Goal: Task Accomplishment & Management: Manage account settings

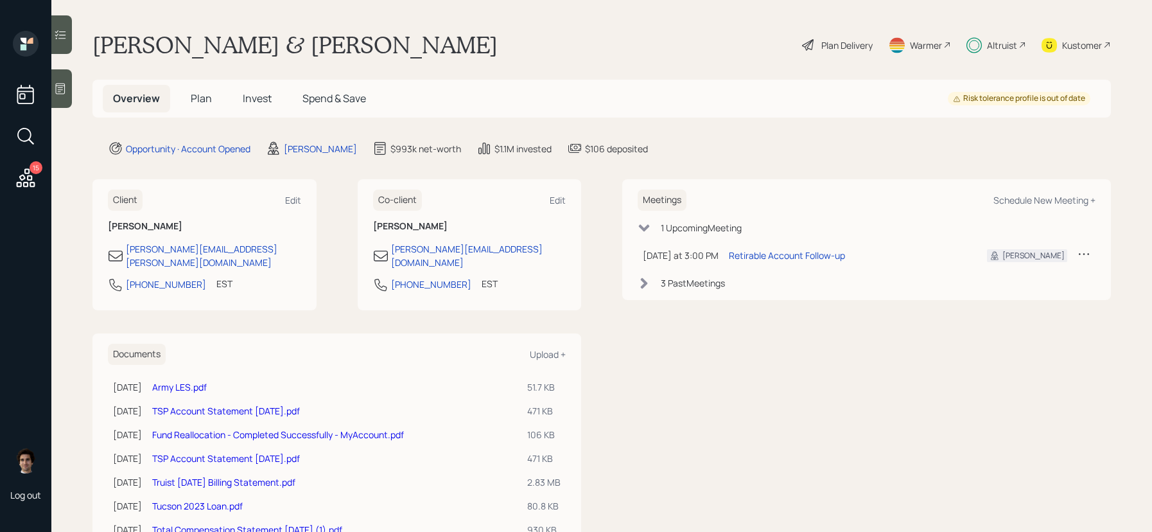
click at [819, 44] on div "Plan Delivery" at bounding box center [837, 45] width 73 height 28
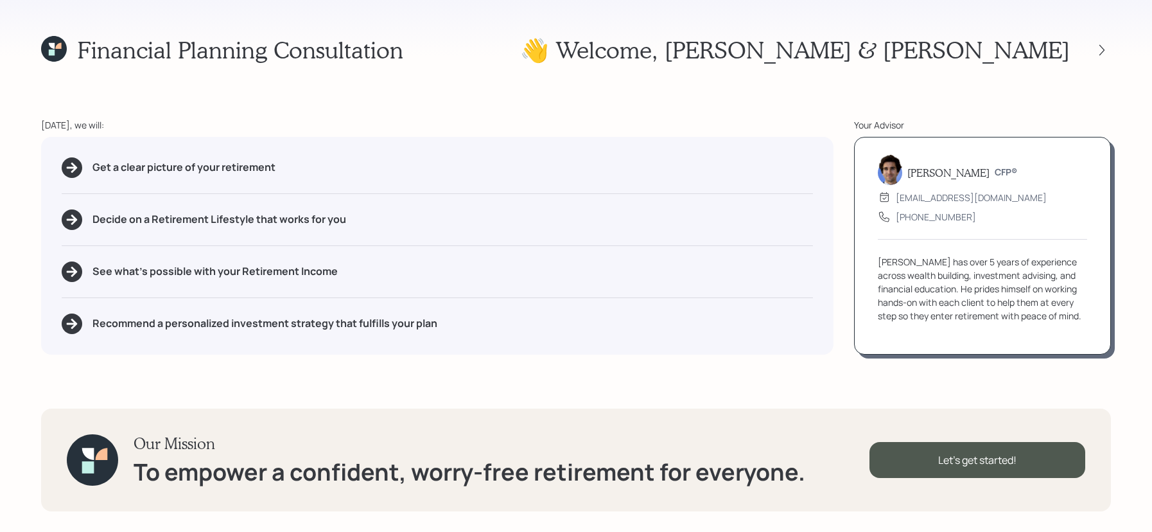
click at [1086, 69] on div "Financial Planning Consultation 👋 Welcome , [PERSON_NAME] & [PERSON_NAME] [DATE…" at bounding box center [576, 266] width 1152 height 532
click at [1108, 60] on div "👋 Welcome , [PERSON_NAME] & [PERSON_NAME]" at bounding box center [815, 50] width 591 height 28
click at [1104, 60] on div "👋 Welcome , Kevin & Tammy" at bounding box center [815, 50] width 591 height 28
click at [1104, 56] on div at bounding box center [1102, 50] width 18 height 18
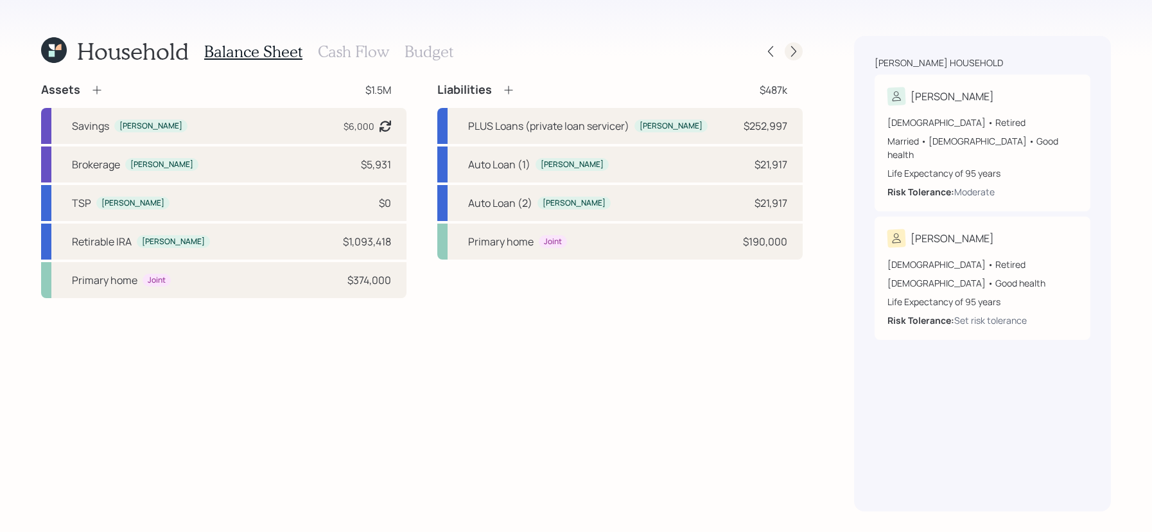
click at [799, 48] on icon at bounding box center [794, 51] width 13 height 13
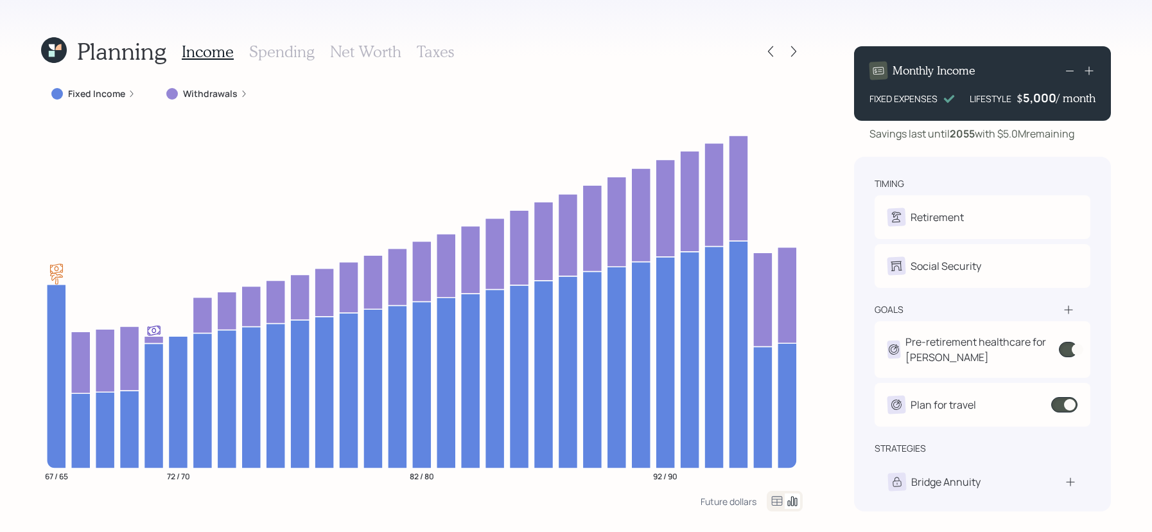
click at [125, 95] on div "Fixed Income" at bounding box center [93, 93] width 84 height 13
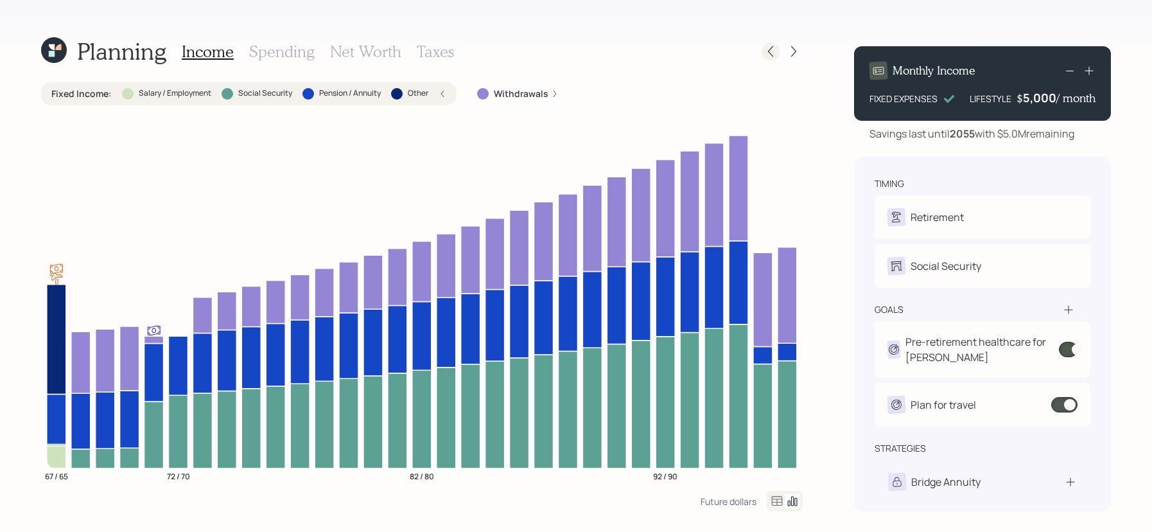
click at [770, 58] on div at bounding box center [771, 51] width 18 height 18
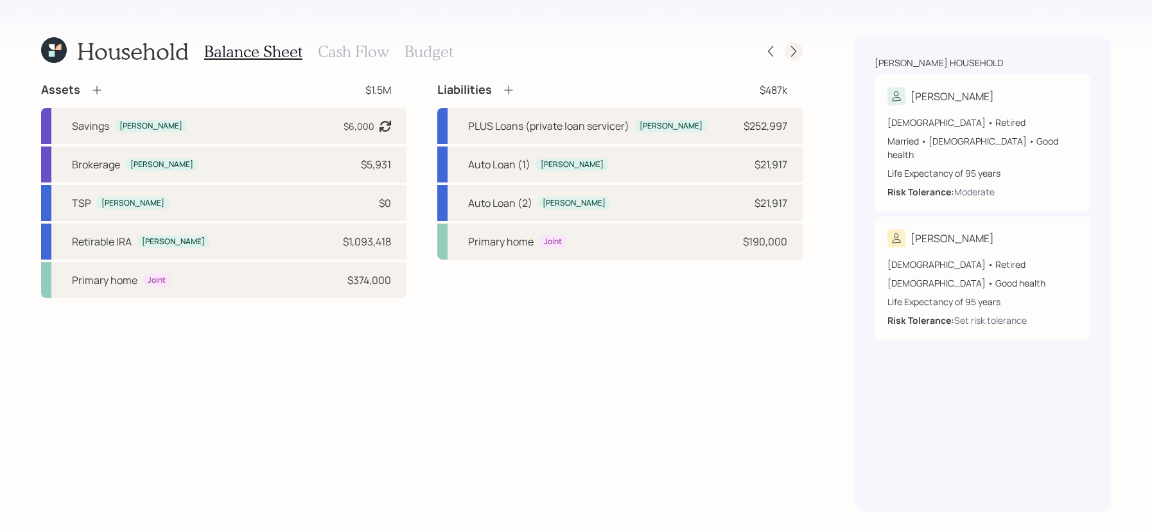
click at [794, 55] on icon at bounding box center [794, 51] width 13 height 13
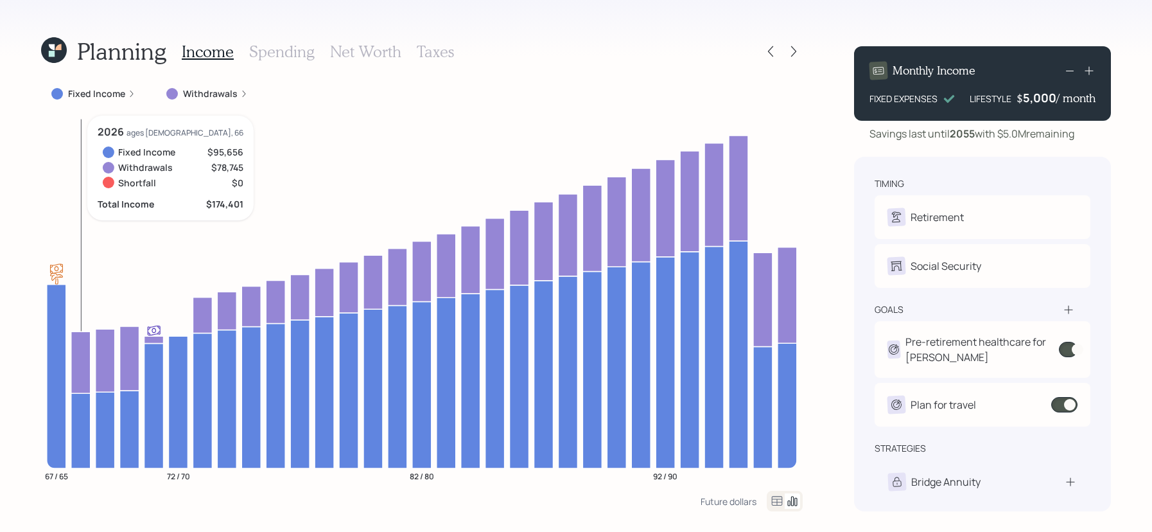
click at [75, 355] on icon at bounding box center [80, 362] width 19 height 62
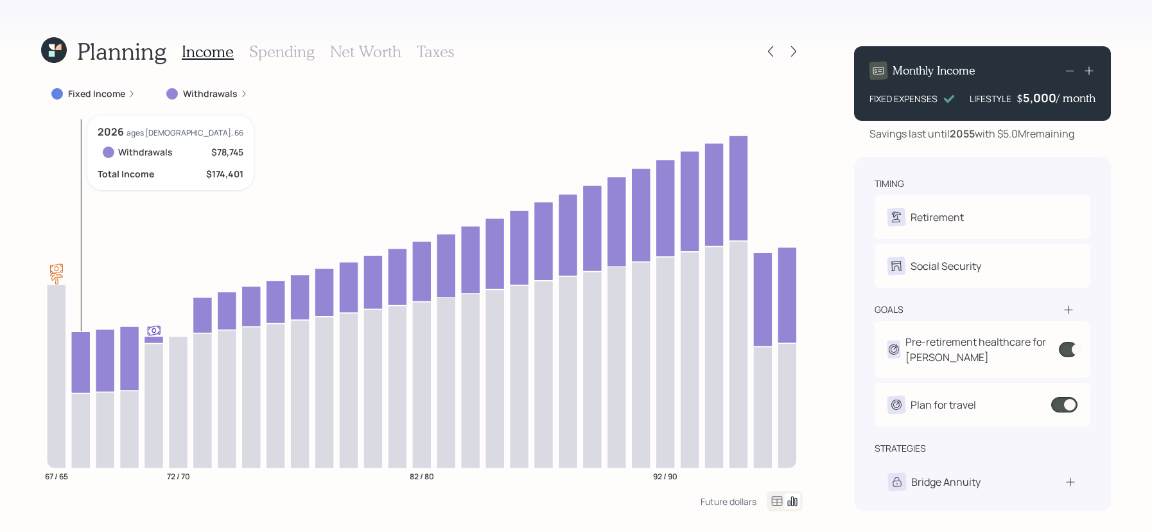
click at [75, 355] on icon at bounding box center [80, 362] width 19 height 62
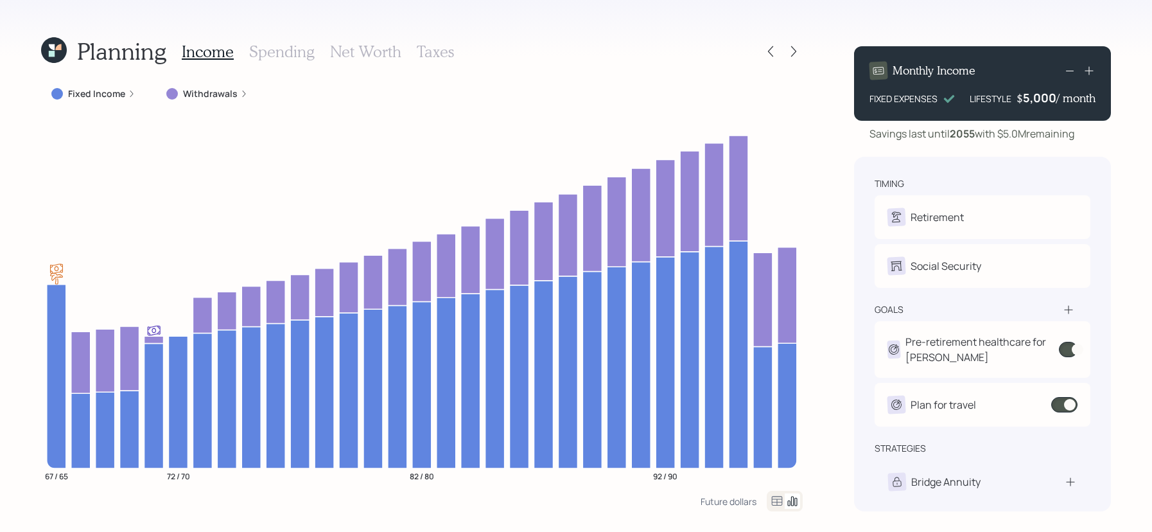
click at [102, 91] on label "Fixed Income" at bounding box center [96, 93] width 57 height 13
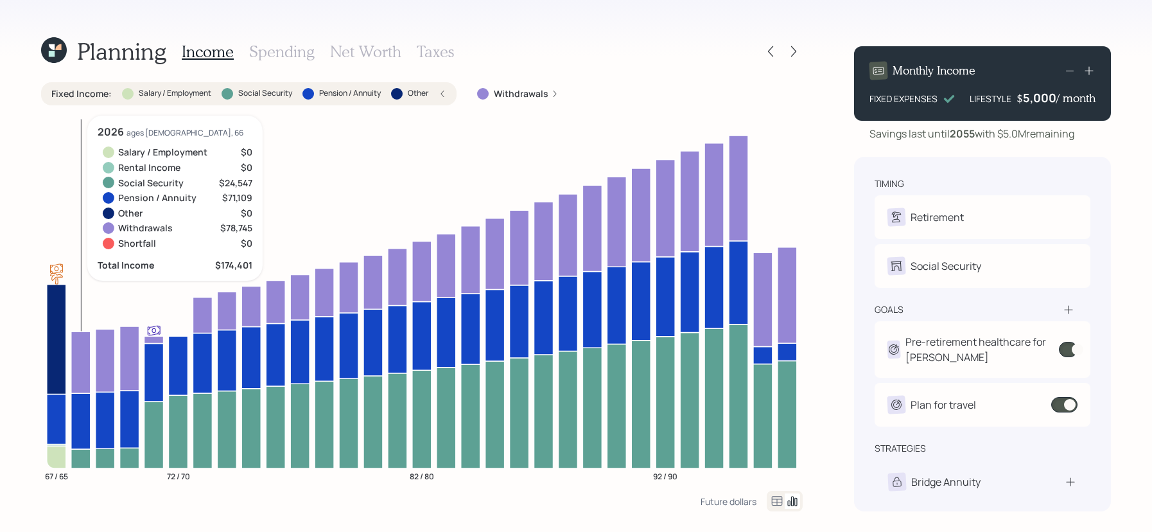
click at [73, 432] on icon at bounding box center [80, 421] width 19 height 56
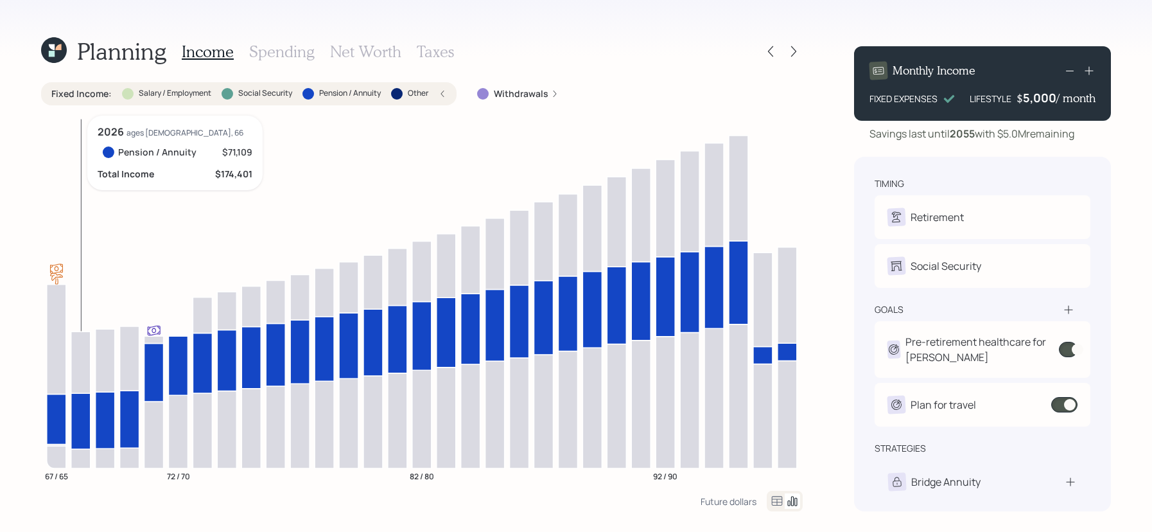
click at [76, 437] on icon at bounding box center [80, 421] width 19 height 56
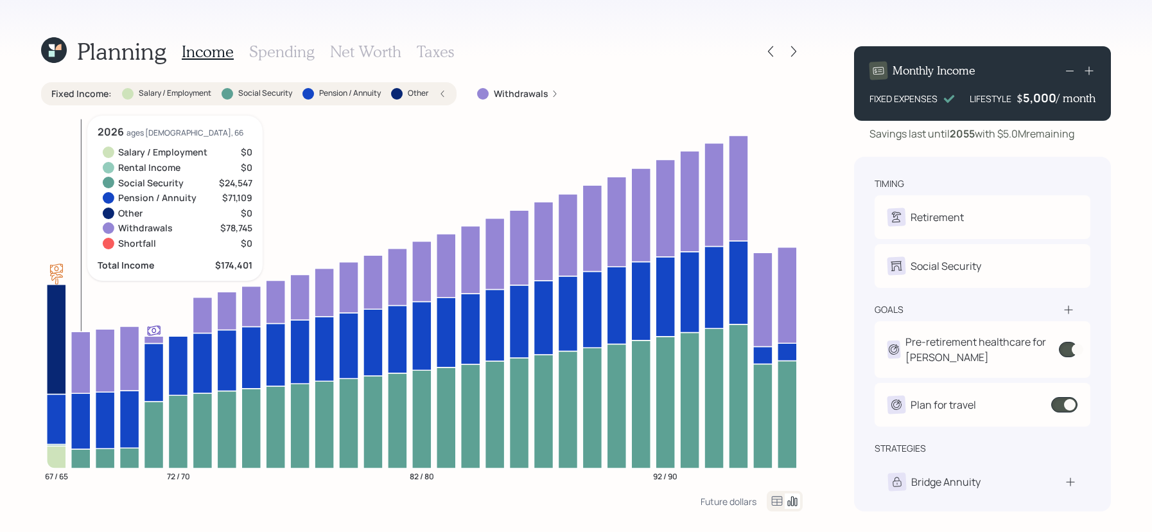
click at [76, 458] on icon at bounding box center [80, 458] width 19 height 19
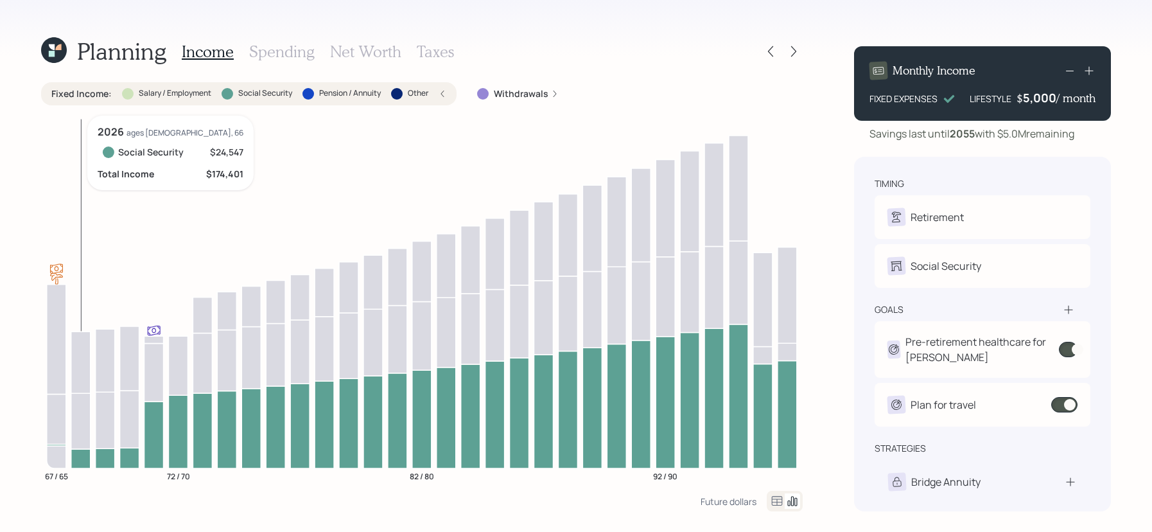
click at [76, 340] on icon at bounding box center [80, 362] width 19 height 62
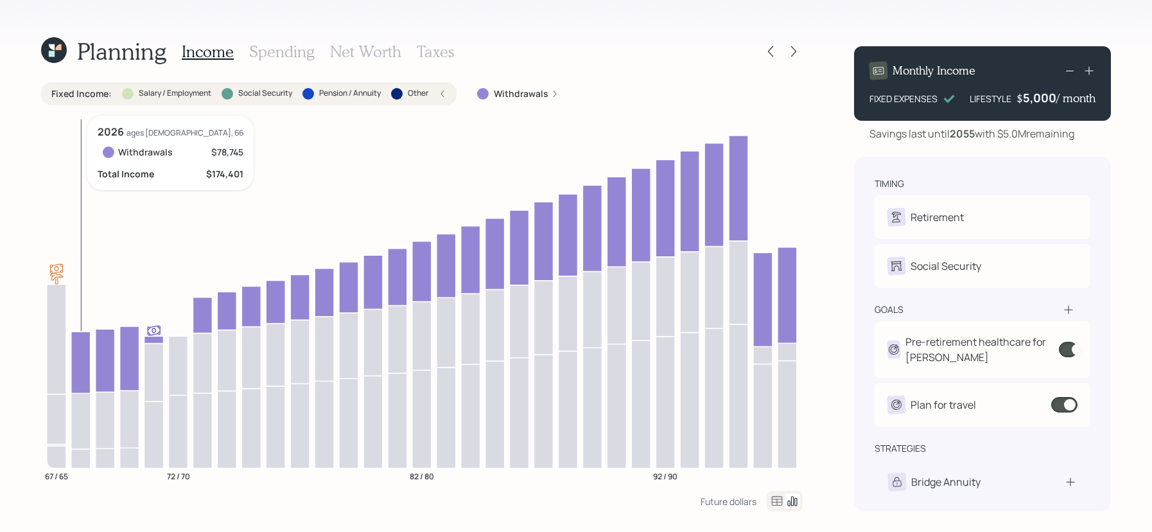
click at [75, 353] on icon at bounding box center [80, 362] width 19 height 62
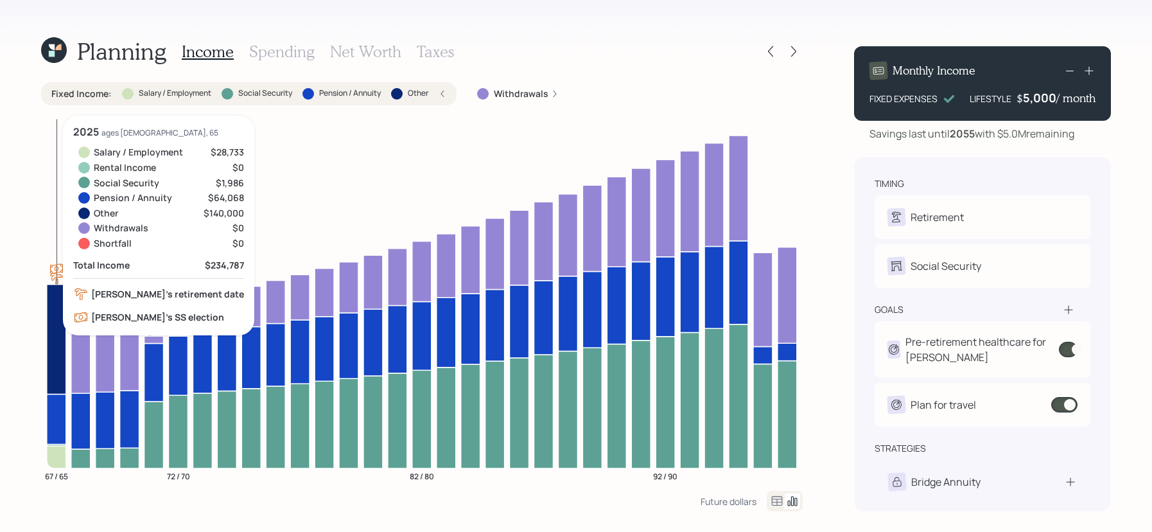
click at [55, 410] on icon at bounding box center [56, 419] width 19 height 50
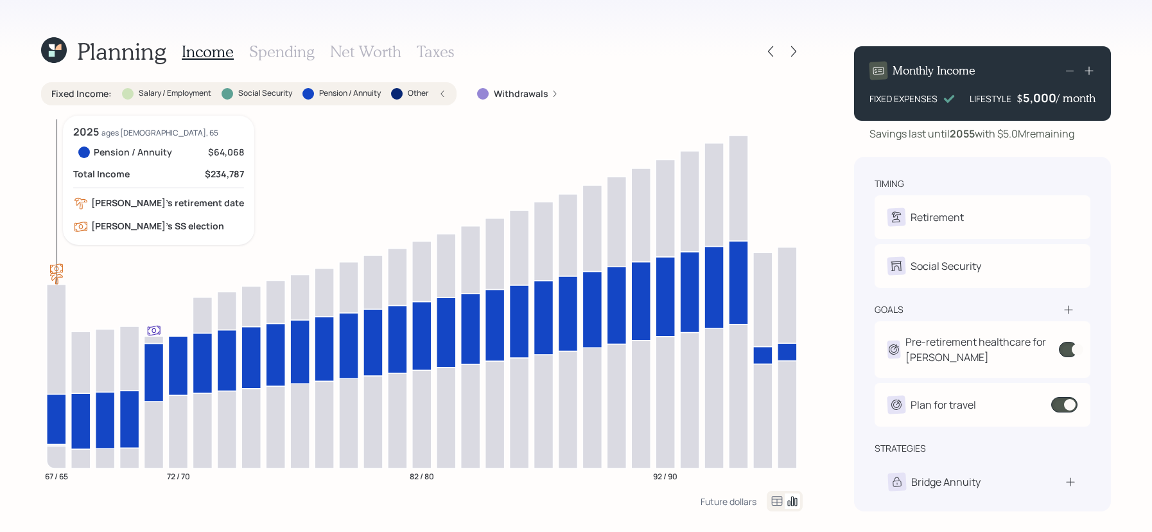
click at [58, 409] on icon at bounding box center [56, 419] width 19 height 50
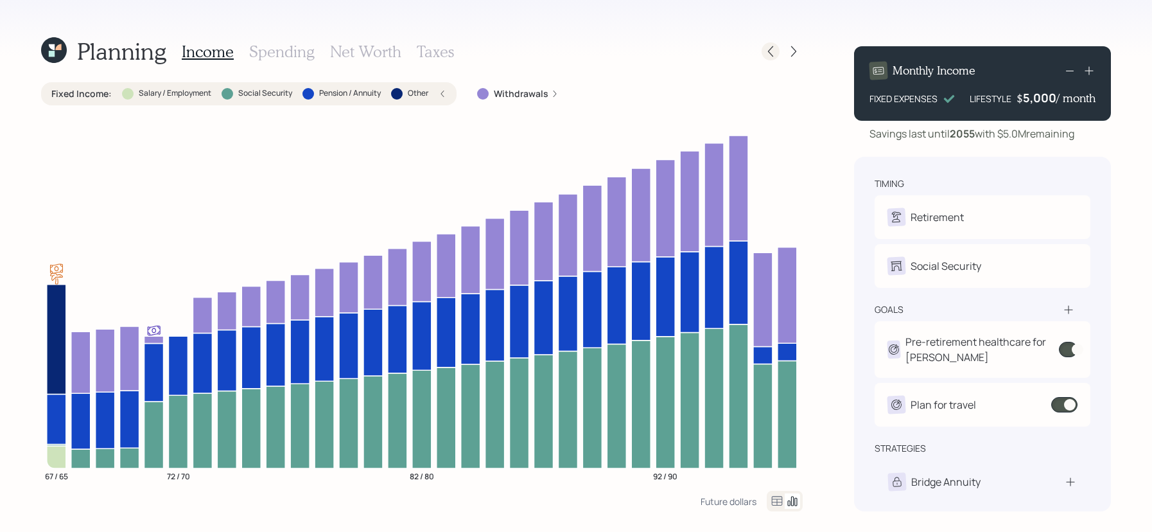
click at [771, 53] on icon at bounding box center [770, 51] width 13 height 13
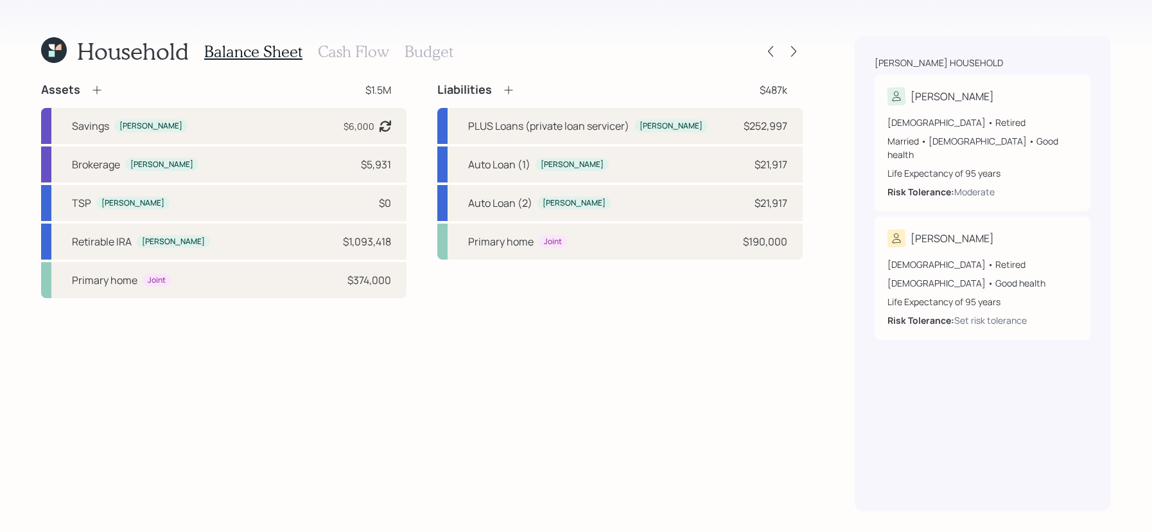
click at [396, 61] on div "Balance Sheet Cash Flow Budget" at bounding box center [328, 51] width 249 height 31
click at [375, 61] on div "Balance Sheet Cash Flow Budget" at bounding box center [328, 51] width 249 height 31
click at [373, 55] on h3 "Cash Flow" at bounding box center [353, 51] width 71 height 19
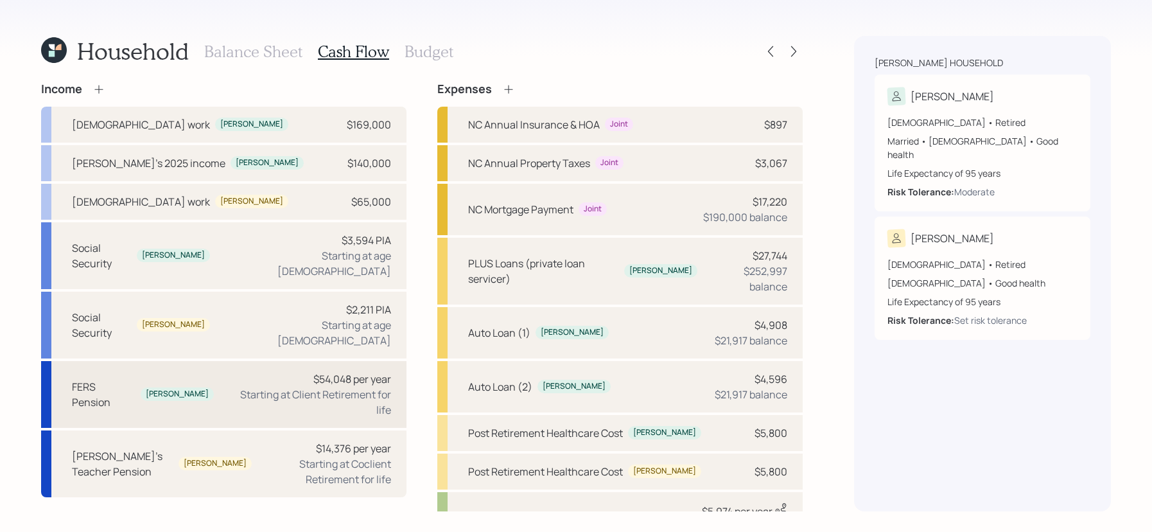
click at [313, 371] on div "$54,048 per year" at bounding box center [352, 378] width 78 height 15
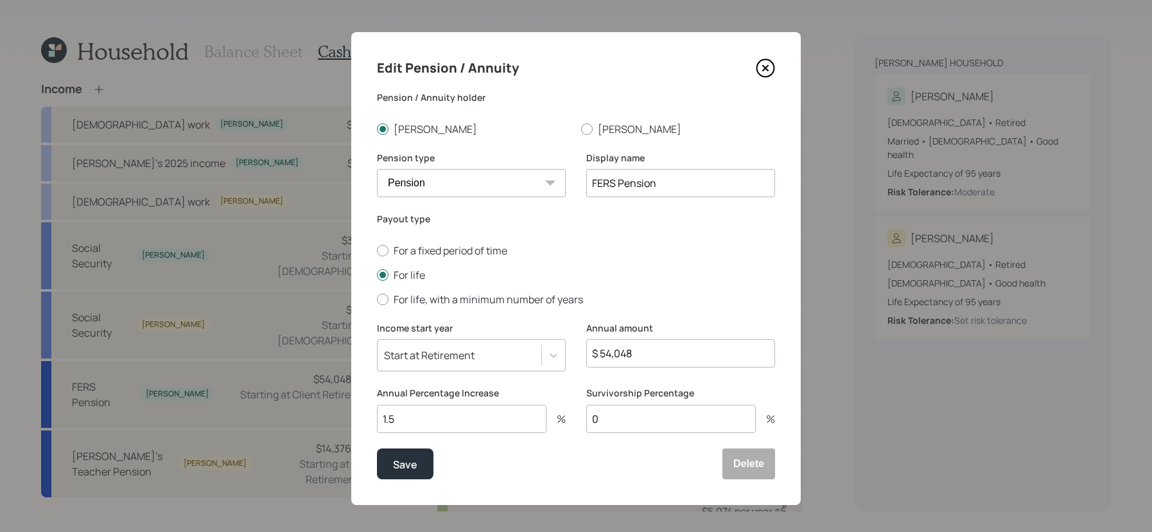
drag, startPoint x: 691, startPoint y: 353, endPoint x: 489, endPoint y: 341, distance: 202.7
click at [489, 341] on div "Income start year Start at Retirement Annual amount $ 54,048" at bounding box center [576, 355] width 398 height 66
click at [603, 305] on label "For life, with a minimum number of years" at bounding box center [576, 299] width 398 height 14
click at [377, 299] on input "For life, with a minimum number of years" at bounding box center [376, 299] width 1 height 1
radio input "true"
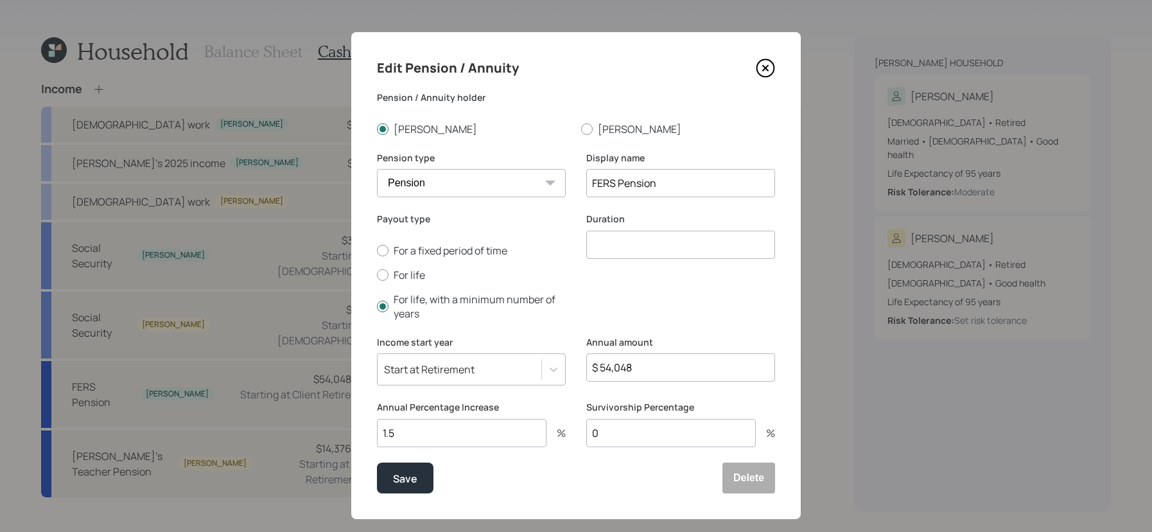
click at [421, 265] on div "For a fixed period of time For life For life, with a minimum number of years" at bounding box center [471, 281] width 189 height 77
click at [419, 278] on label "For life" at bounding box center [471, 275] width 189 height 14
click at [377, 275] on input "For life" at bounding box center [376, 274] width 1 height 1
radio input "true"
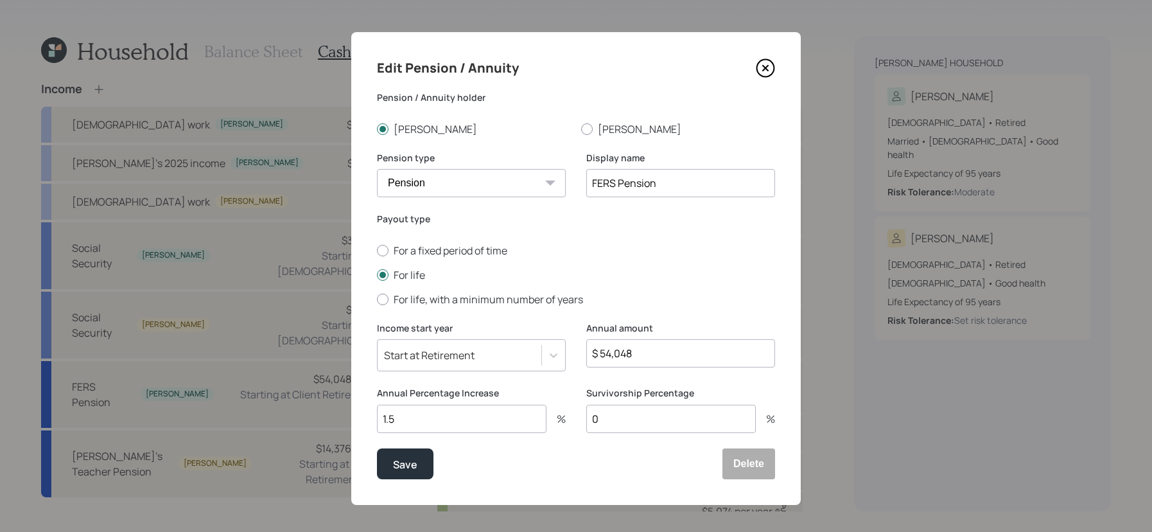
click at [771, 63] on icon at bounding box center [765, 67] width 19 height 19
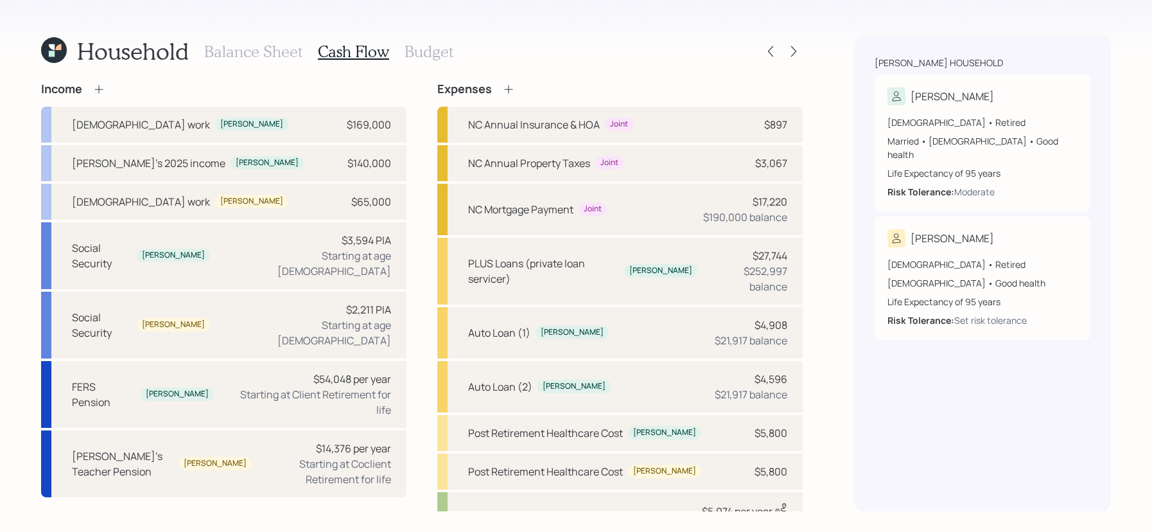
click at [283, 56] on h3 "Balance Sheet" at bounding box center [253, 51] width 98 height 19
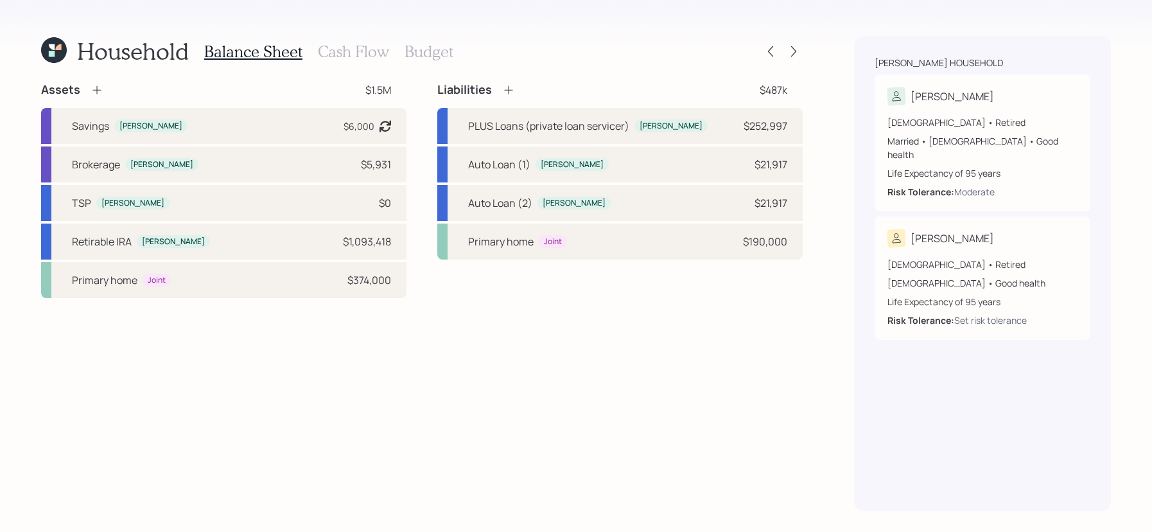
click at [46, 58] on icon at bounding box center [54, 50] width 26 height 26
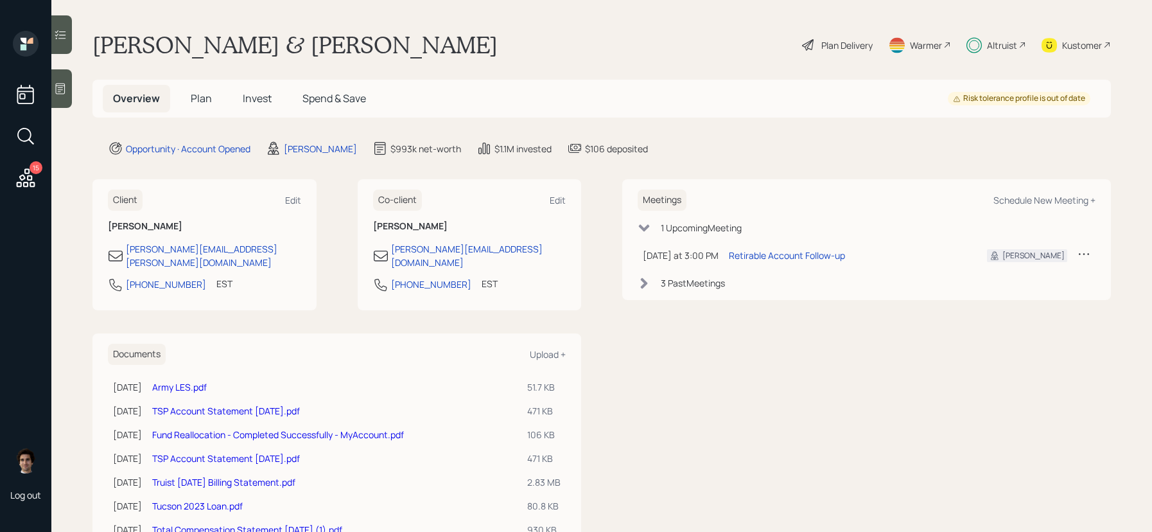
click at [207, 99] on span "Plan" at bounding box center [201, 98] width 21 height 14
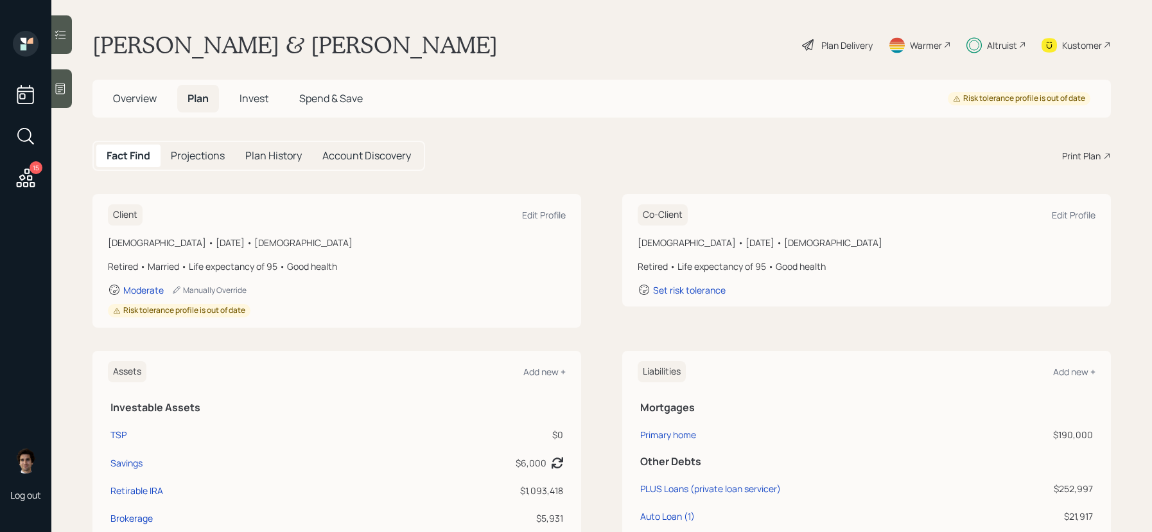
scroll to position [177, 0]
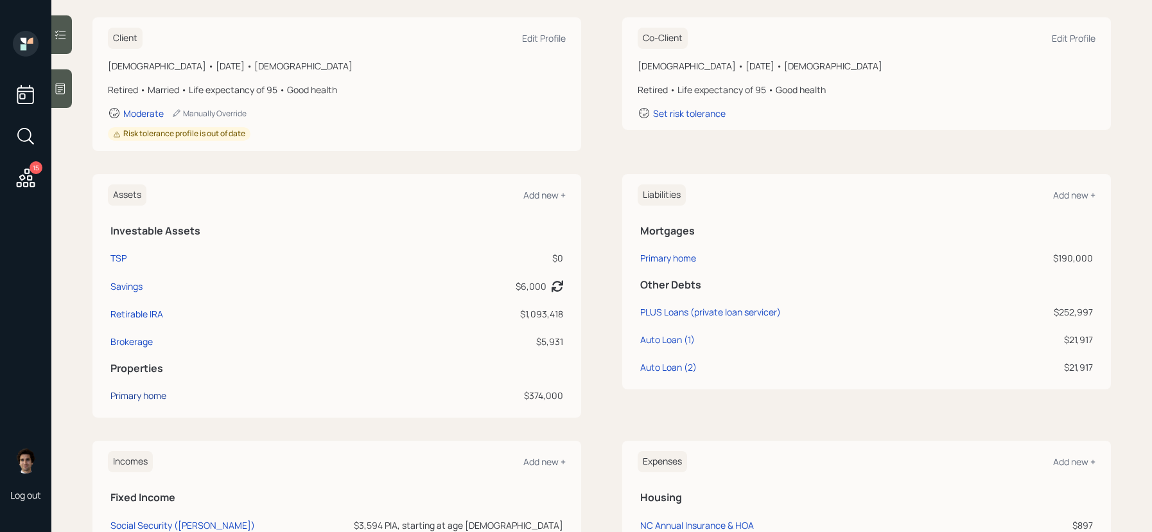
click at [128, 395] on div "Primary home" at bounding box center [138, 395] width 56 height 13
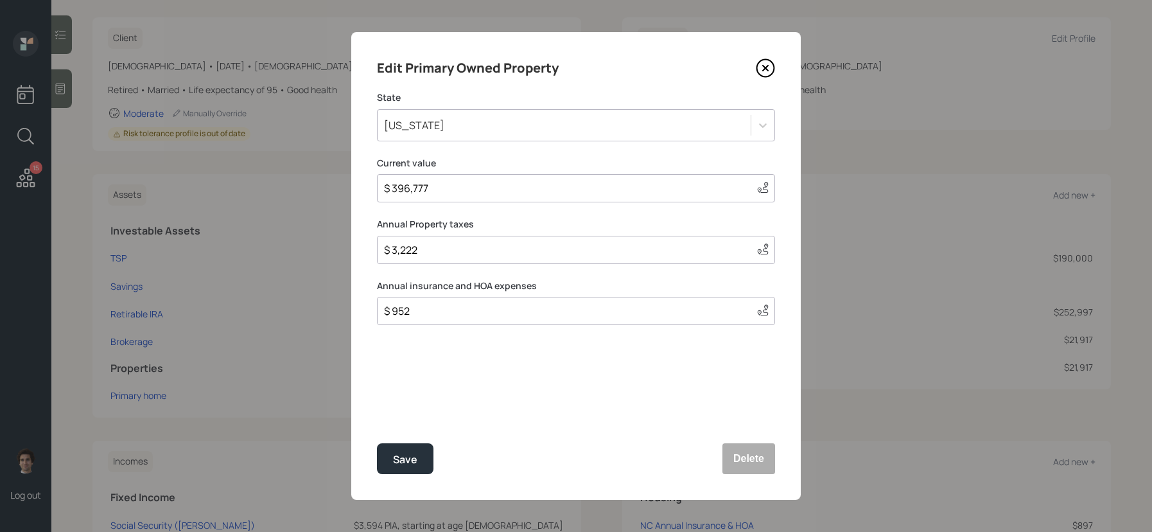
click at [761, 66] on icon at bounding box center [765, 67] width 19 height 19
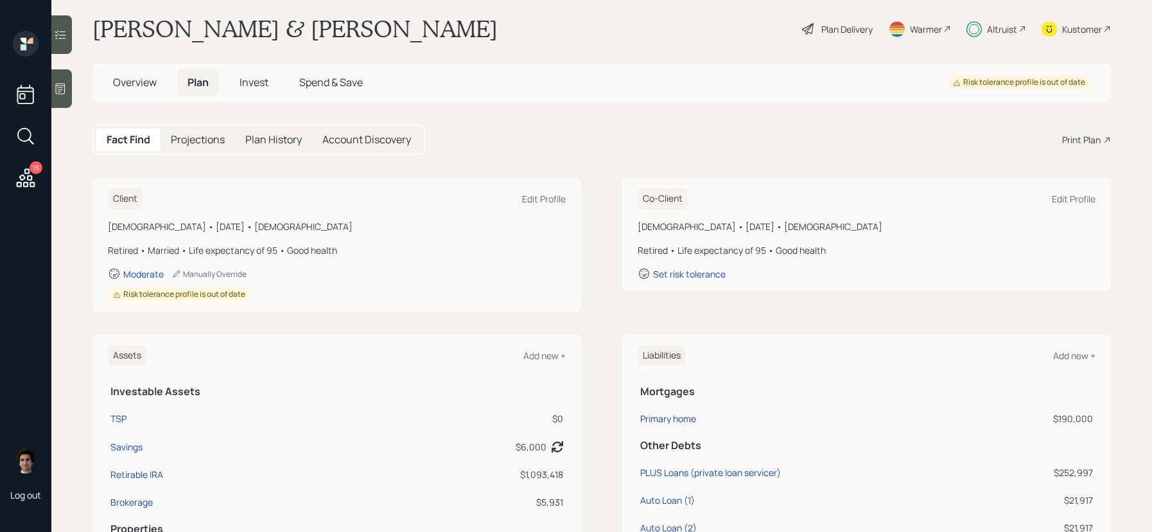
scroll to position [13, 0]
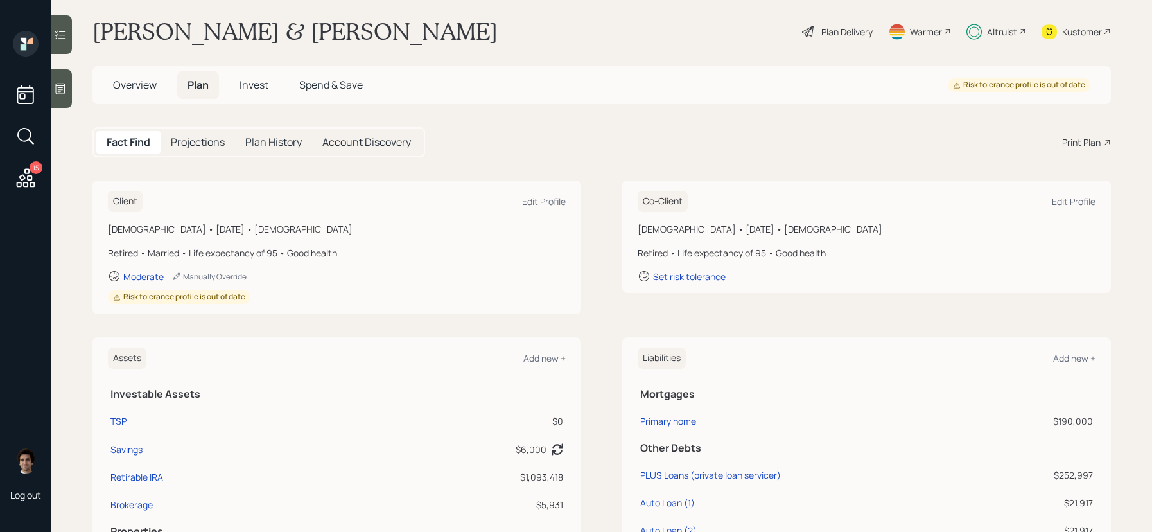
click at [838, 33] on div "Plan Delivery" at bounding box center [847, 31] width 51 height 13
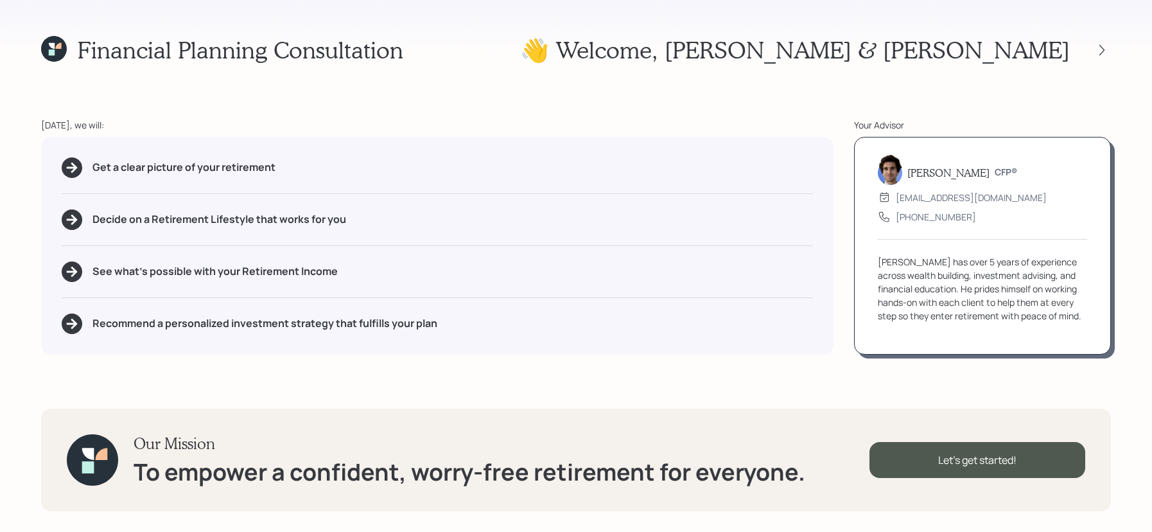
click at [1119, 40] on div "Financial Planning Consultation 👋 Welcome , Kevin & Tammy Today, we will: Get a…" at bounding box center [576, 266] width 1152 height 532
click at [1109, 46] on div at bounding box center [1102, 50] width 18 height 18
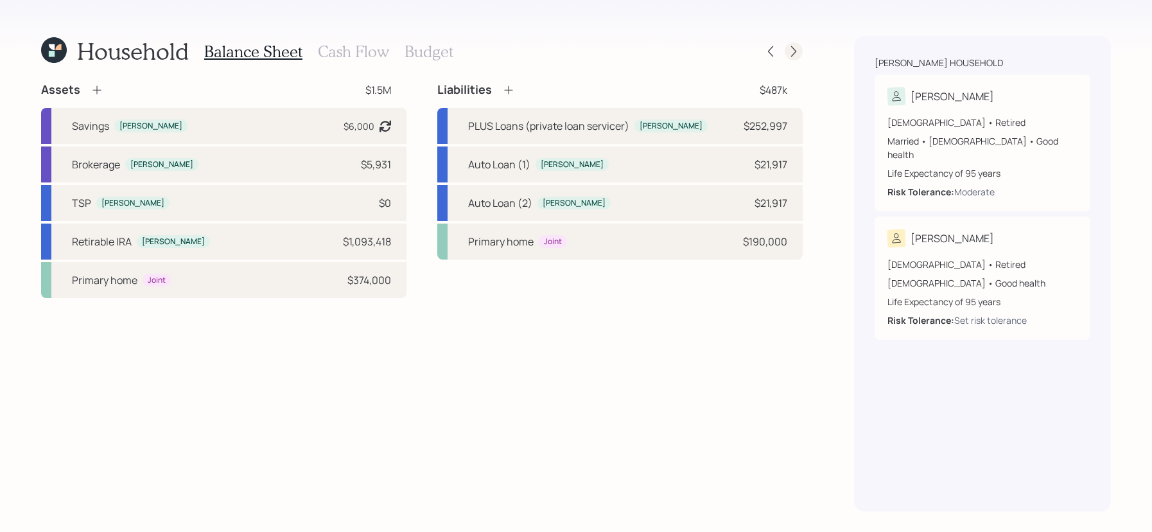
click at [791, 58] on div at bounding box center [794, 51] width 18 height 18
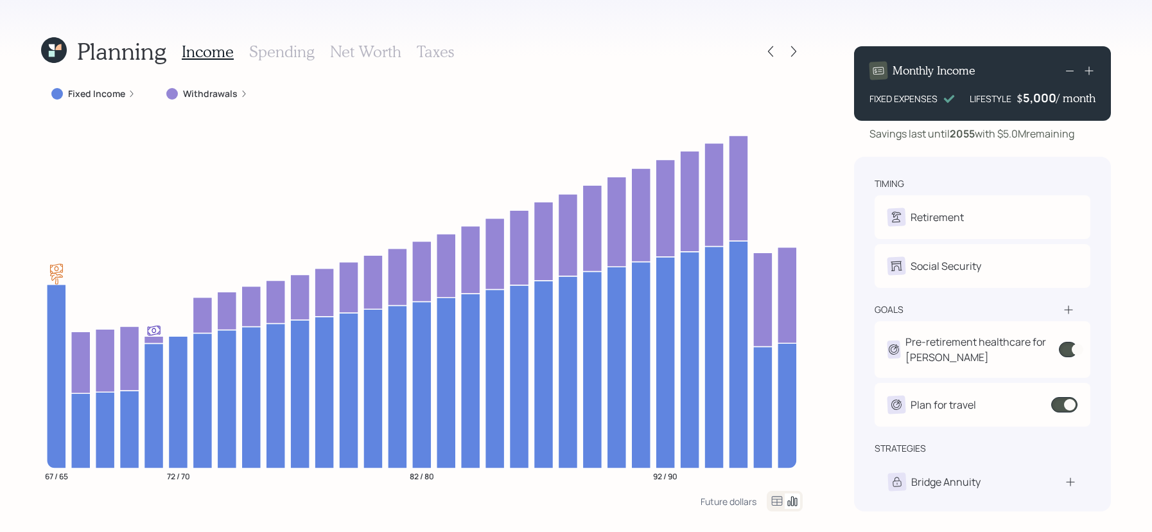
click at [55, 64] on div "Planning" at bounding box center [103, 51] width 125 height 28
click at [58, 53] on icon at bounding box center [54, 50] width 26 height 26
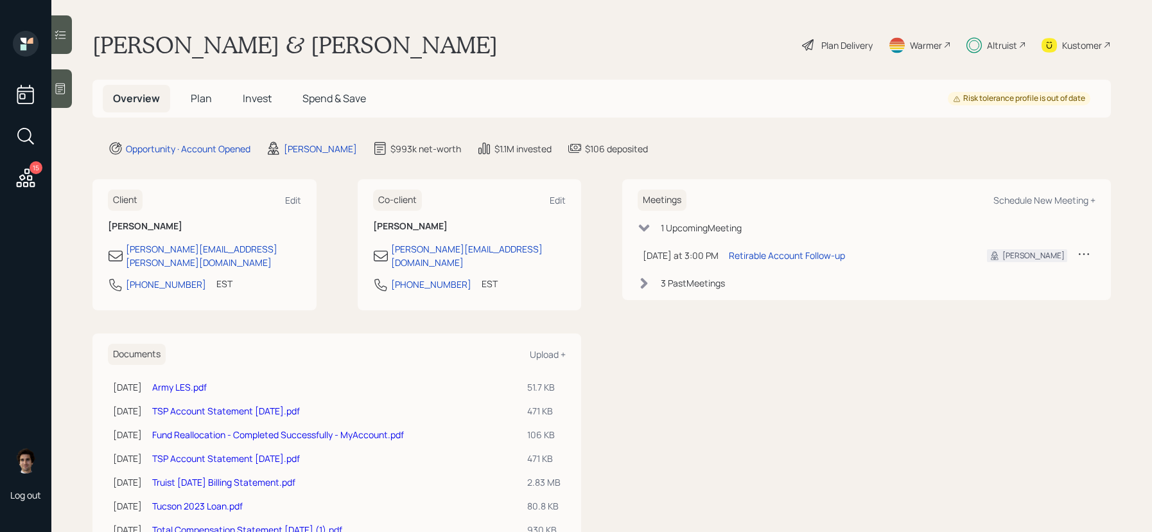
click at [202, 100] on span "Plan" at bounding box center [201, 98] width 21 height 14
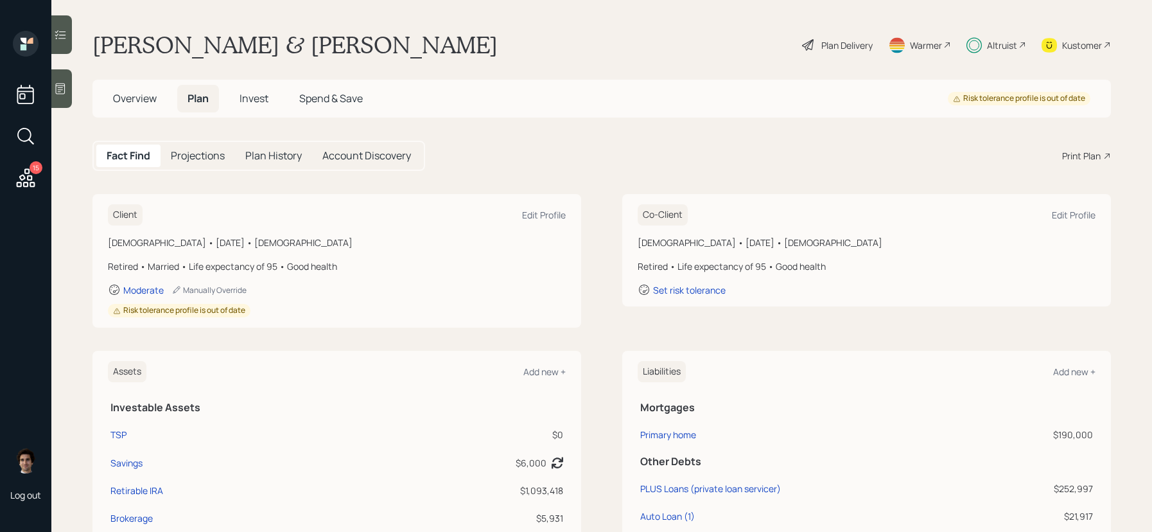
click at [330, 96] on span "Spend & Save" at bounding box center [331, 98] width 64 height 14
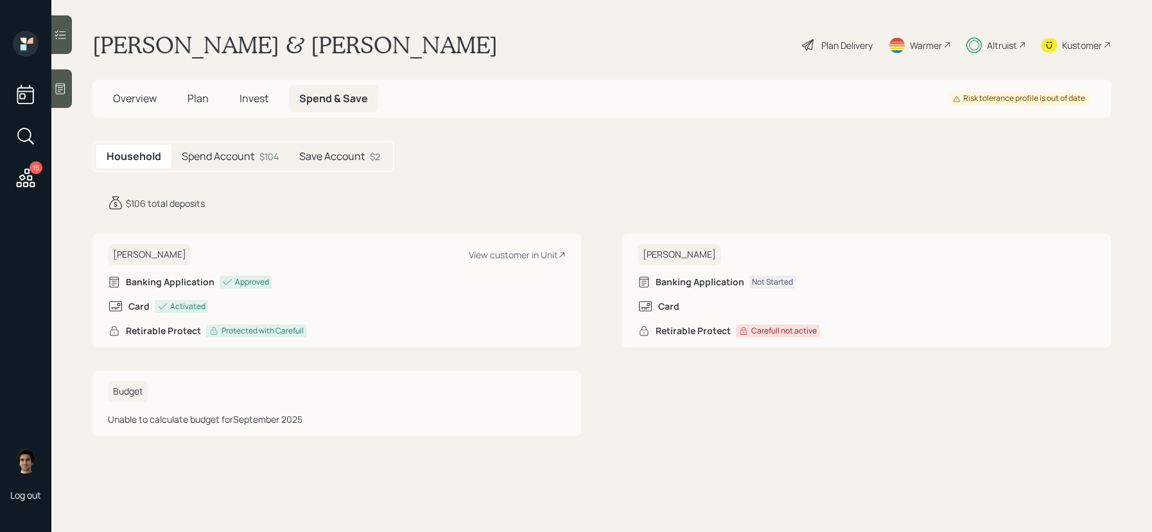
click at [251, 168] on div "Household Spend Account $104 Save Account $2" at bounding box center [244, 156] width 302 height 31
click at [251, 163] on h5 "Spend Account" at bounding box center [218, 156] width 73 height 12
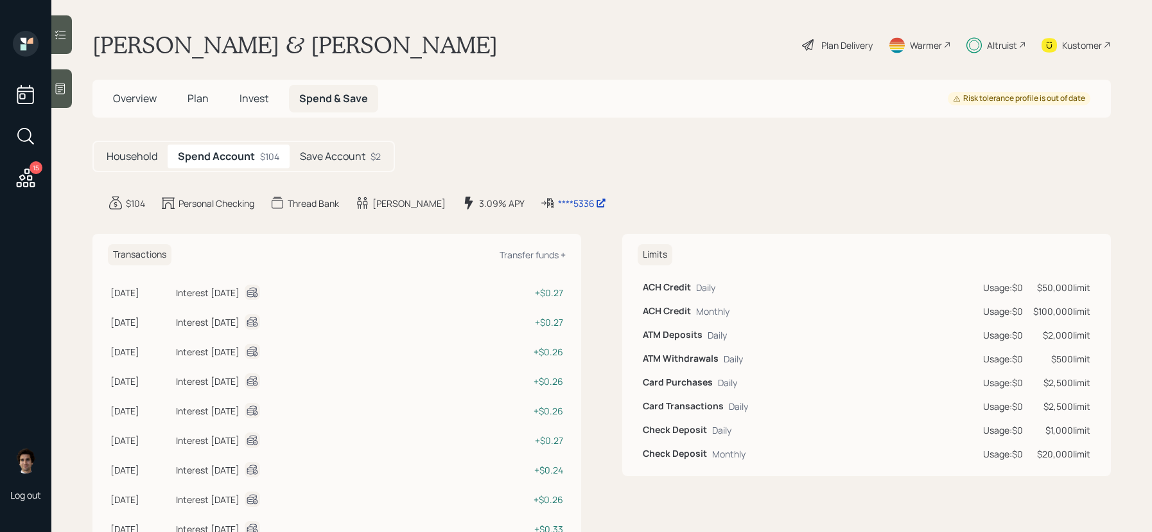
click at [843, 46] on div "Plan Delivery" at bounding box center [847, 45] width 51 height 13
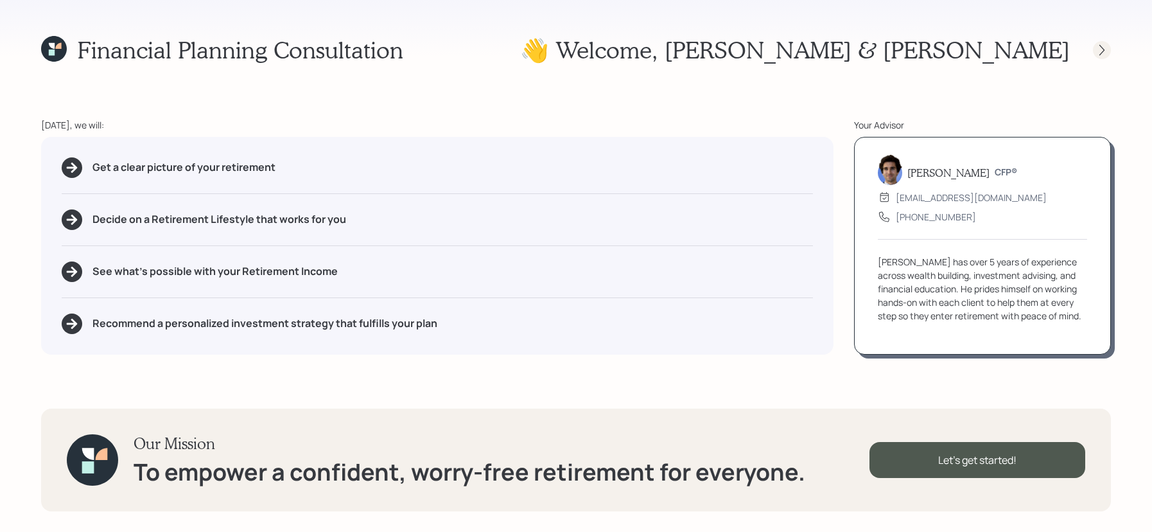
click at [1110, 49] on div at bounding box center [1102, 50] width 18 height 18
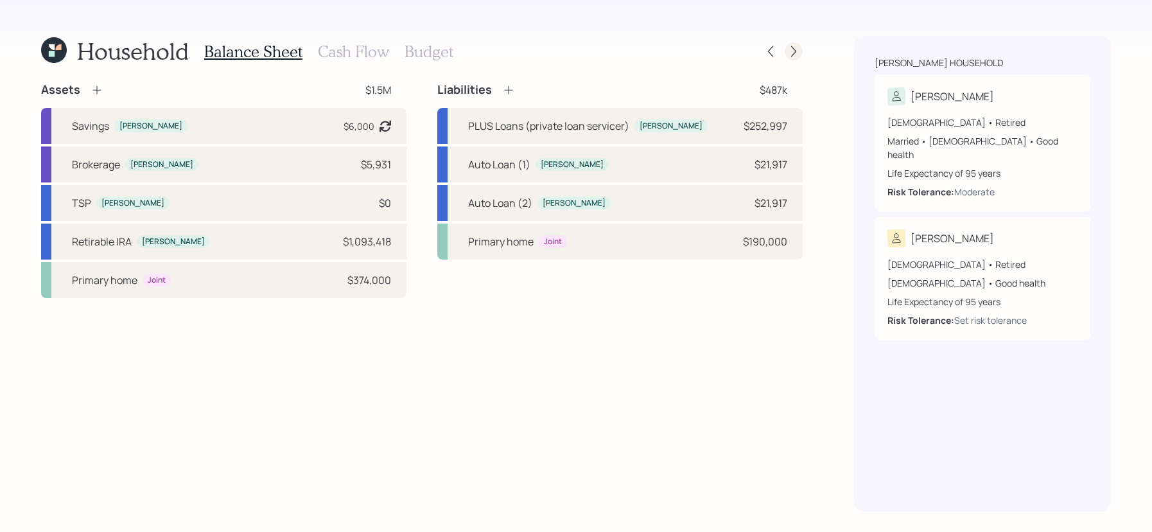
click at [799, 53] on icon at bounding box center [794, 51] width 13 height 13
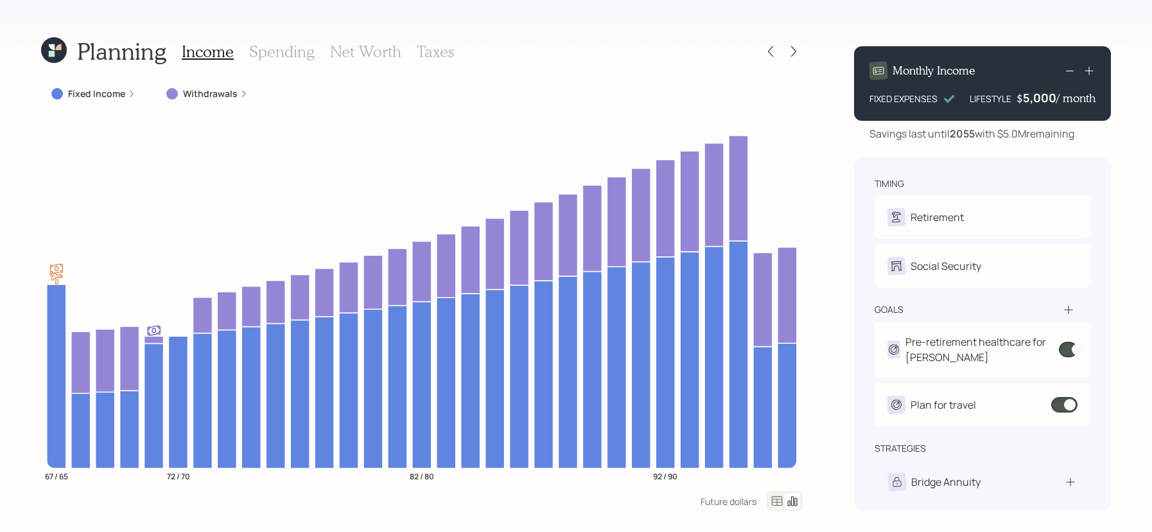
click at [61, 52] on icon at bounding box center [54, 50] width 26 height 26
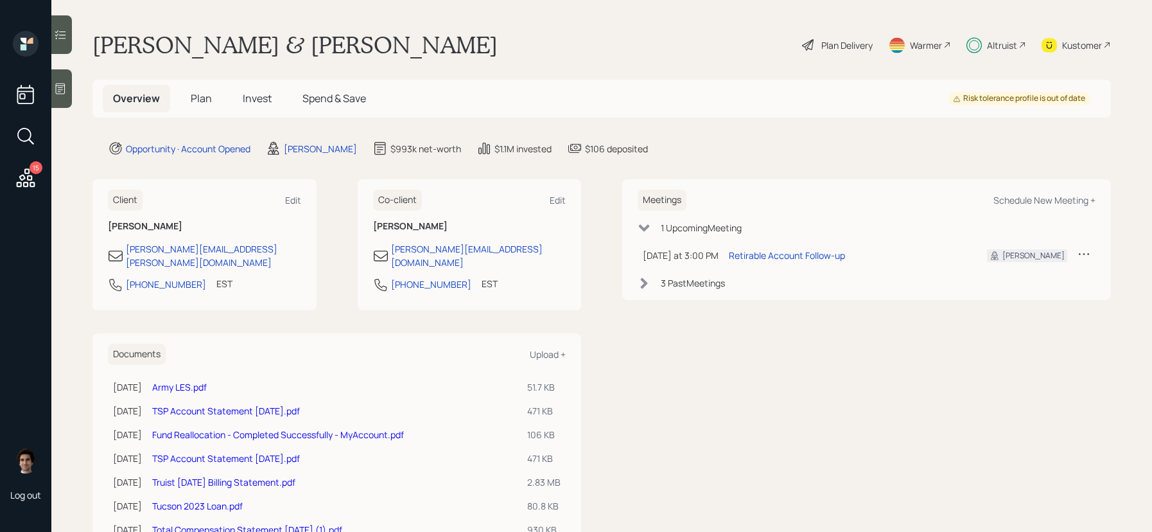
click at [222, 110] on div "Overview Plan Invest Spend & Save" at bounding box center [240, 99] width 274 height 28
click at [213, 110] on h5 "Plan" at bounding box center [202, 99] width 42 height 28
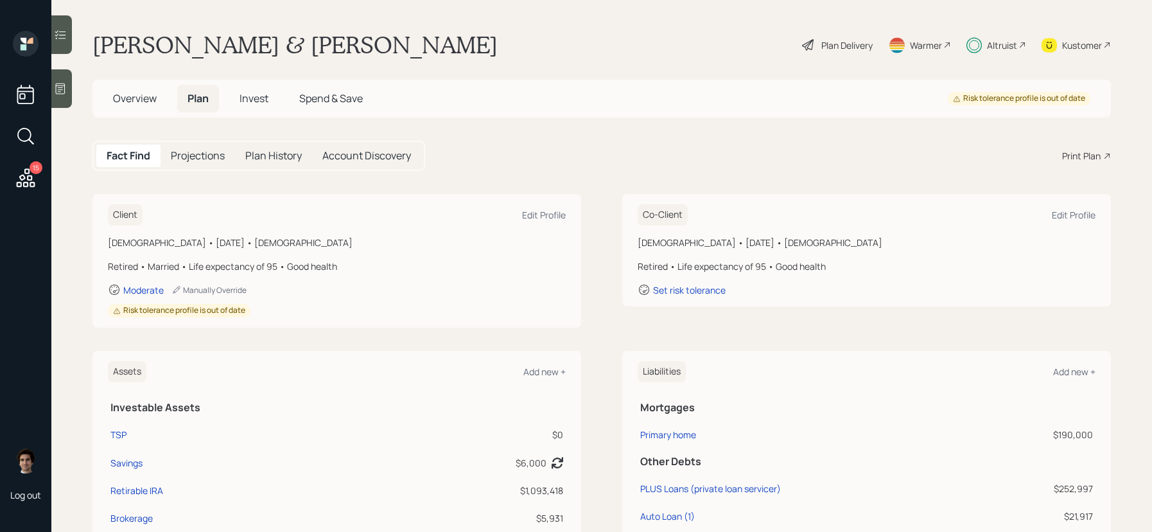
click at [852, 39] on div "Plan Delivery" at bounding box center [847, 45] width 51 height 13
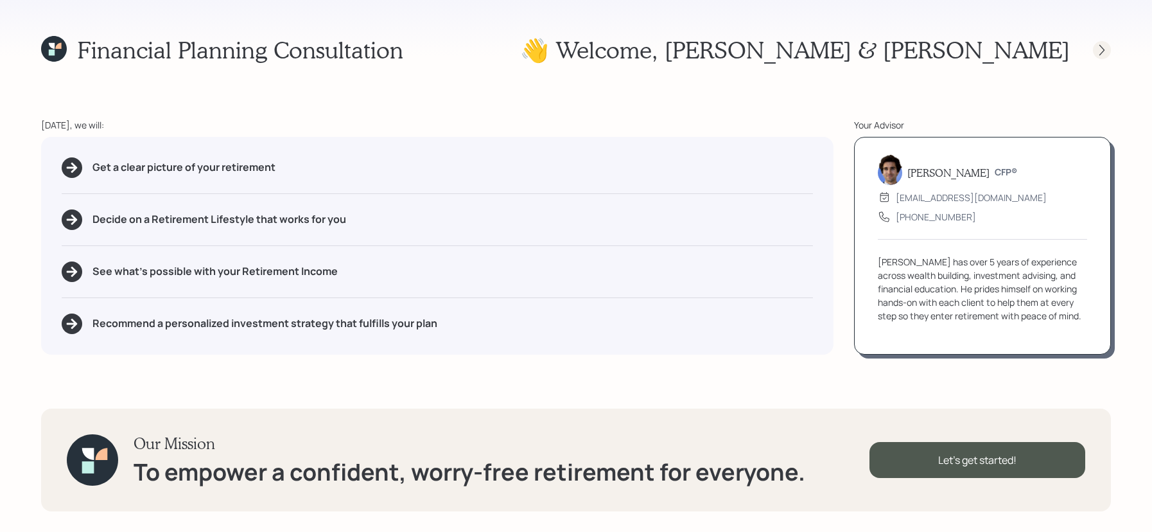
click at [1099, 48] on icon at bounding box center [1102, 50] width 13 height 13
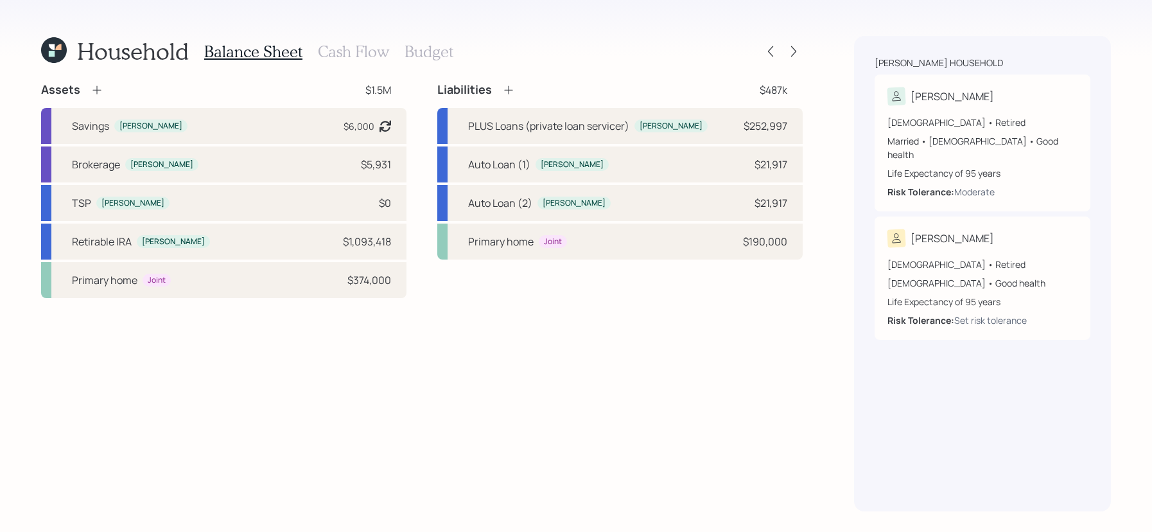
click at [380, 63] on div "Balance Sheet Cash Flow Budget" at bounding box center [328, 51] width 249 height 31
click at [380, 59] on h3 "Cash Flow" at bounding box center [353, 51] width 71 height 19
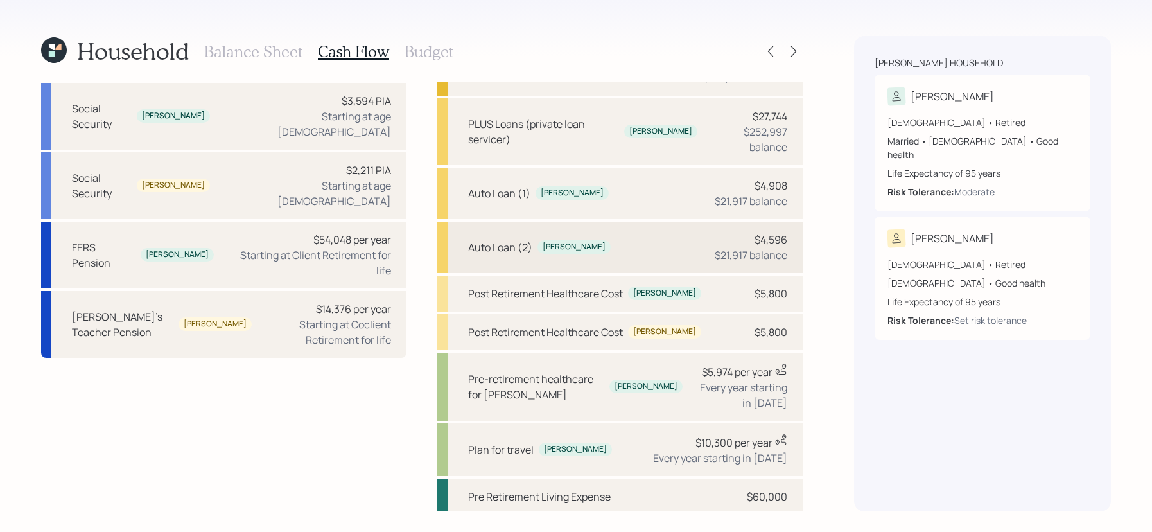
scroll to position [127, 0]
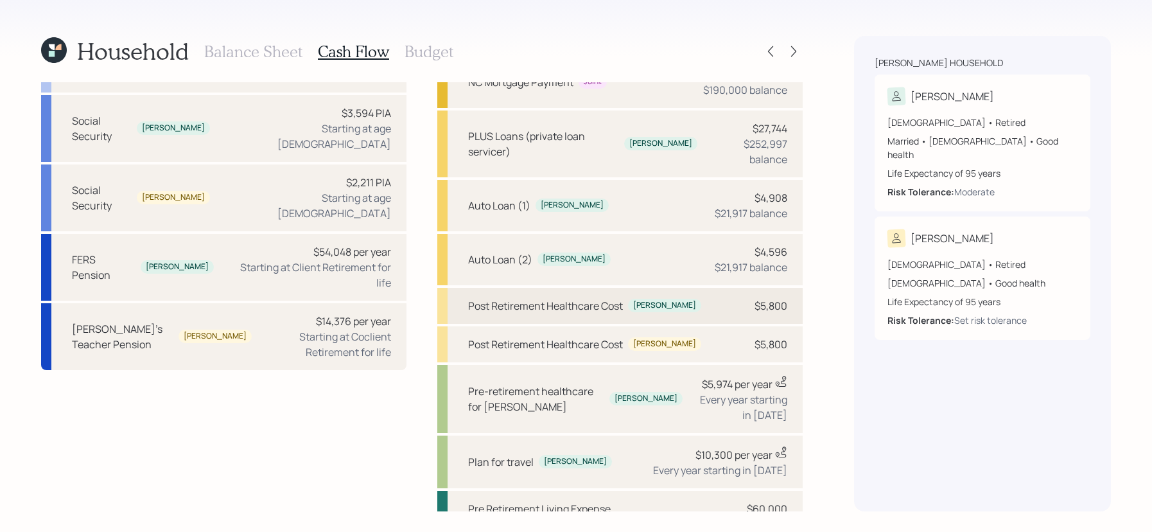
click at [634, 303] on div "Post Retirement Healthcare Cost Kevin $5,800" at bounding box center [620, 306] width 366 height 36
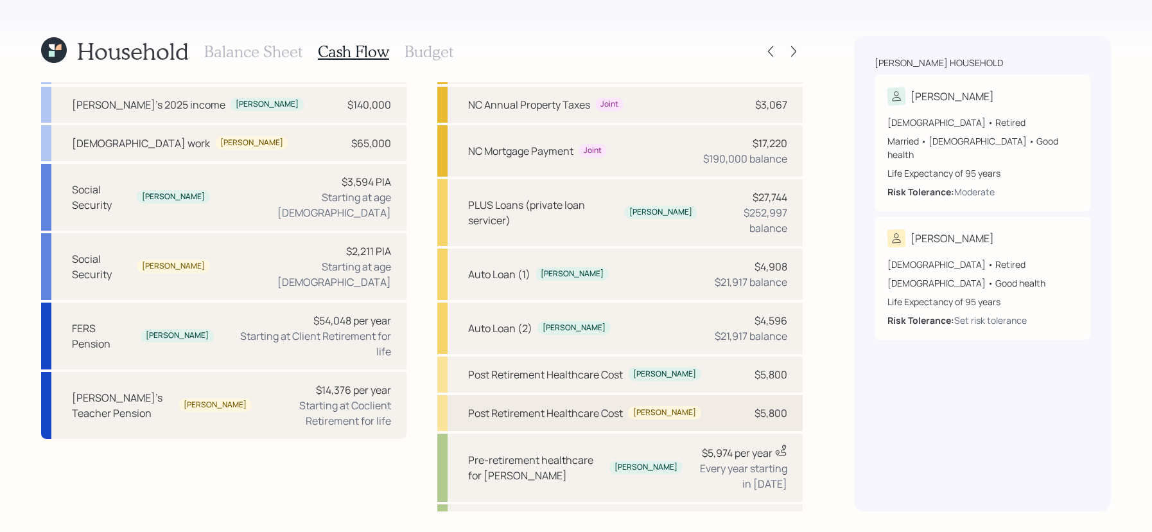
scroll to position [62, 0]
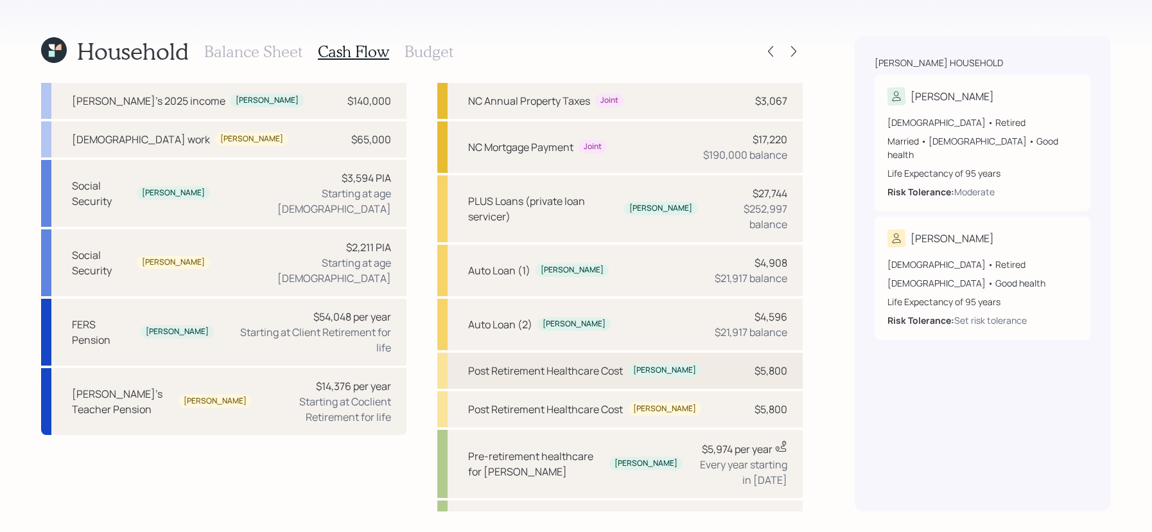
click at [602, 363] on div "Post Retirement Healthcare Cost" at bounding box center [545, 370] width 155 height 15
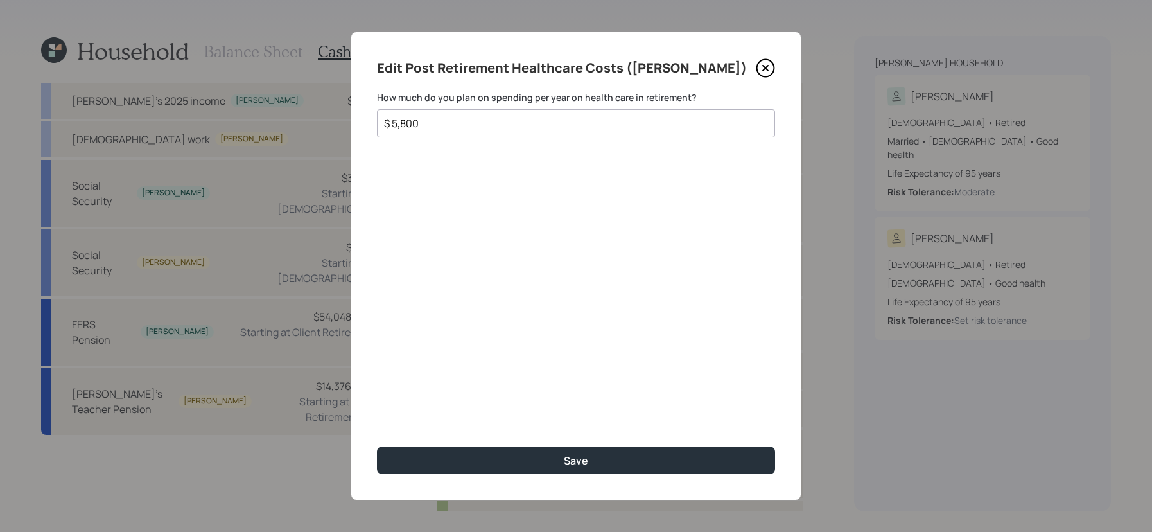
drag, startPoint x: 460, startPoint y: 118, endPoint x: 319, endPoint y: 117, distance: 140.7
click at [319, 117] on div "Edit Post Retirement Healthcare Costs (Kevin) How much do you plan on spending …" at bounding box center [576, 266] width 1152 height 532
type input "$ 6,000"
click at [377, 446] on button "Save" at bounding box center [576, 460] width 398 height 28
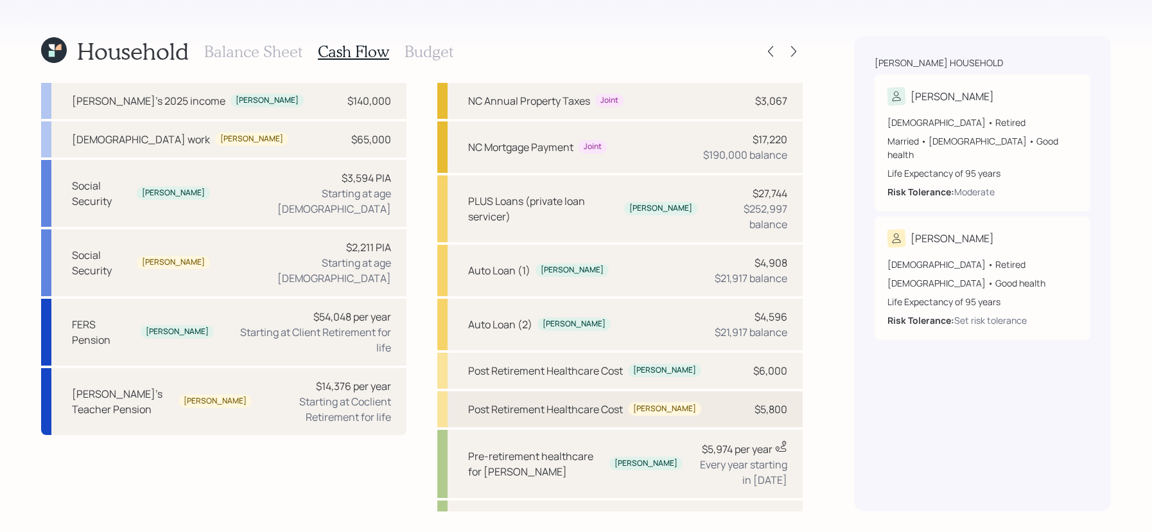
click at [651, 391] on div "Post Retirement Healthcare Cost Tammy $5,800" at bounding box center [620, 409] width 366 height 36
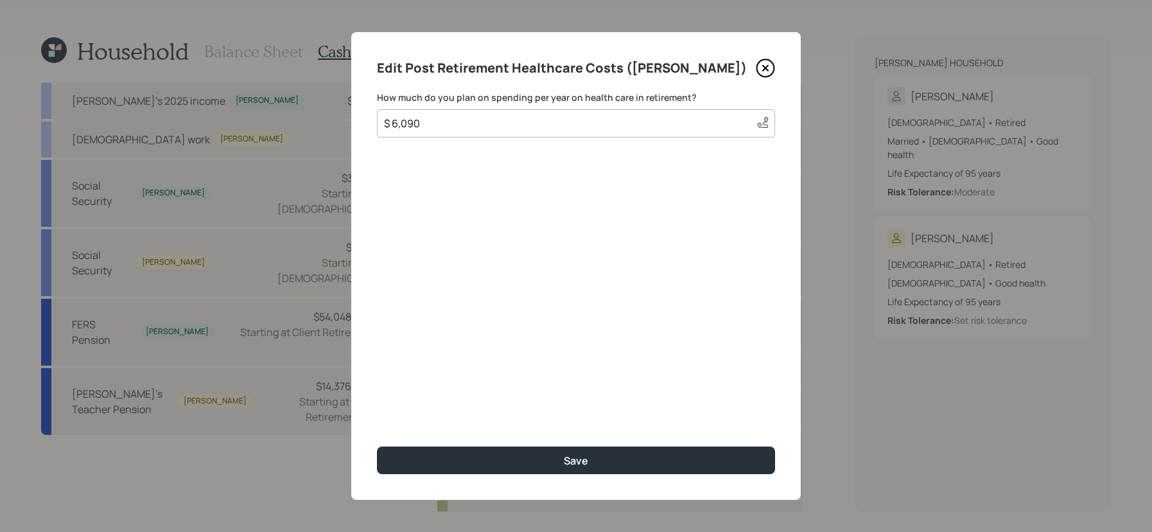
drag, startPoint x: 427, startPoint y: 124, endPoint x: 299, endPoint y: 124, distance: 127.8
click at [299, 124] on div "Edit Post Retirement Healthcare Costs (Tammy) How much do you plan on spending …" at bounding box center [576, 266] width 1152 height 532
type input "$ 6,000"
click at [377, 446] on button "Save" at bounding box center [576, 460] width 398 height 28
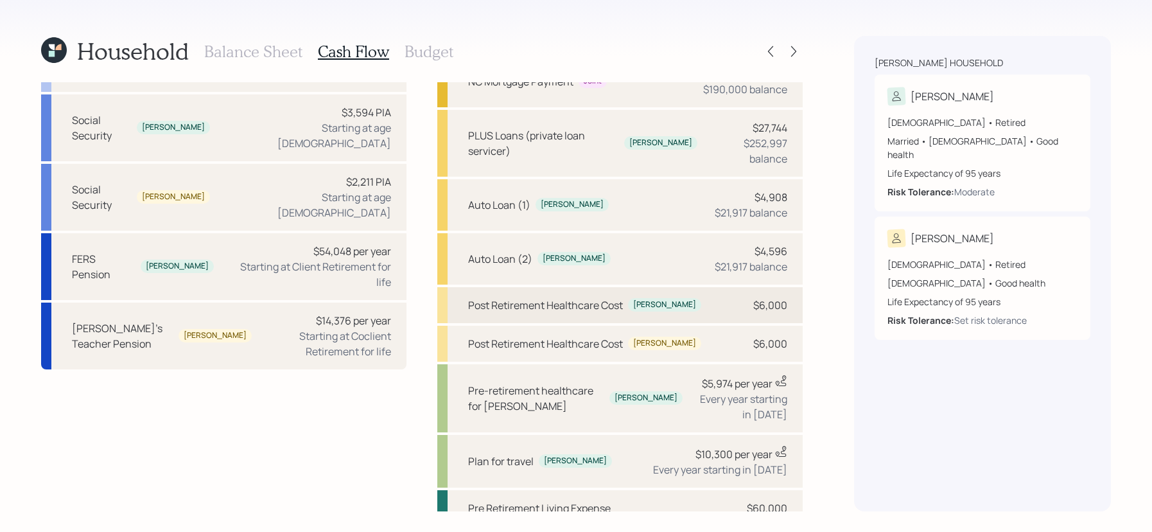
scroll to position [131, 0]
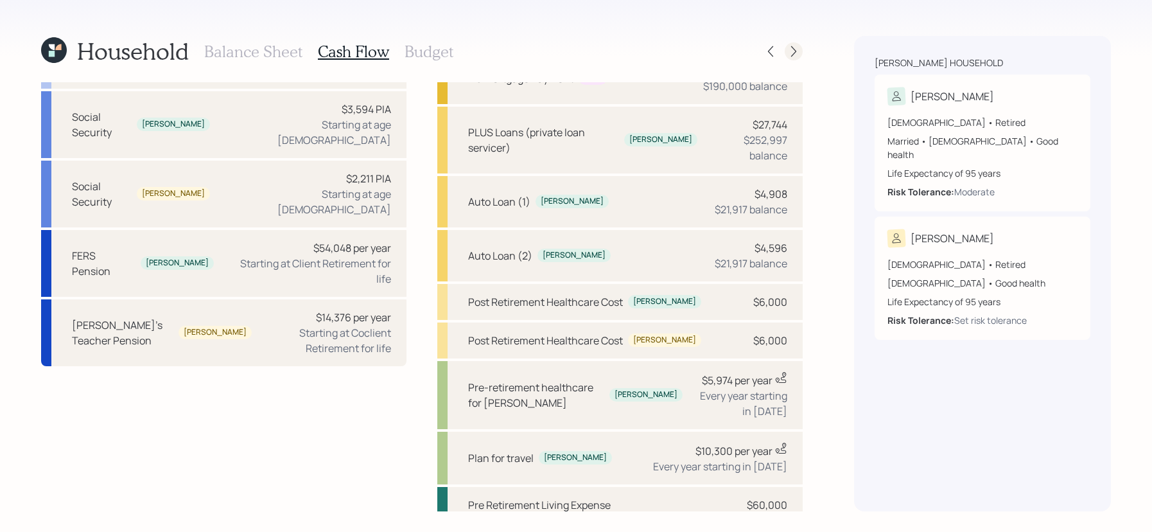
click at [792, 49] on icon at bounding box center [794, 51] width 13 height 13
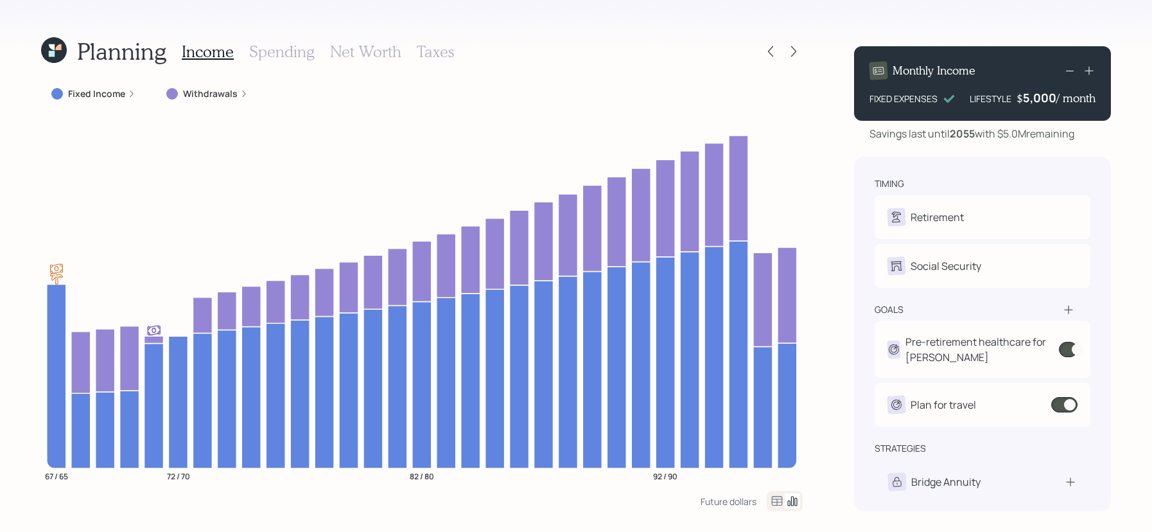
click at [781, 49] on div at bounding box center [782, 51] width 41 height 18
click at [779, 50] on div at bounding box center [771, 51] width 18 height 18
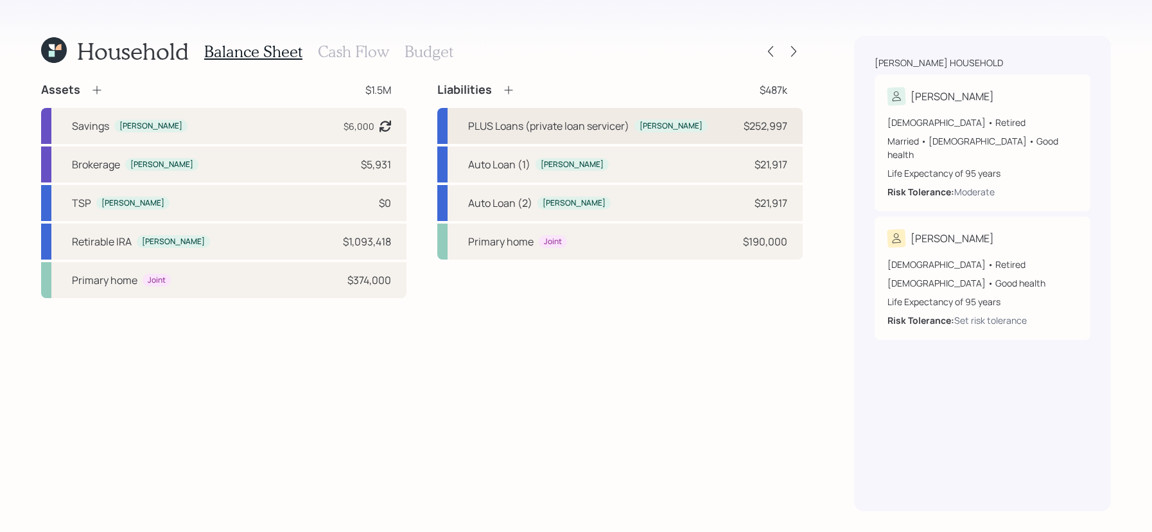
click at [688, 116] on div "PLUS Loans (private loan servicer) Kevin $252,997" at bounding box center [620, 126] width 366 height 36
select select "student"
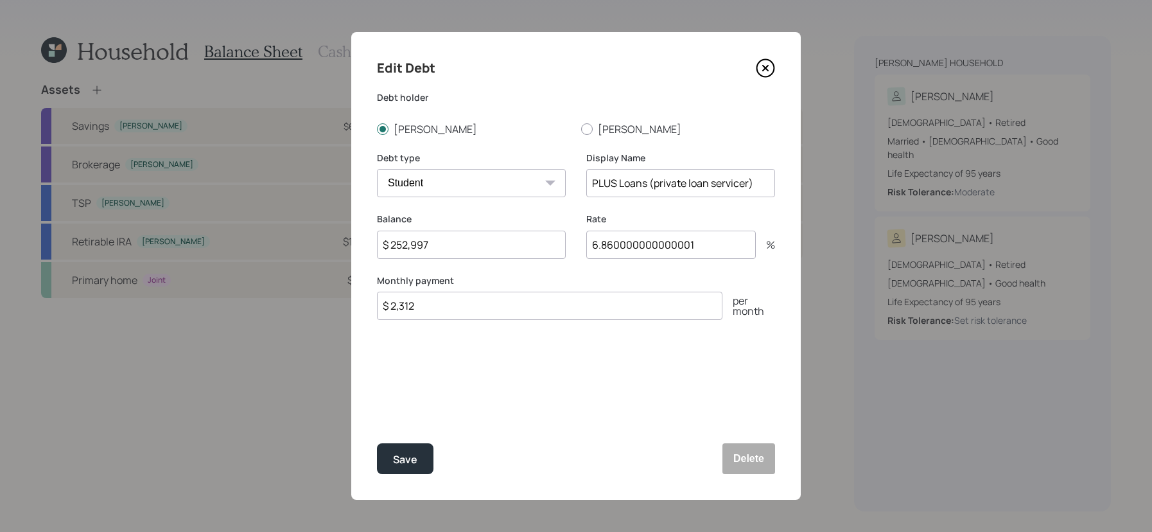
click at [763, 62] on icon at bounding box center [765, 67] width 19 height 19
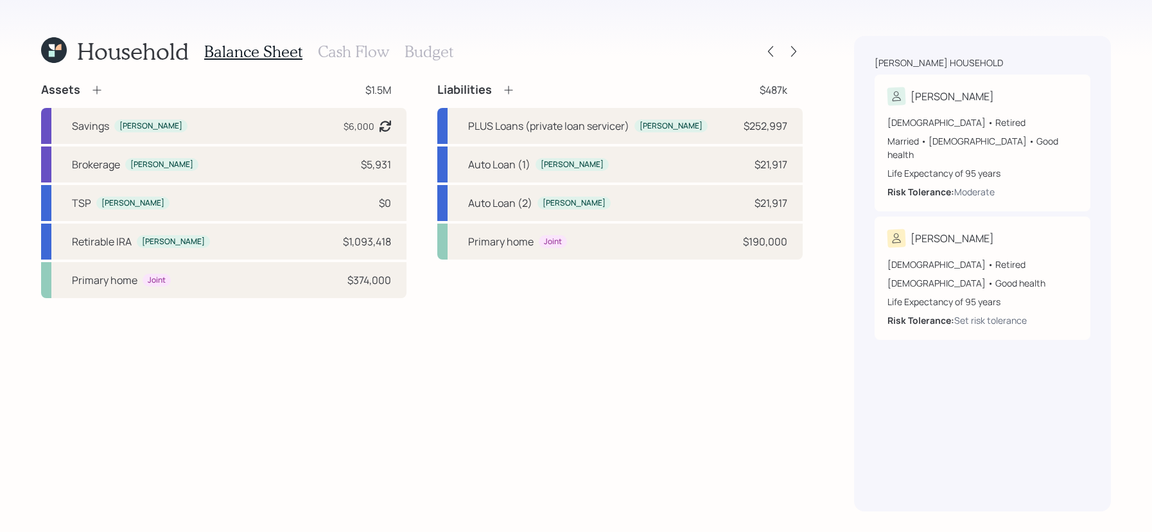
click at [511, 85] on icon at bounding box center [508, 90] width 13 height 13
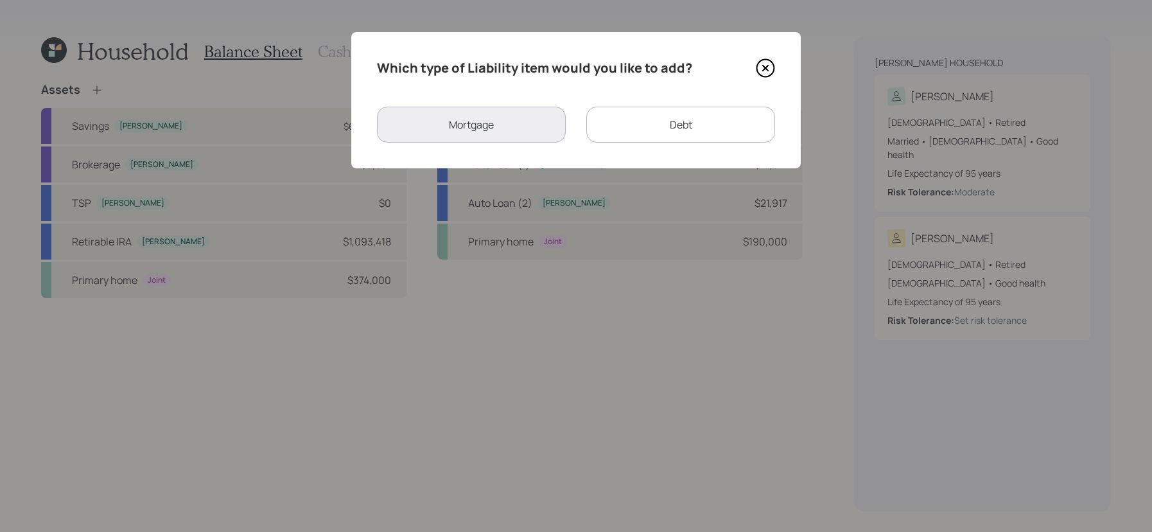
click at [606, 120] on div "Debt" at bounding box center [681, 125] width 189 height 36
select select "credit_card"
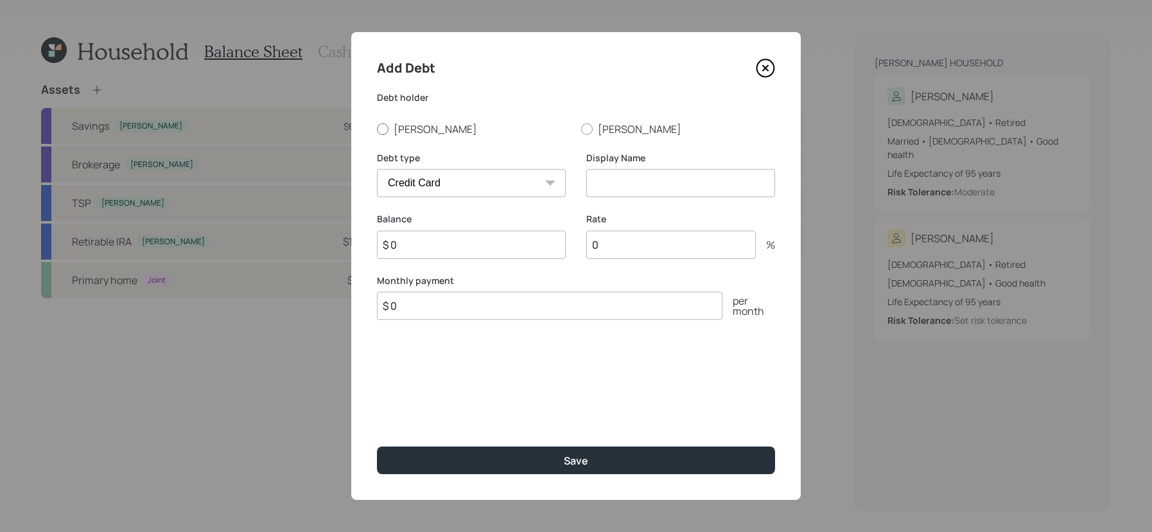
click at [388, 123] on label "[PERSON_NAME]" at bounding box center [474, 129] width 194 height 14
click at [377, 128] on input "[PERSON_NAME]" at bounding box center [376, 128] width 1 height 1
radio input "true"
click at [467, 190] on select "Car Credit Card Medical Student Other" at bounding box center [471, 183] width 189 height 28
select select "other"
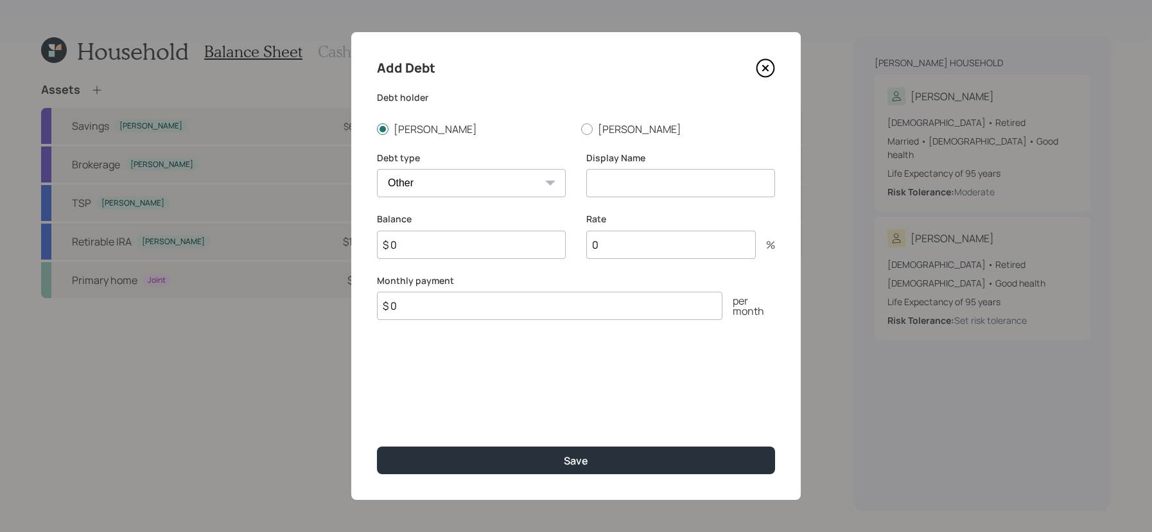
click at [377, 169] on select "Car Credit Card Medical Student Other" at bounding box center [471, 183] width 189 height 28
click at [650, 195] on input at bounding box center [681, 183] width 189 height 28
click at [650, 188] on input at bounding box center [681, 183] width 189 height 28
type input "Unsecured loan"
click at [545, 240] on input "$ 0" at bounding box center [471, 245] width 189 height 28
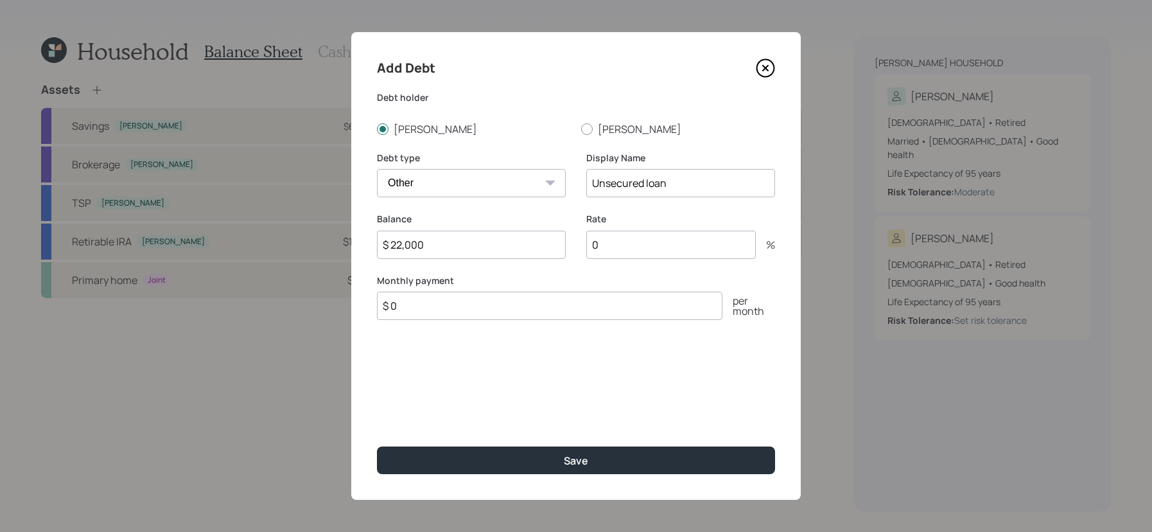
type input "$ 22,000"
type input "7"
click at [536, 319] on input "$ 0" at bounding box center [550, 306] width 346 height 28
click at [536, 306] on input "$ 0" at bounding box center [550, 306] width 346 height 28
type input "$"
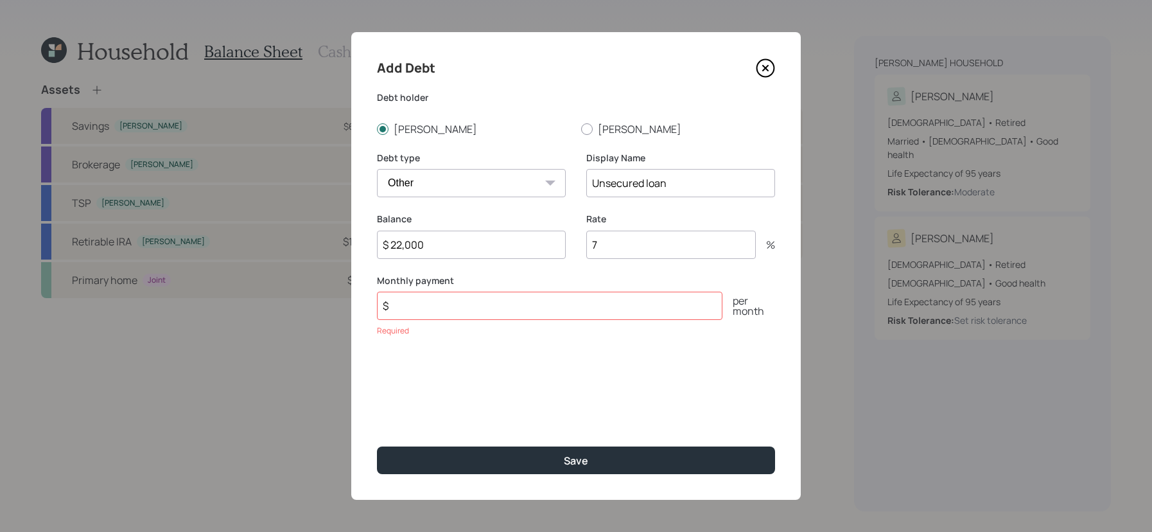
drag, startPoint x: 423, startPoint y: 242, endPoint x: 337, endPoint y: 236, distance: 86.3
click at [337, 236] on div "Add Debt Debt holder Kevin Tammy Debt type Car Credit Card Medical Student Othe…" at bounding box center [576, 266] width 1152 height 532
type input "$ 45,000"
click at [486, 306] on input "$" at bounding box center [550, 306] width 346 height 28
type input "$ 0"
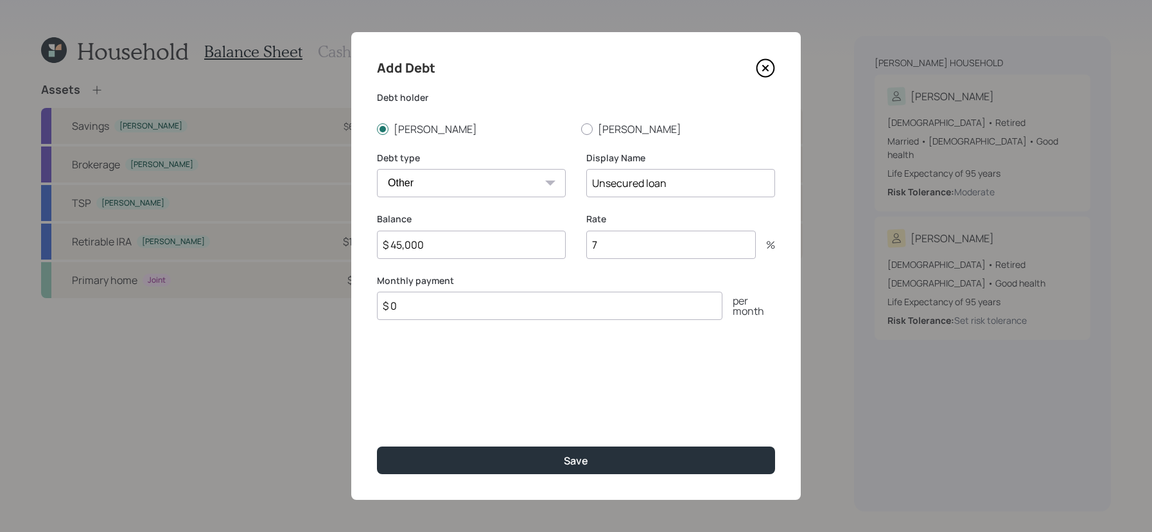
click at [377, 446] on button "Save" at bounding box center [576, 460] width 398 height 28
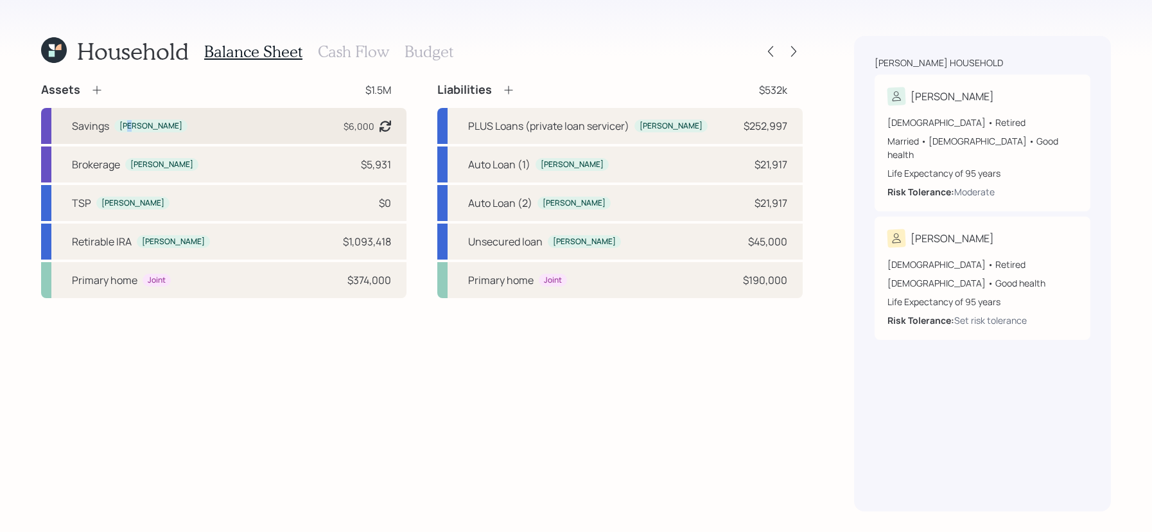
click at [130, 125] on div "[PERSON_NAME]" at bounding box center [150, 126] width 63 height 11
select select "emergency_fund"
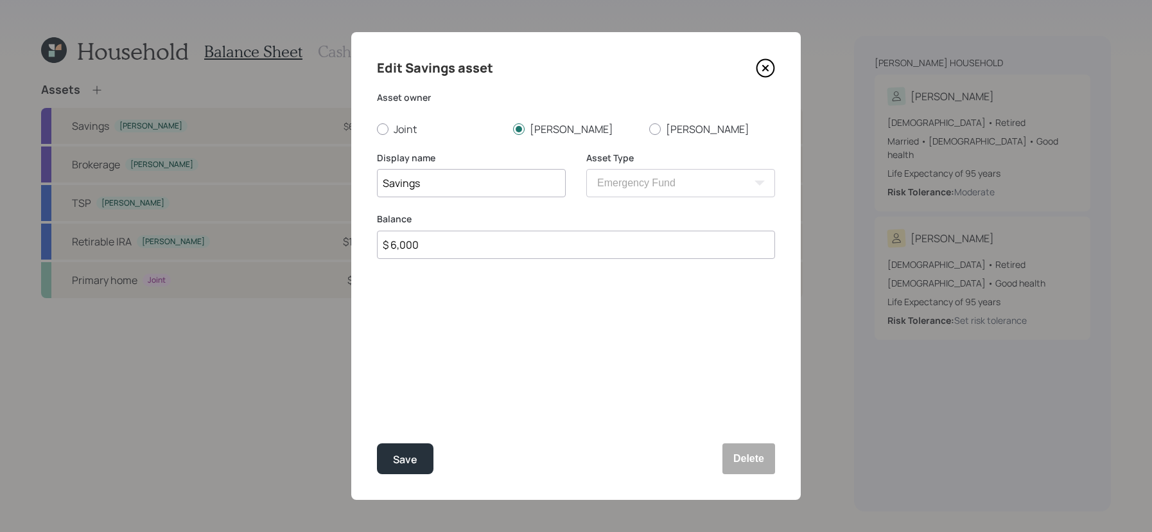
drag, startPoint x: 496, startPoint y: 259, endPoint x: 285, endPoint y: 254, distance: 210.8
click at [285, 254] on div "Edit Savings asset Asset owner Joint Kevin Tammy Display name Savings Asset Typ…" at bounding box center [576, 266] width 1152 height 532
click at [763, 66] on icon at bounding box center [765, 68] width 5 height 5
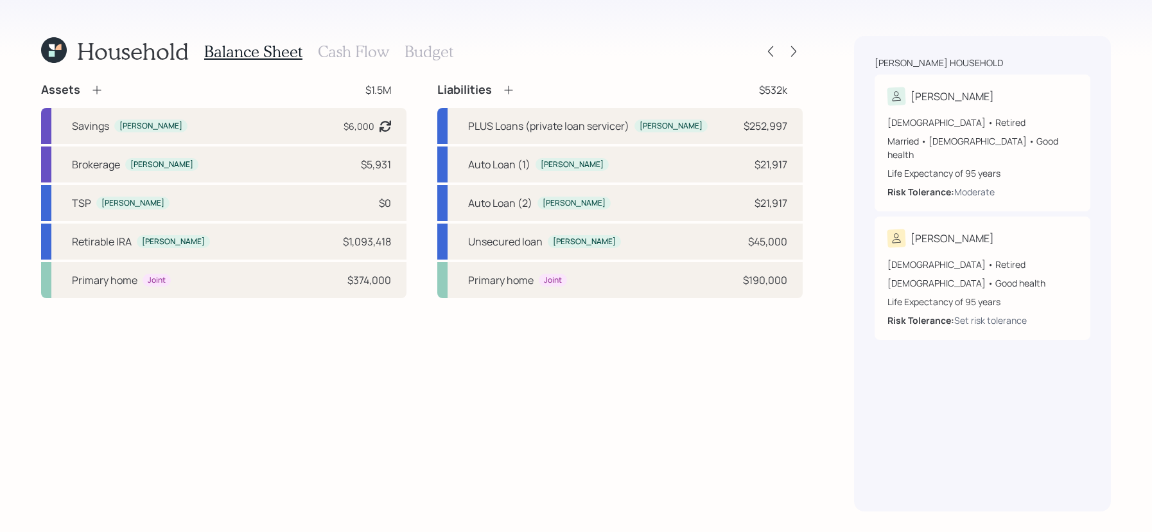
click at [97, 91] on icon at bounding box center [97, 90] width 13 height 13
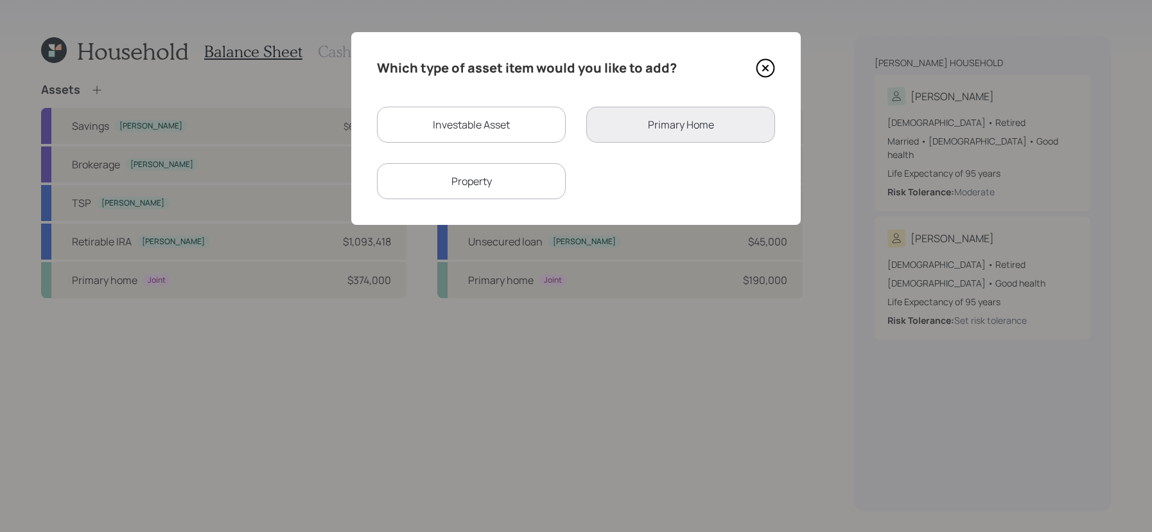
click at [492, 136] on div "Investable Asset" at bounding box center [471, 125] width 189 height 36
select select "taxable"
select select "balanced"
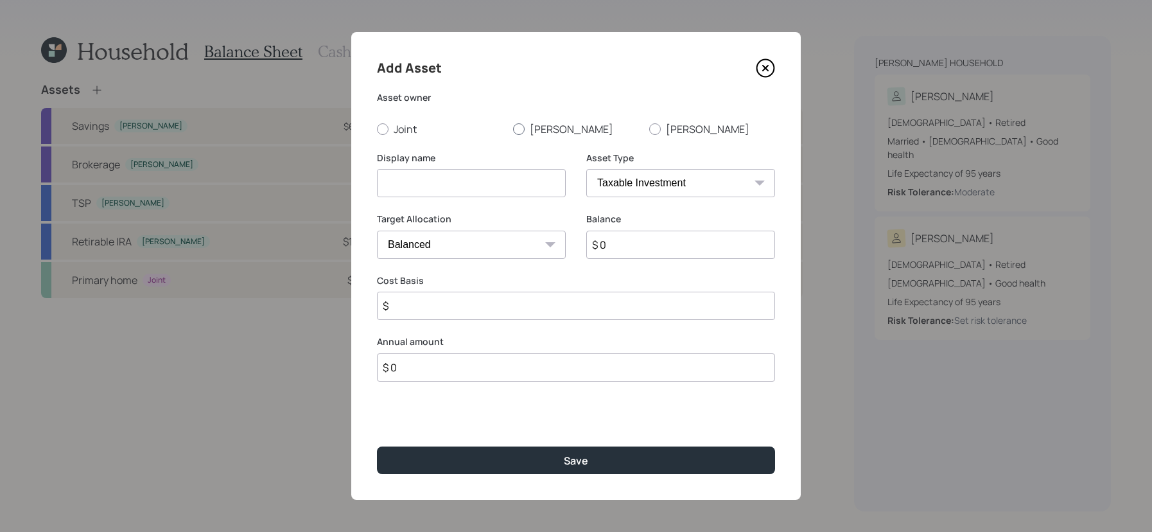
click at [533, 130] on label "[PERSON_NAME]" at bounding box center [576, 129] width 126 height 14
click at [513, 129] on input "[PERSON_NAME]" at bounding box center [513, 128] width 1 height 1
radio input "true"
click at [527, 178] on input at bounding box center [471, 183] width 189 height 28
type input "Cash from unsecured loan"
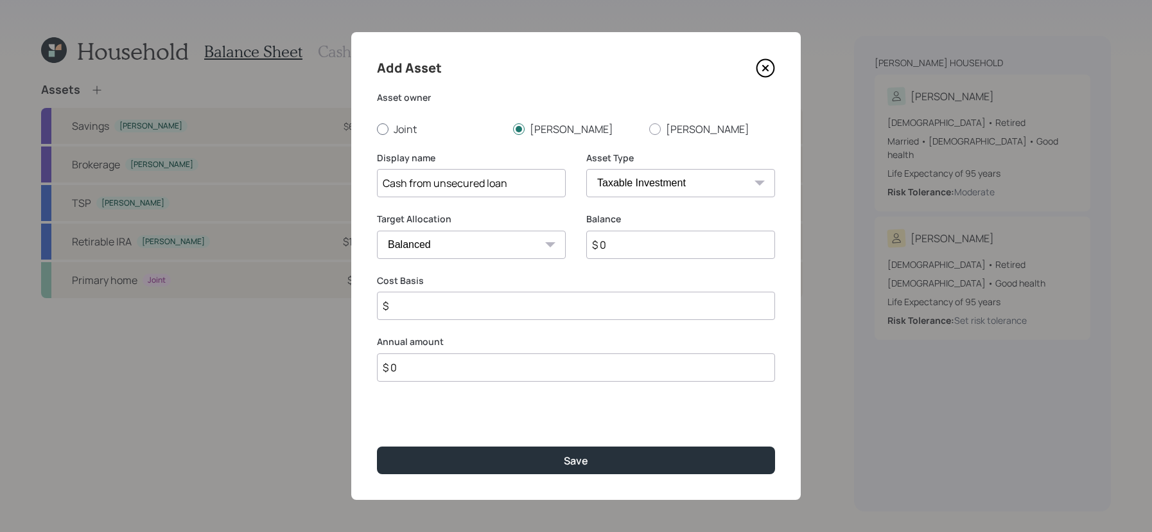
click at [385, 122] on label "Joint" at bounding box center [440, 129] width 126 height 14
click at [377, 128] on input "Joint" at bounding box center [376, 128] width 1 height 1
radio input "true"
click at [703, 169] on select "SEP IRA IRA Roth IRA 401(k) Roth 401(k) 403(b) Roth 403(b) 457(b) Roth 457(b) H…" at bounding box center [681, 183] width 189 height 28
select select "cash"
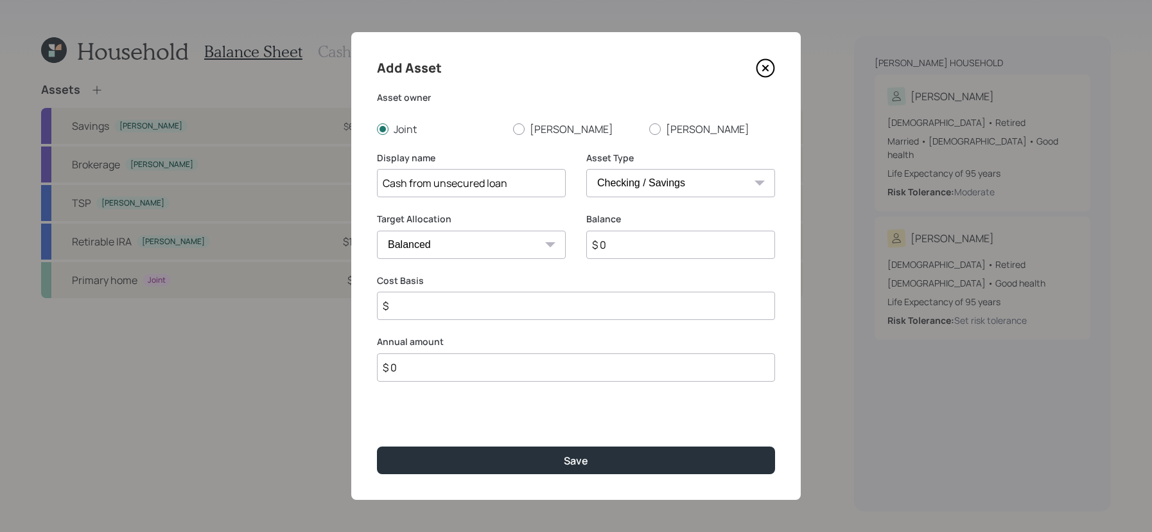
click at [587, 169] on select "SEP IRA IRA Roth IRA 401(k) Roth 401(k) 403(b) Roth 403(b) 457(b) Roth 457(b) H…" at bounding box center [681, 183] width 189 height 28
type input "$"
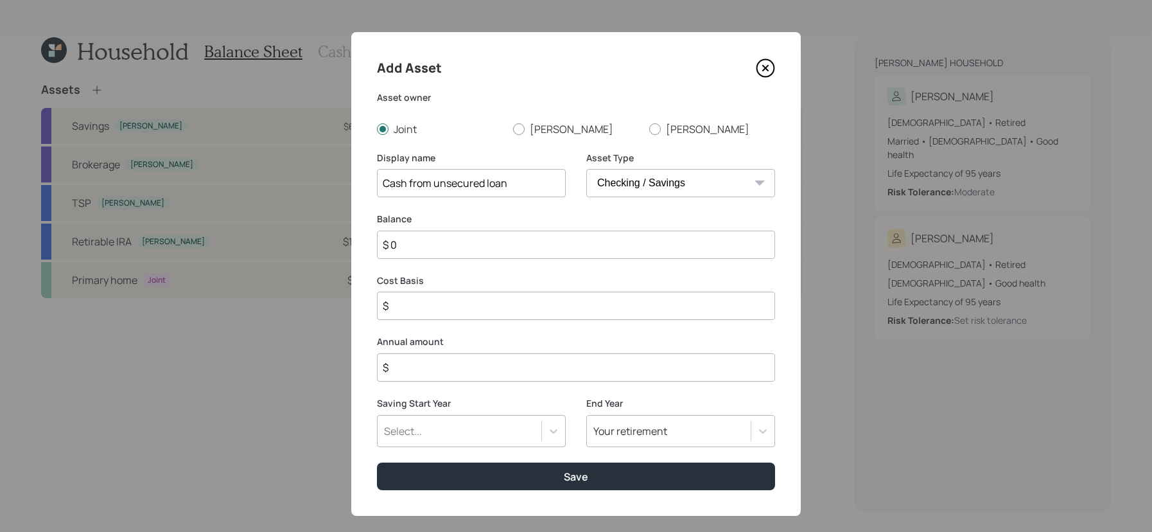
click at [667, 234] on input "$ 0" at bounding box center [576, 245] width 398 height 28
click at [667, 248] on input "$ 0" at bounding box center [576, 245] width 398 height 28
type input "$"
type input "$ 2"
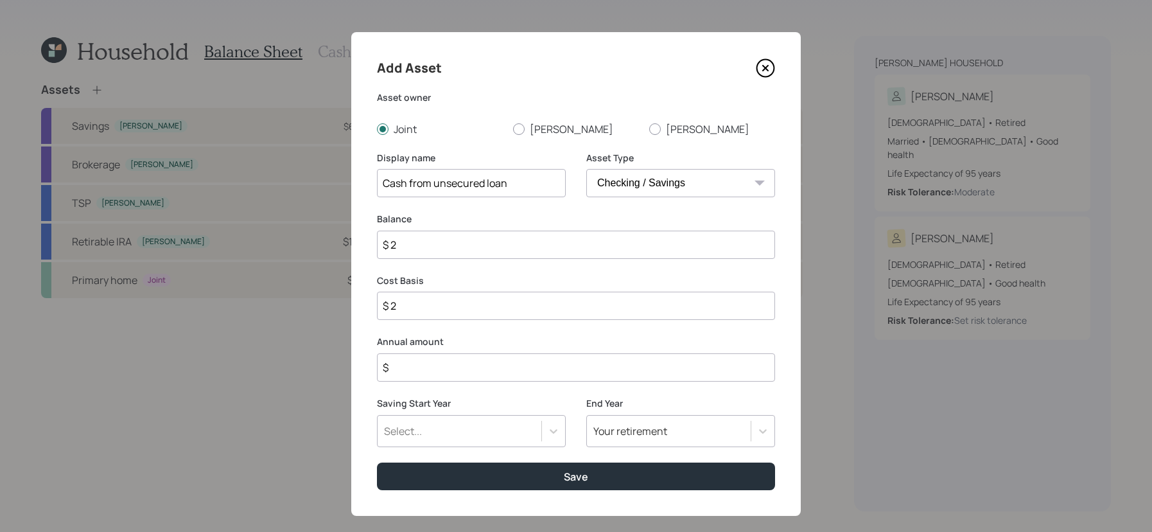
type input "$ 22"
type input "$ 220"
type input "$ 2,200"
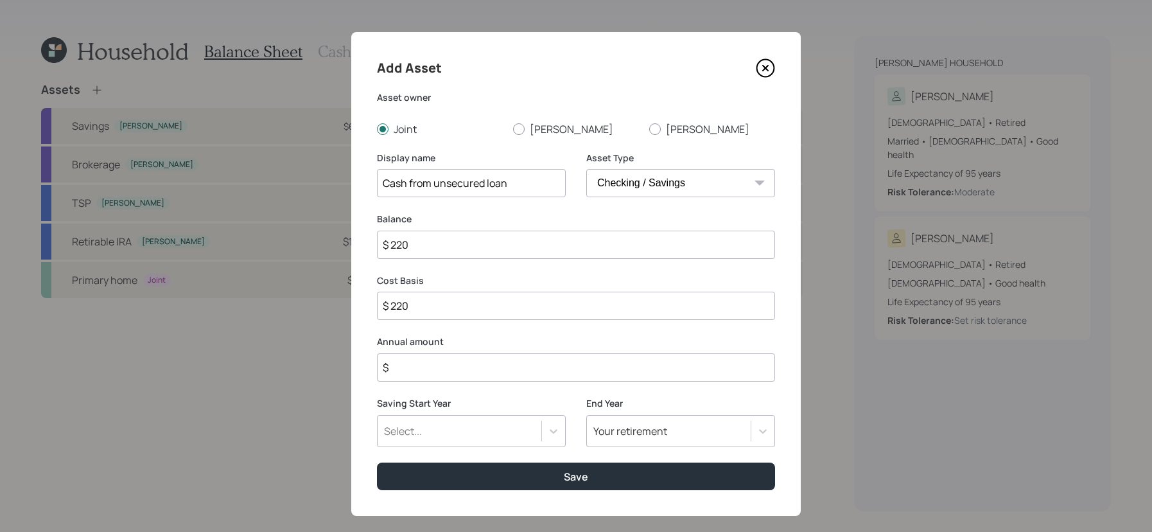
type input "$ 2,200"
type input "$ 22,000"
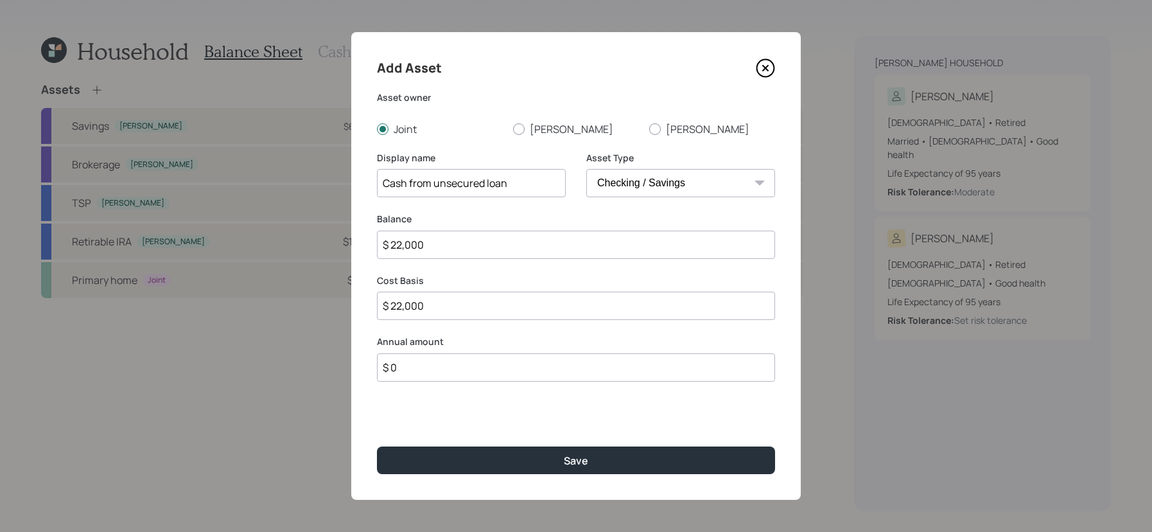
type input "$ 0"
click at [377, 446] on button "Save" at bounding box center [576, 460] width 398 height 28
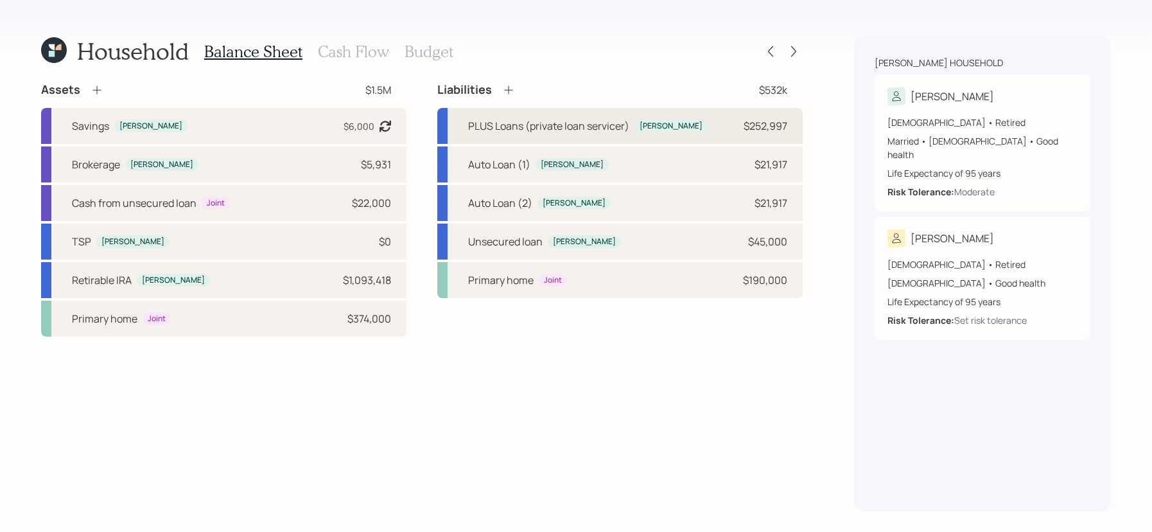
click at [612, 122] on div "PLUS Loans (private loan servicer)" at bounding box center [548, 125] width 161 height 15
select select "student"
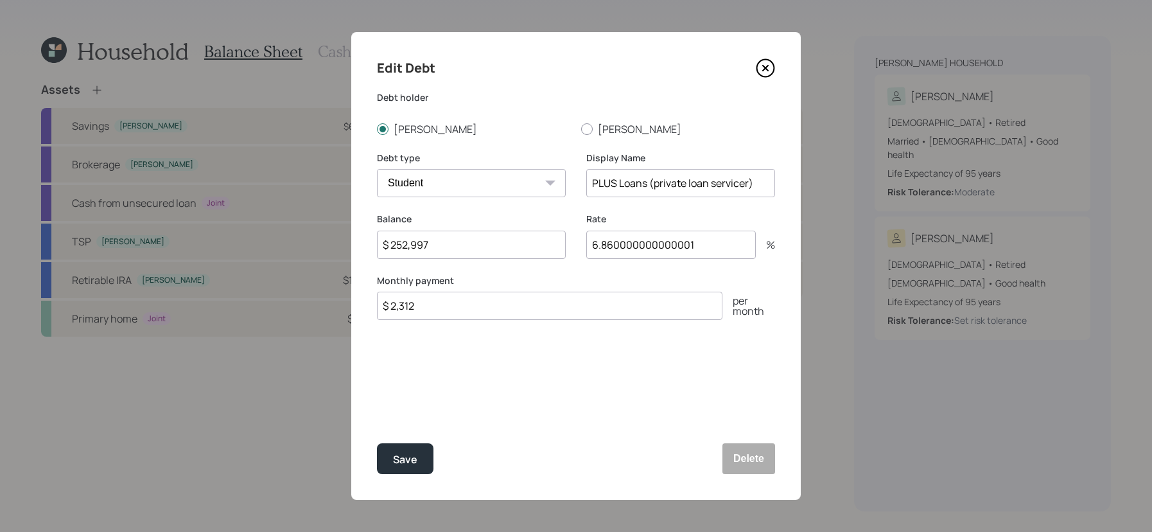
click at [769, 64] on icon at bounding box center [765, 67] width 19 height 19
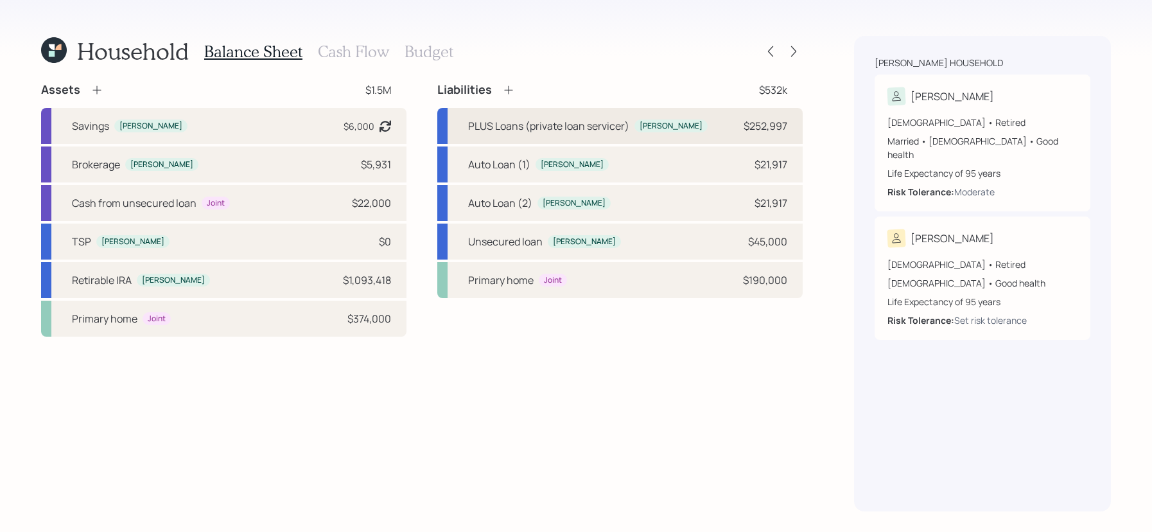
click at [609, 119] on div "PLUS Loans (private loan servicer)" at bounding box center [548, 125] width 161 height 15
select select "student"
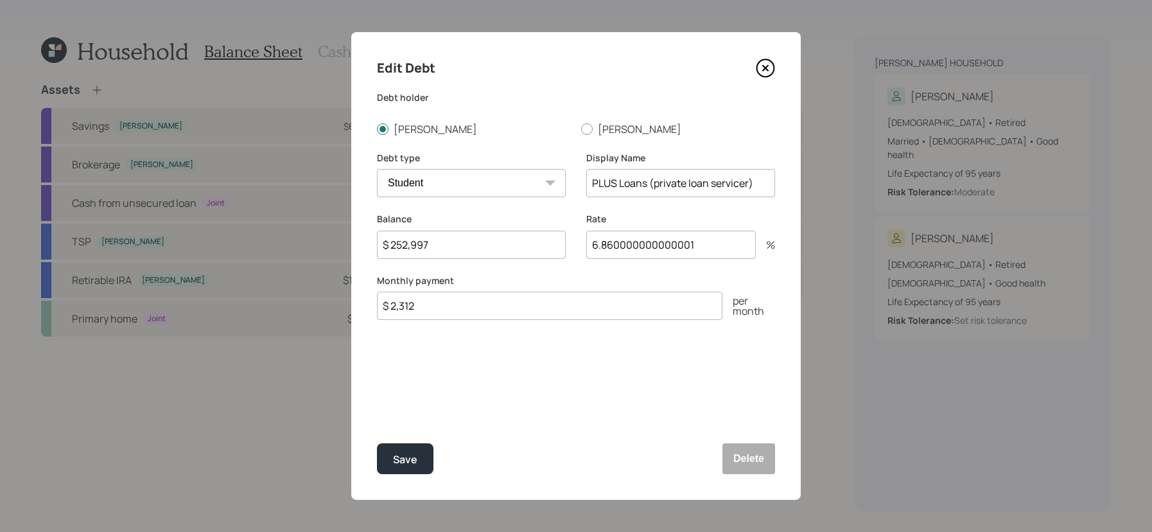
click at [761, 67] on icon at bounding box center [765, 67] width 19 height 19
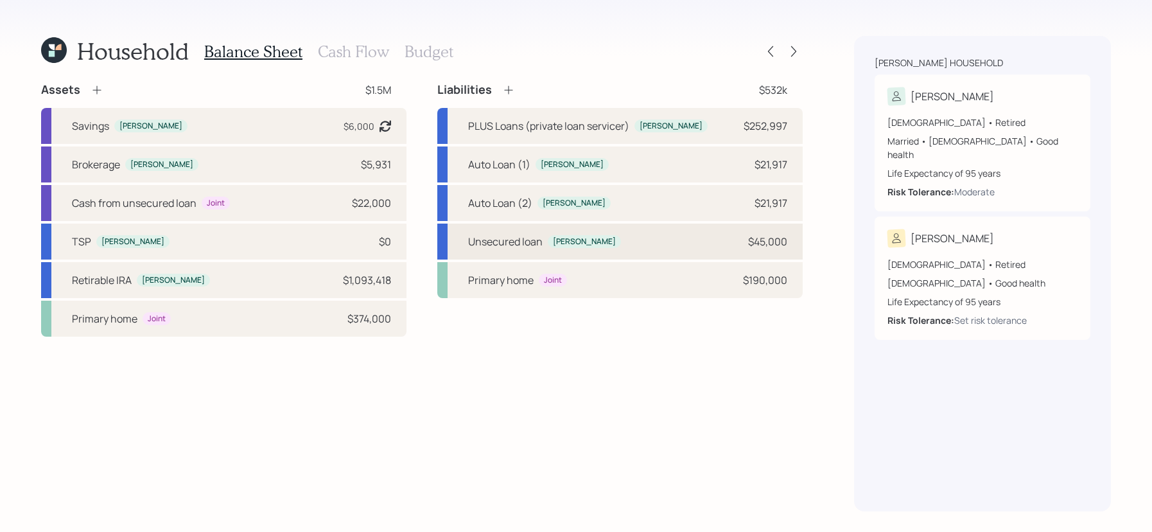
click at [613, 254] on div "Unsecured loan Kevin $45,000" at bounding box center [620, 242] width 366 height 36
select select "other"
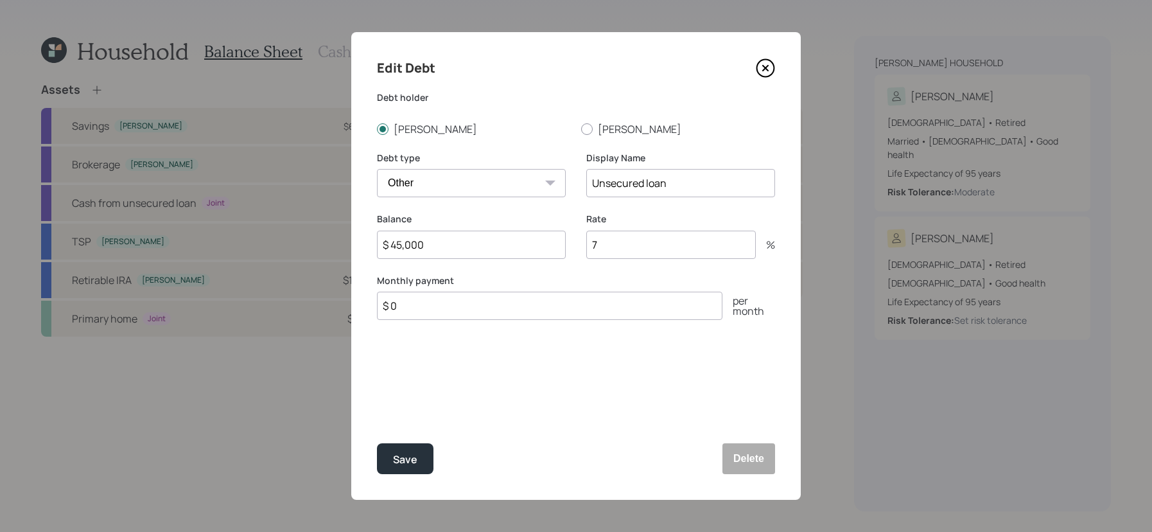
click at [621, 303] on input "$ 0" at bounding box center [550, 306] width 346 height 28
type input "$ 300"
click at [377, 443] on button "Save" at bounding box center [405, 458] width 57 height 31
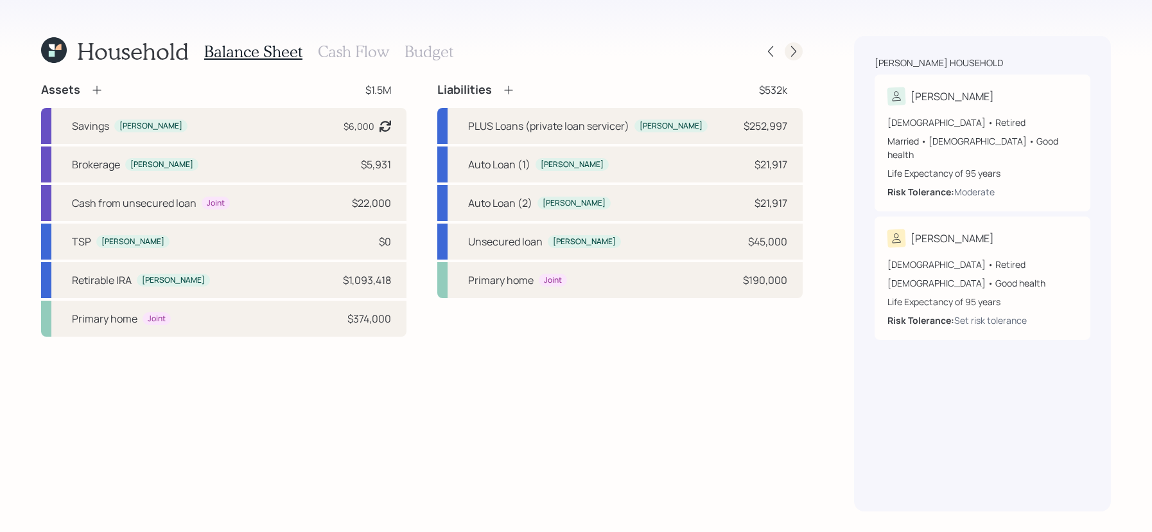
click at [795, 44] on div at bounding box center [794, 51] width 18 height 18
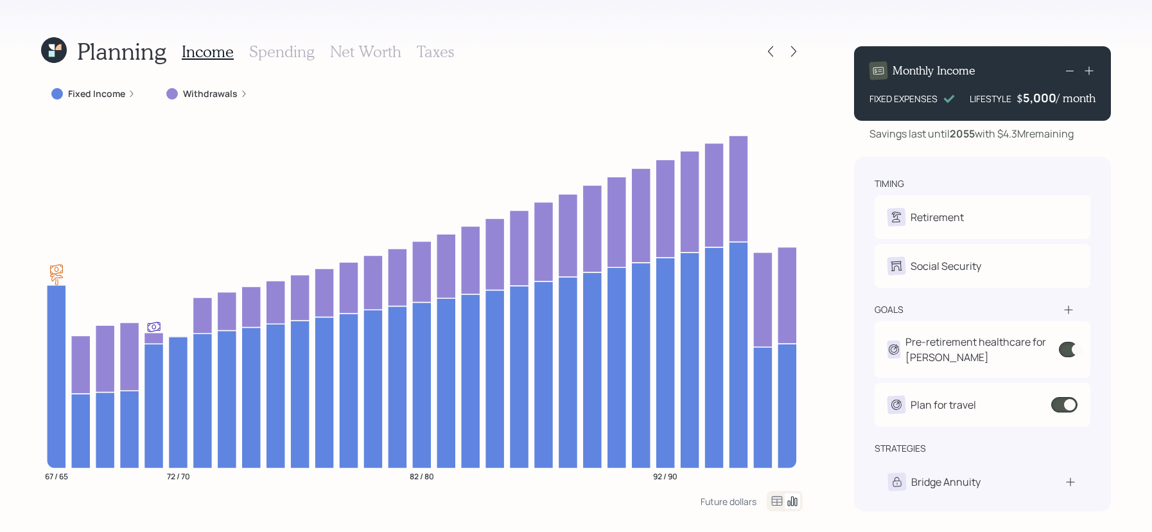
click at [781, 55] on div at bounding box center [782, 51] width 41 height 18
click at [776, 55] on icon at bounding box center [770, 51] width 13 height 13
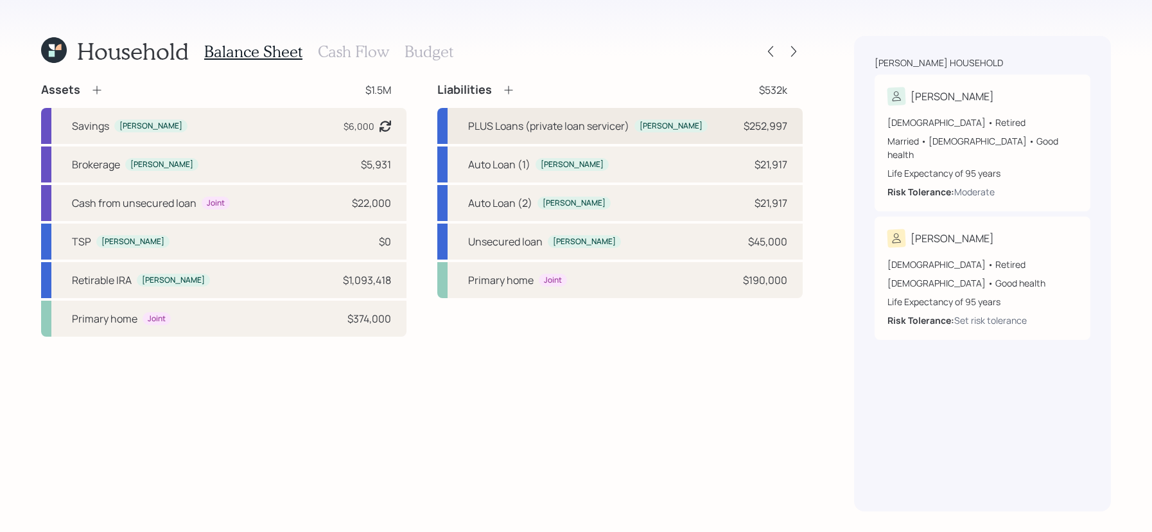
click at [506, 128] on div "PLUS Loans (private loan servicer)" at bounding box center [548, 125] width 161 height 15
select select "student"
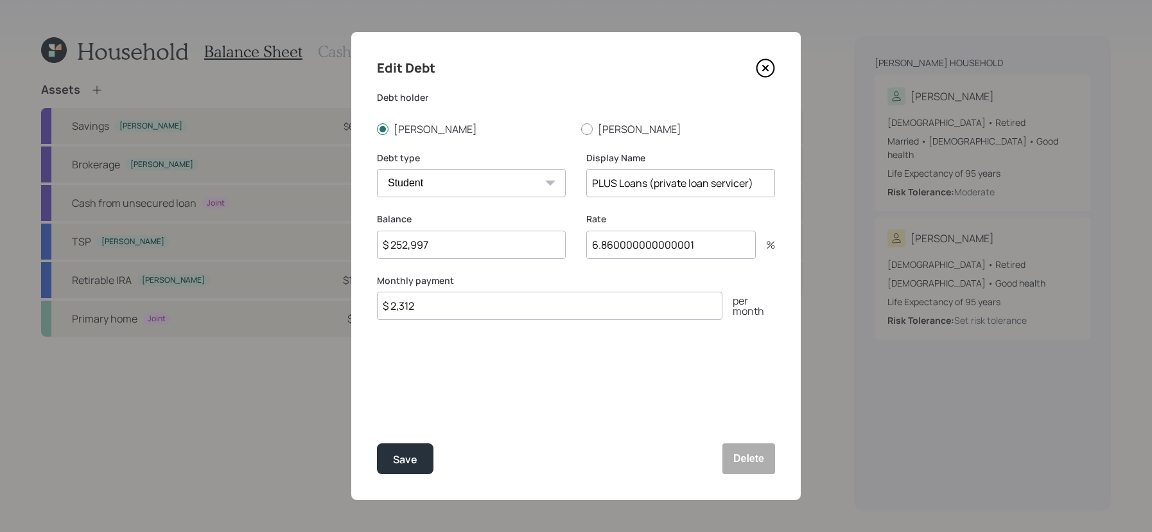
click at [772, 67] on icon at bounding box center [765, 67] width 19 height 19
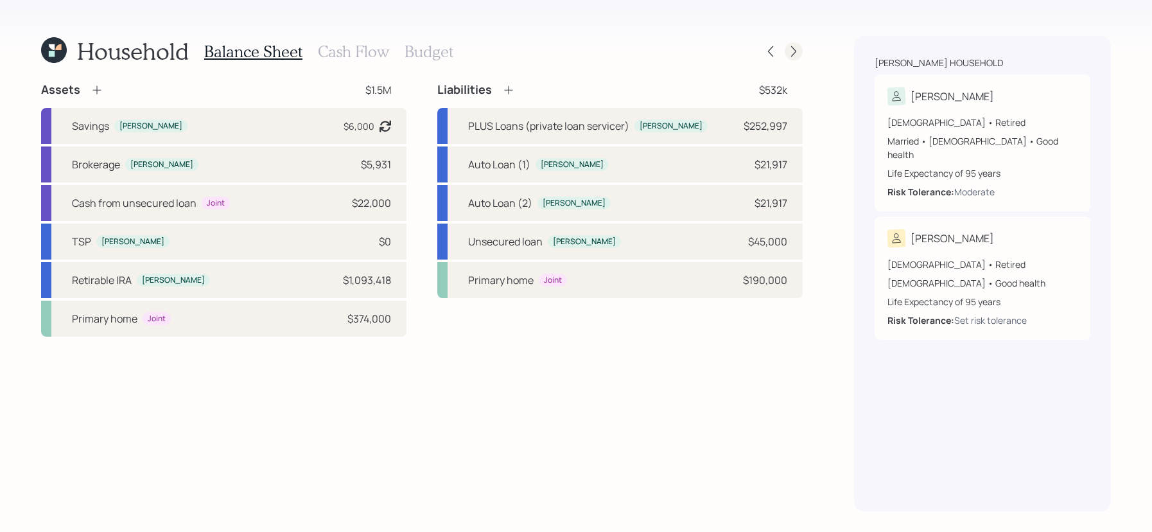
click at [790, 58] on div at bounding box center [794, 51] width 18 height 18
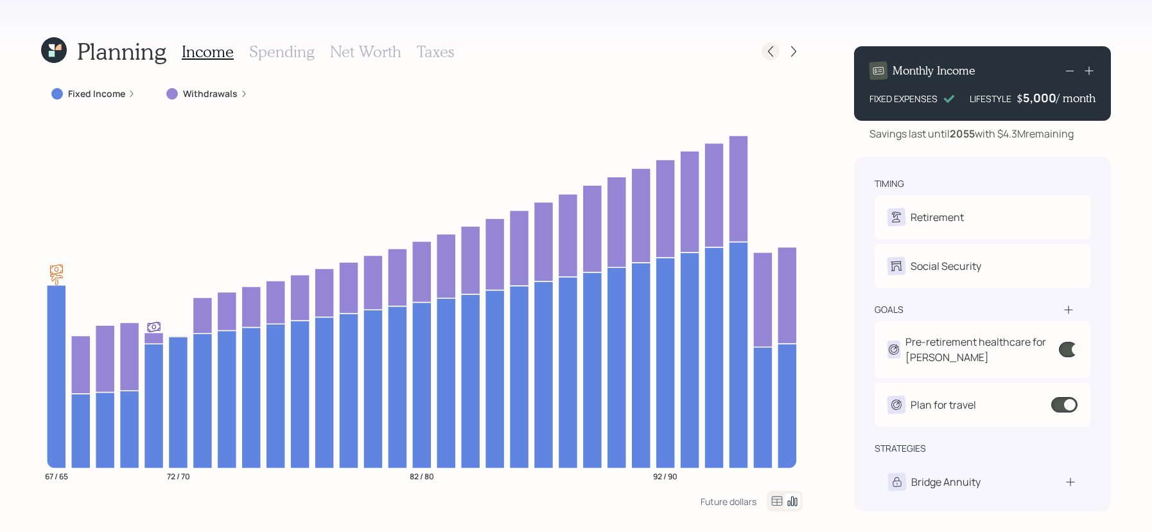
click at [773, 44] on div at bounding box center [771, 51] width 18 height 18
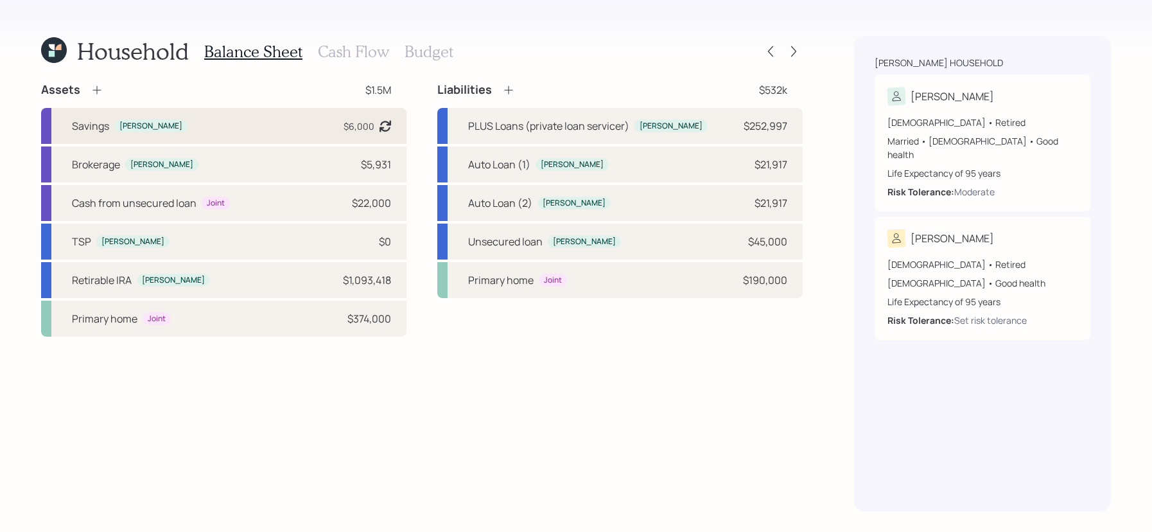
click at [266, 132] on div "Savings Kevin $6,000 Asset balance last updated on 01-10-2023." at bounding box center [224, 126] width 366 height 36
select select "emergency_fund"
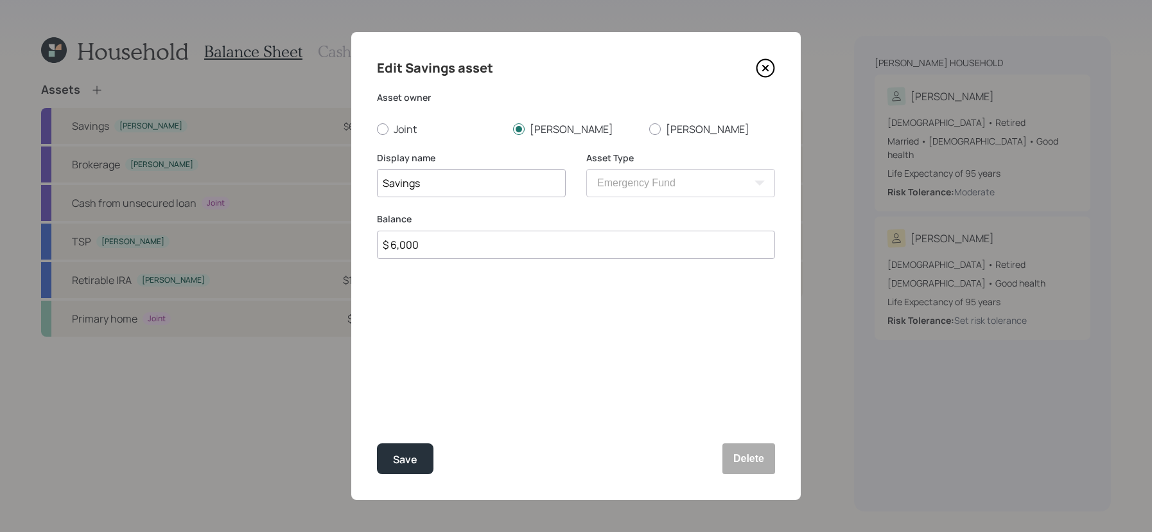
click at [763, 58] on icon at bounding box center [765, 67] width 19 height 19
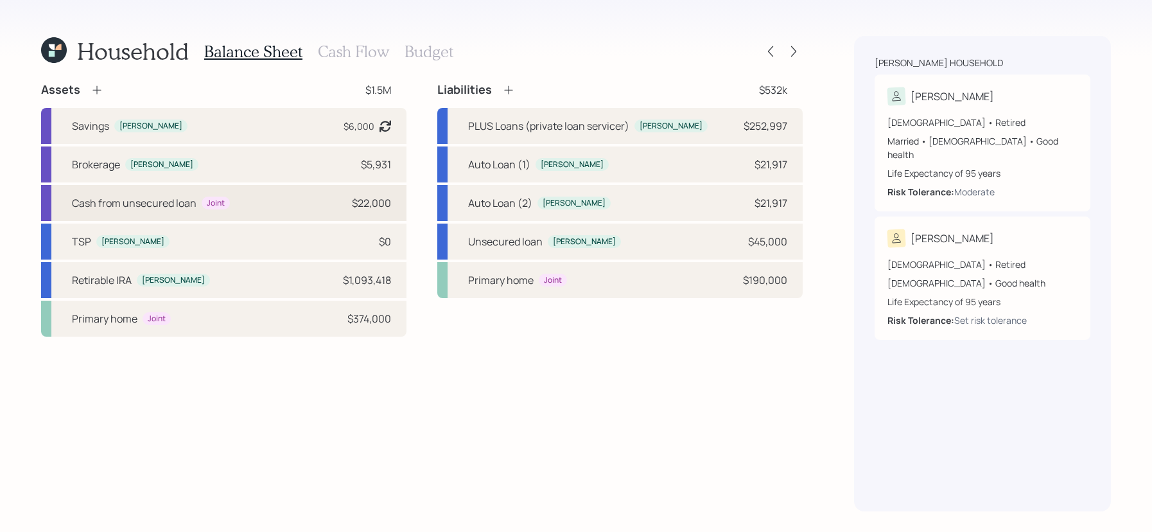
click at [219, 203] on div "Joint" at bounding box center [216, 203] width 18 height 11
select select "cash"
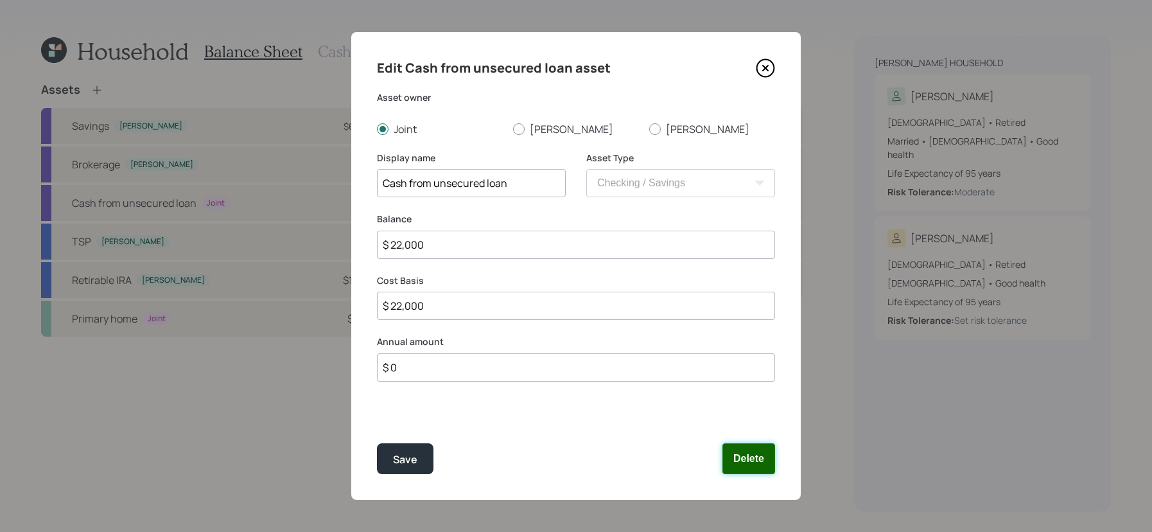
click at [752, 458] on button "Delete" at bounding box center [749, 458] width 53 height 31
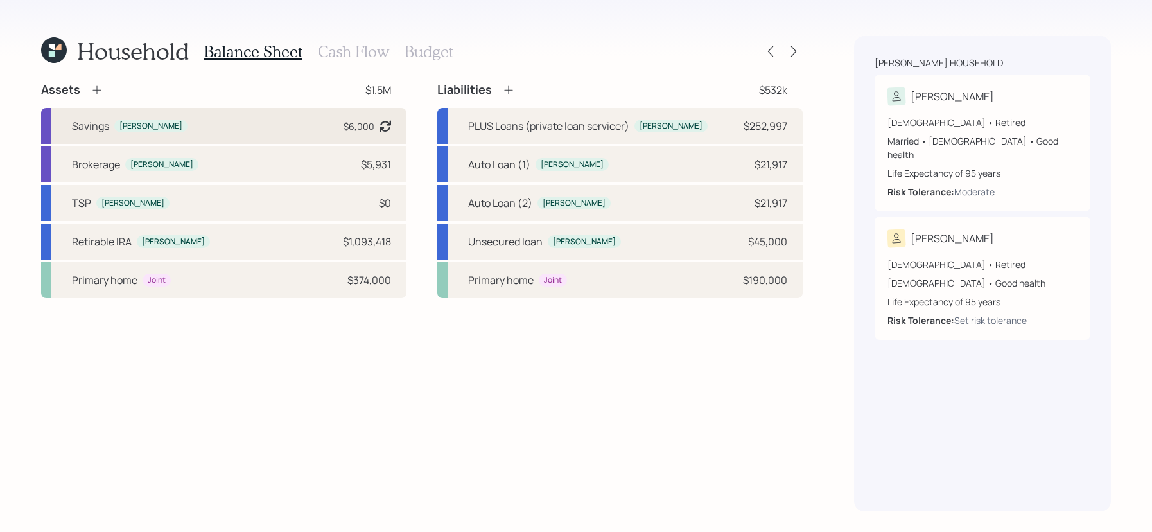
click at [302, 137] on div "Savings Kevin $6,000 Asset balance last updated on 01-10-2023." at bounding box center [224, 126] width 366 height 36
select select "emergency_fund"
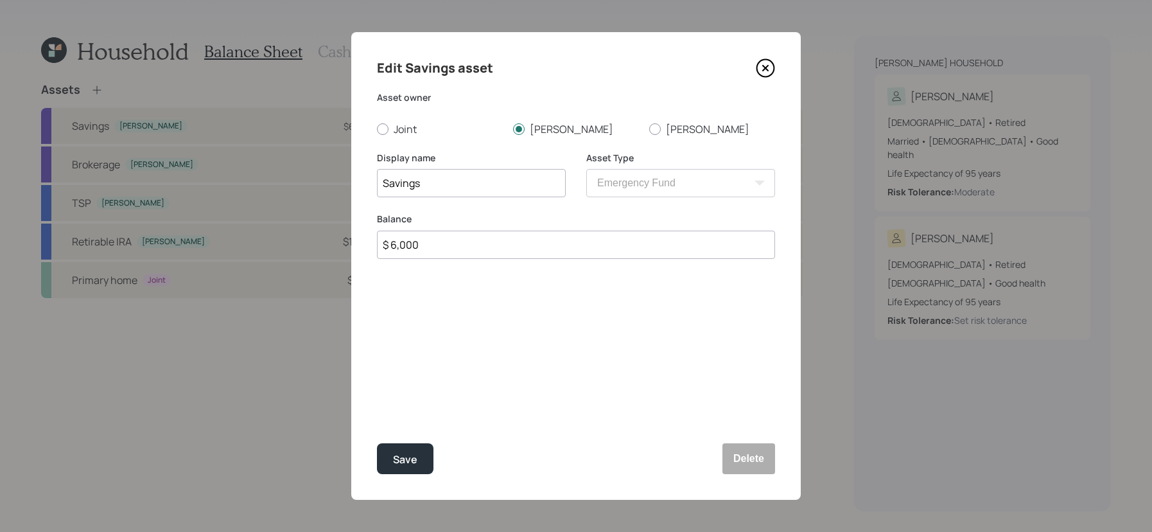
drag, startPoint x: 456, startPoint y: 248, endPoint x: 252, endPoint y: 244, distance: 204.3
click at [252, 244] on div "Edit Savings asset Asset owner Joint Kevin Tammy Display name Savings Asset Typ…" at bounding box center [576, 266] width 1152 height 532
type input "$ 28,000"
click at [377, 443] on button "Save" at bounding box center [405, 458] width 57 height 31
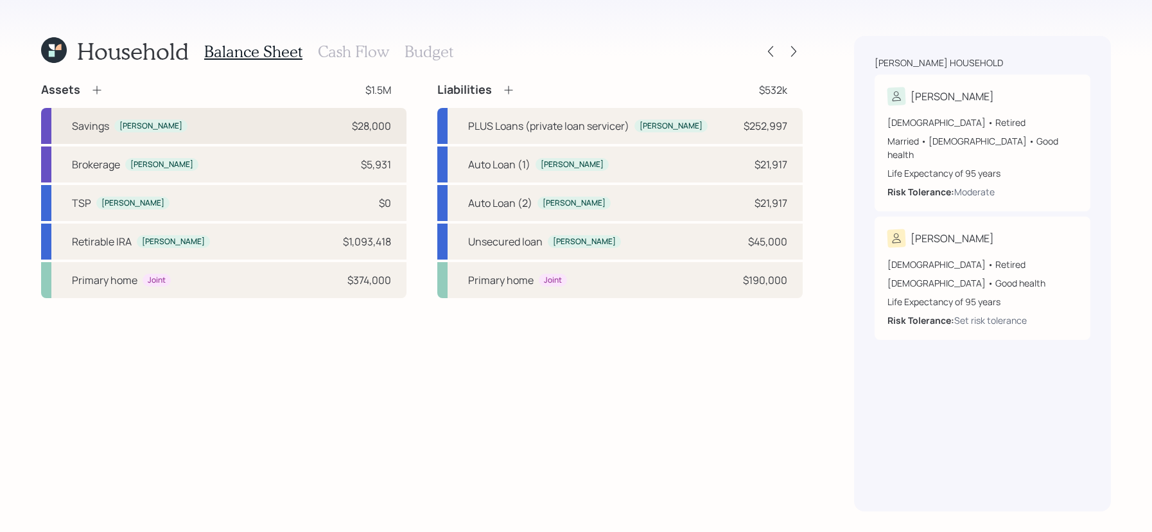
click at [315, 133] on div "Savings Kevin $28,000" at bounding box center [224, 126] width 366 height 36
select select "emergency_fund"
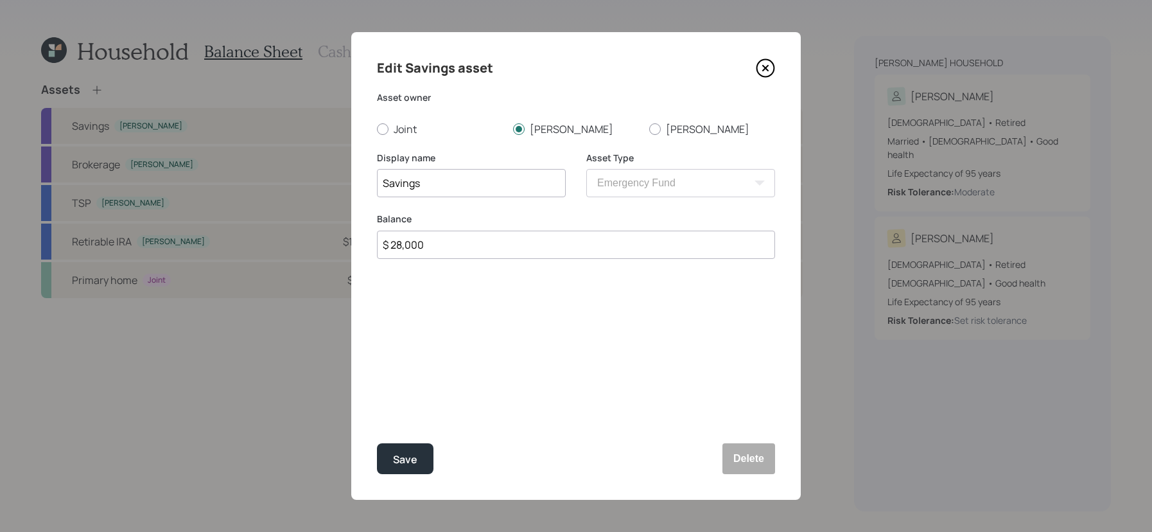
drag, startPoint x: 504, startPoint y: 249, endPoint x: 207, endPoint y: 215, distance: 298.1
click at [207, 215] on div "Edit Savings asset Asset owner Joint Kevin Tammy Display name Savings Asset Typ…" at bounding box center [576, 266] width 1152 height 532
type input "$ 2,300"
click at [377, 443] on button "Save" at bounding box center [405, 458] width 57 height 31
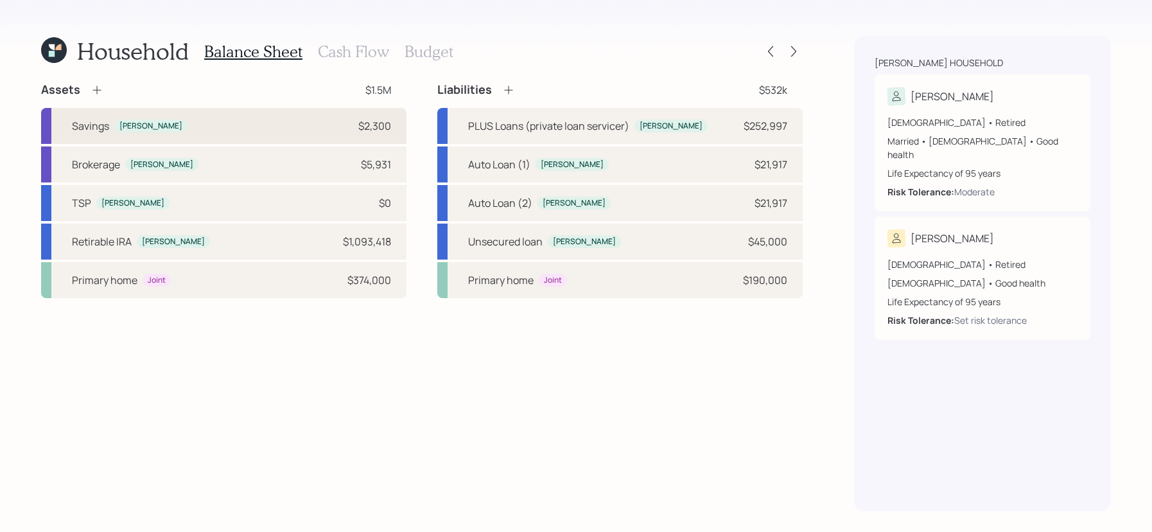
click at [294, 141] on div "Savings Kevin $2,300" at bounding box center [224, 126] width 366 height 36
select select "emergency_fund"
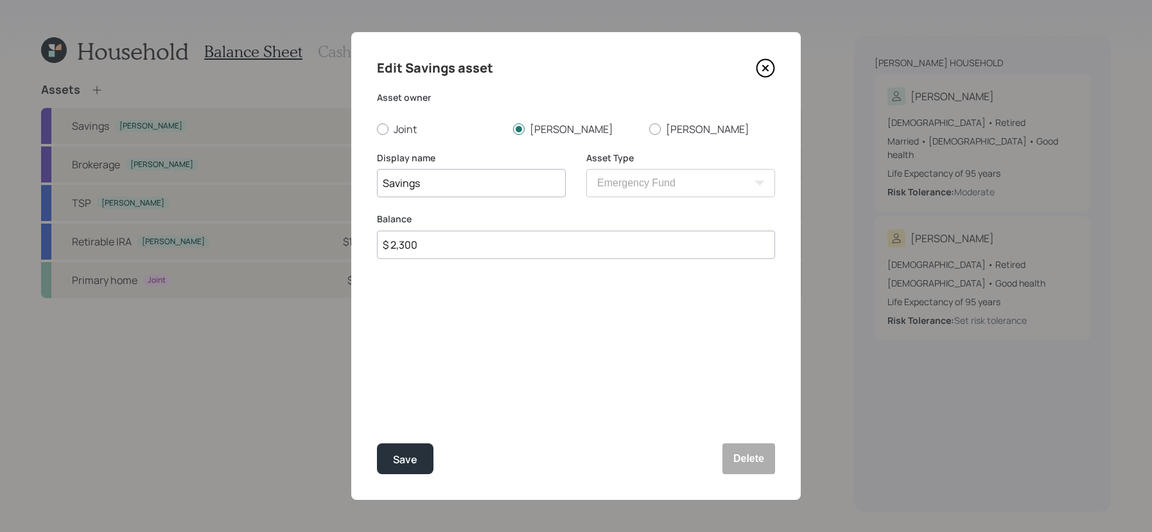
click at [417, 250] on input "$ 2,300" at bounding box center [576, 245] width 398 height 28
type input "$ 23,000"
click at [377, 443] on button "Save" at bounding box center [405, 458] width 57 height 31
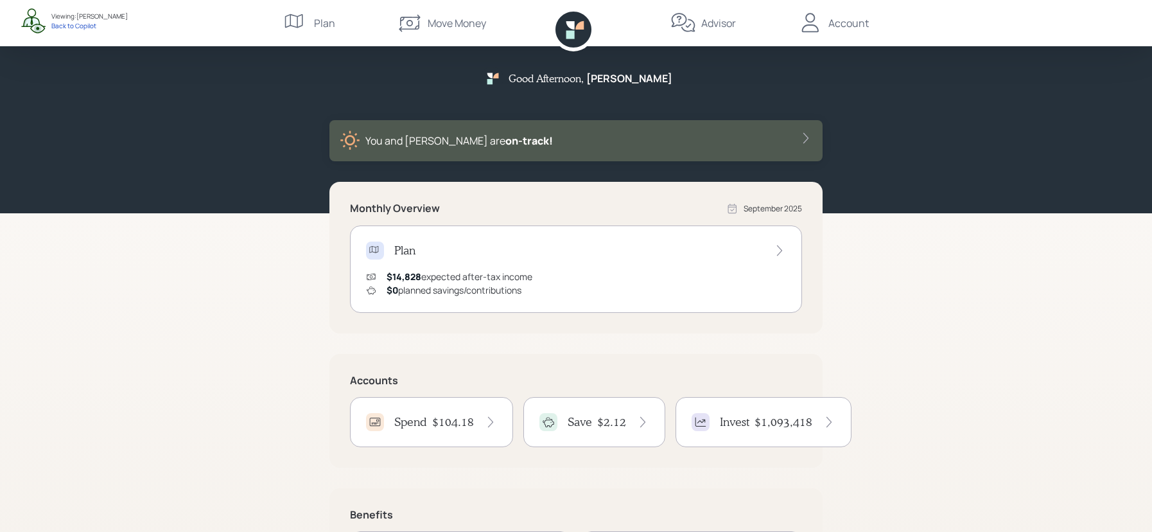
click at [829, 21] on div "Account" at bounding box center [849, 22] width 40 height 15
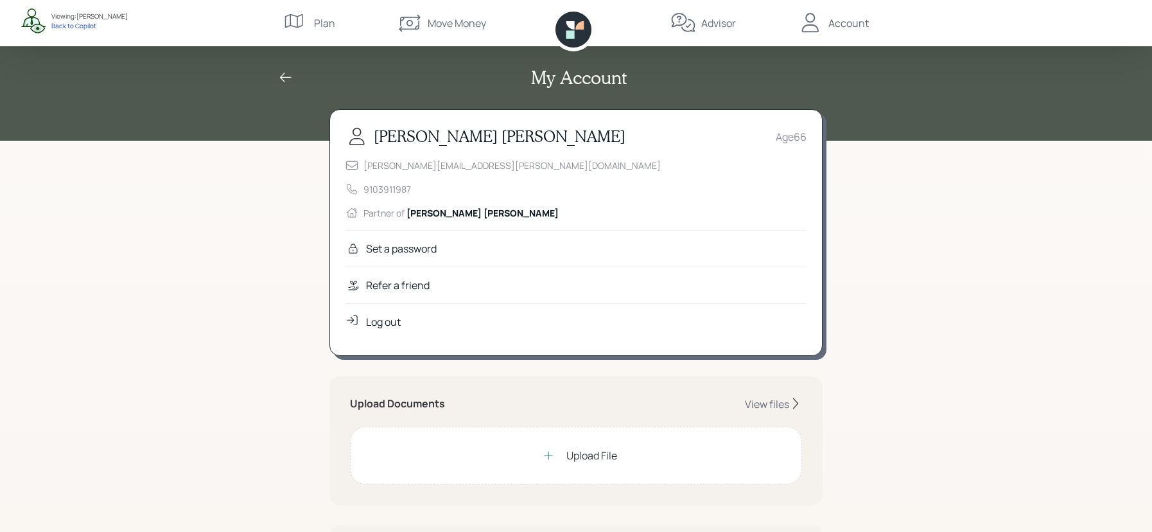
click at [722, 46] on div "My Account" at bounding box center [576, 71] width 617 height 100
click at [714, 19] on div "Advisor" at bounding box center [719, 22] width 35 height 15
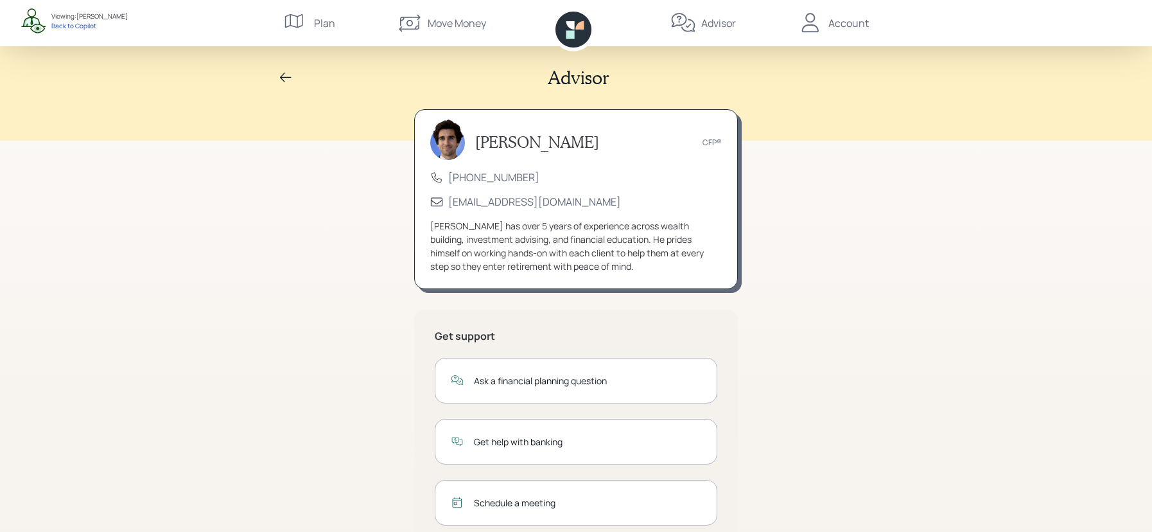
scroll to position [96, 0]
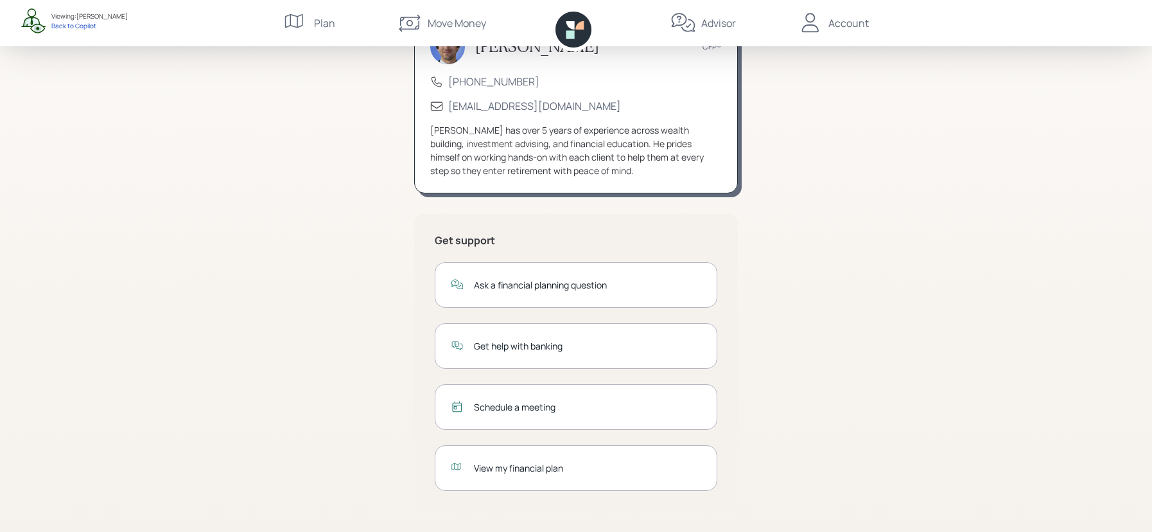
click at [570, 473] on div "View my financial plan" at bounding box center [587, 467] width 227 height 13
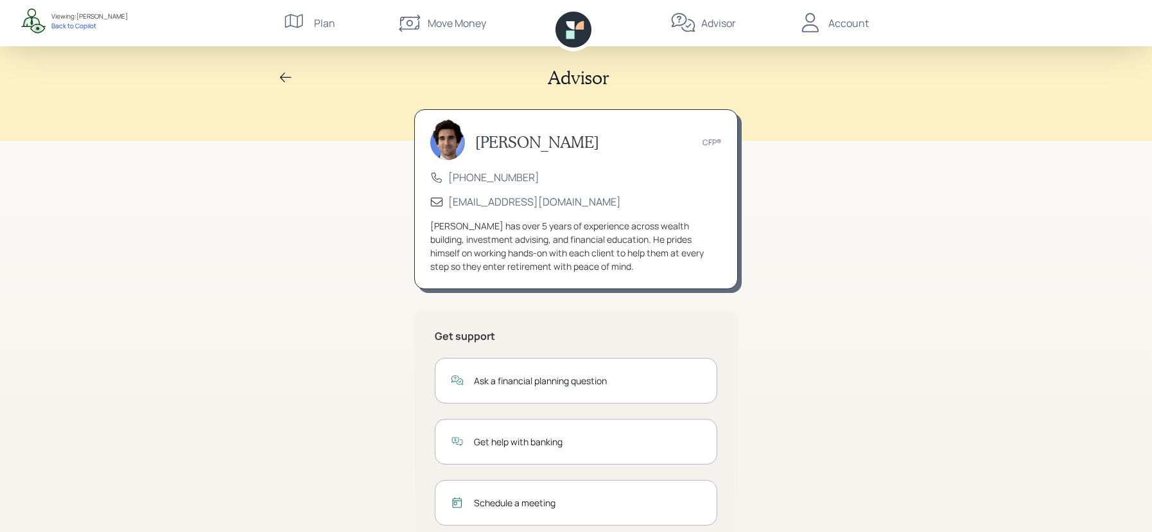
click at [568, 26] on icon at bounding box center [571, 25] width 8 height 8
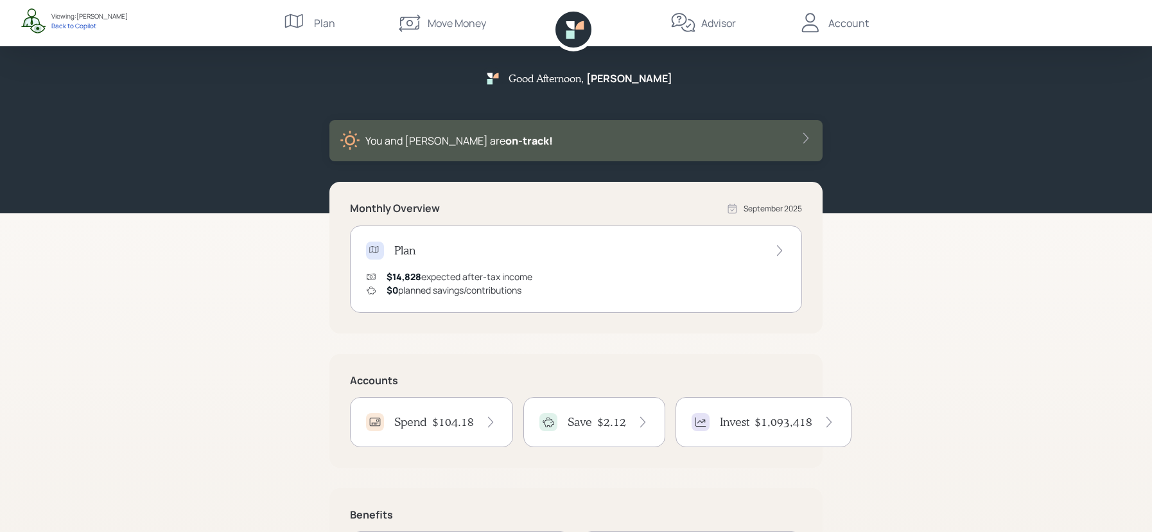
click at [427, 270] on div "$14,828 expected after-tax income" at bounding box center [460, 276] width 146 height 13
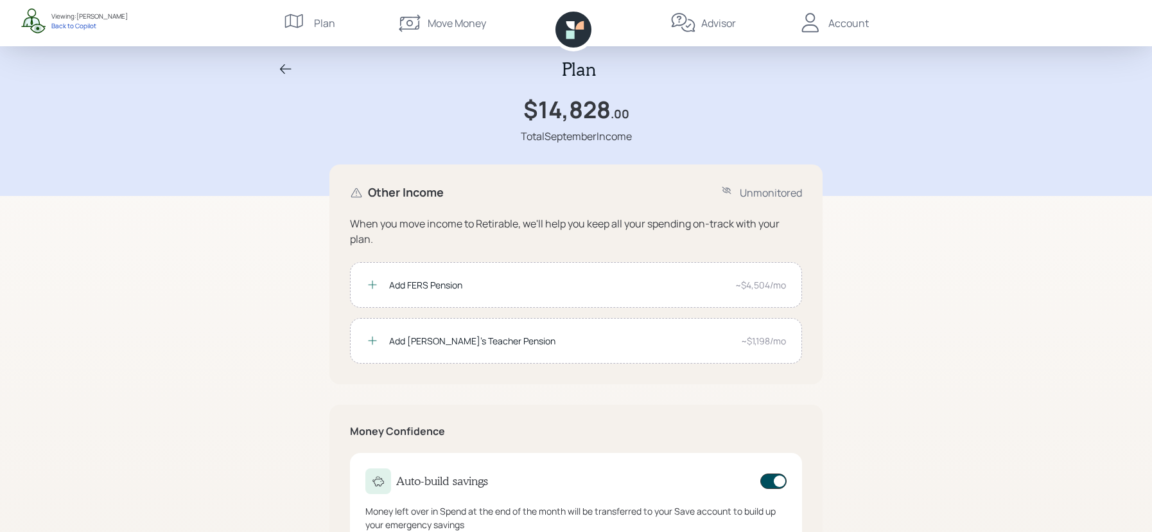
scroll to position [8, 0]
drag, startPoint x: 649, startPoint y: 113, endPoint x: 503, endPoint y: 107, distance: 145.9
click at [503, 107] on div "$14,828 .00 Total September Income" at bounding box center [576, 120] width 617 height 48
click at [299, 77] on div "Plan" at bounding box center [576, 70] width 617 height 22
click at [292, 77] on icon at bounding box center [285, 69] width 15 height 15
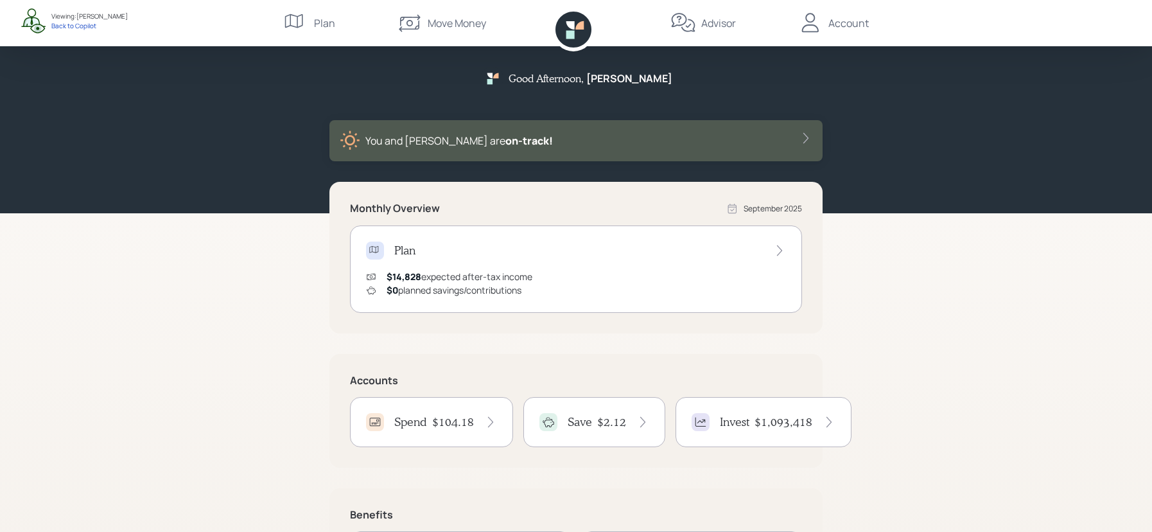
click at [717, 29] on div "Advisor" at bounding box center [719, 22] width 35 height 15
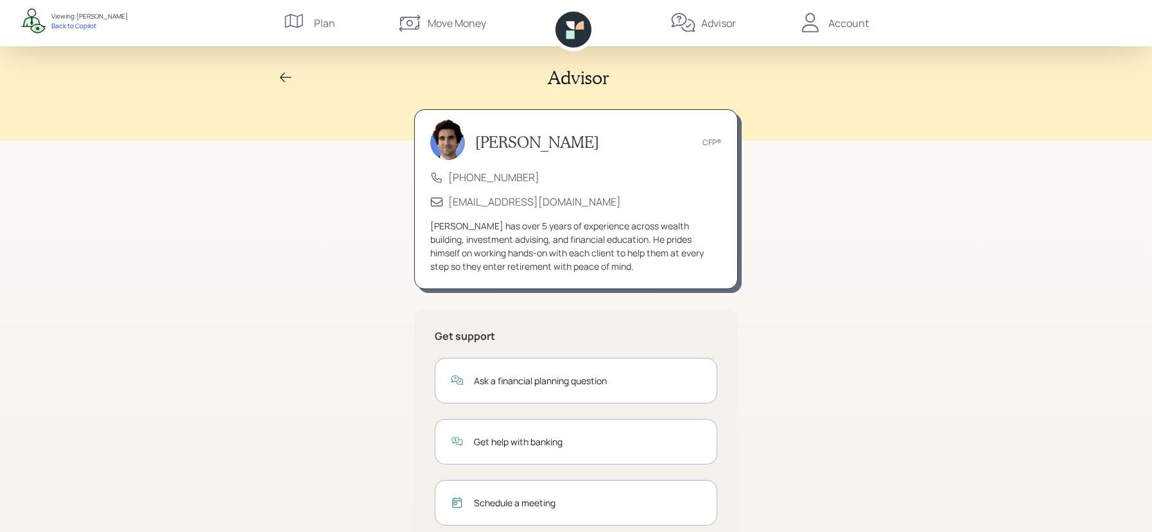
click at [583, 31] on icon at bounding box center [574, 30] width 36 height 36
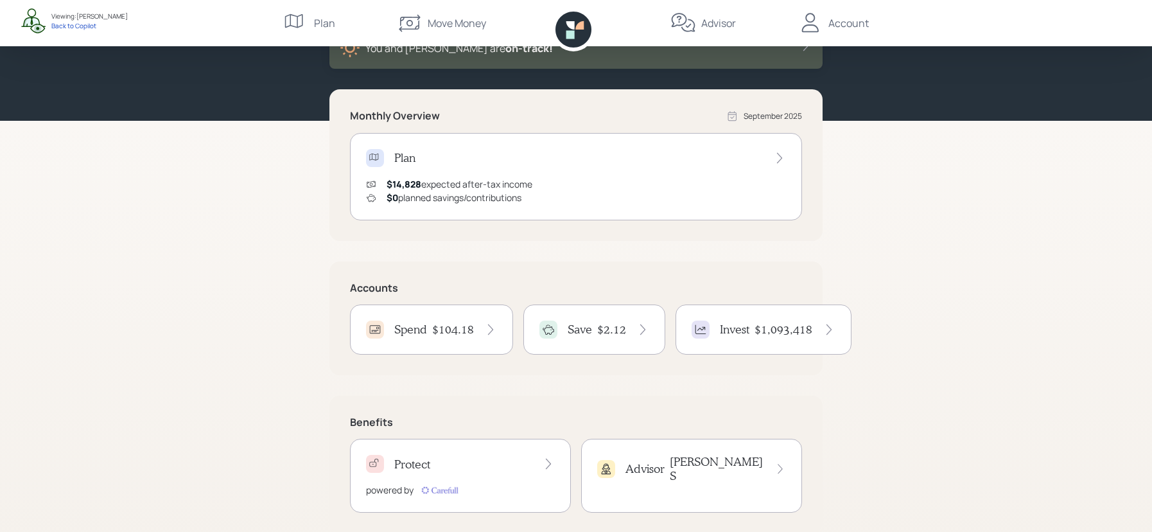
scroll to position [92, 0]
drag, startPoint x: 403, startPoint y: 291, endPoint x: 349, endPoint y: 289, distance: 54.0
click at [349, 289] on div "Accounts Spend $104.18 Save $2.12 Invest $1,093,418" at bounding box center [576, 319] width 493 height 114
click at [417, 337] on div "Spend" at bounding box center [396, 330] width 61 height 18
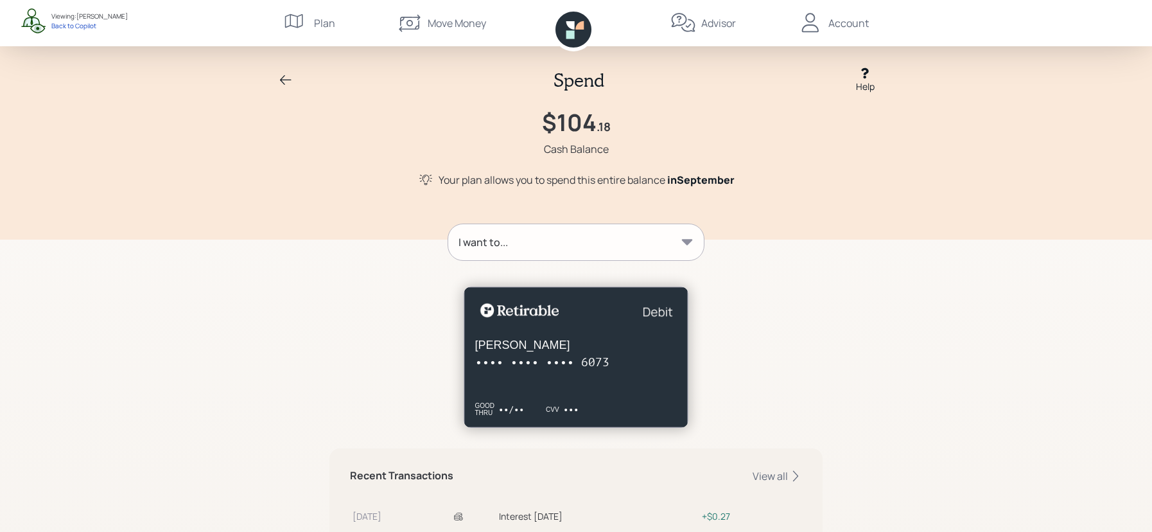
click at [295, 75] on div "Spend Help" at bounding box center [576, 80] width 617 height 26
click at [287, 80] on icon at bounding box center [285, 80] width 15 height 15
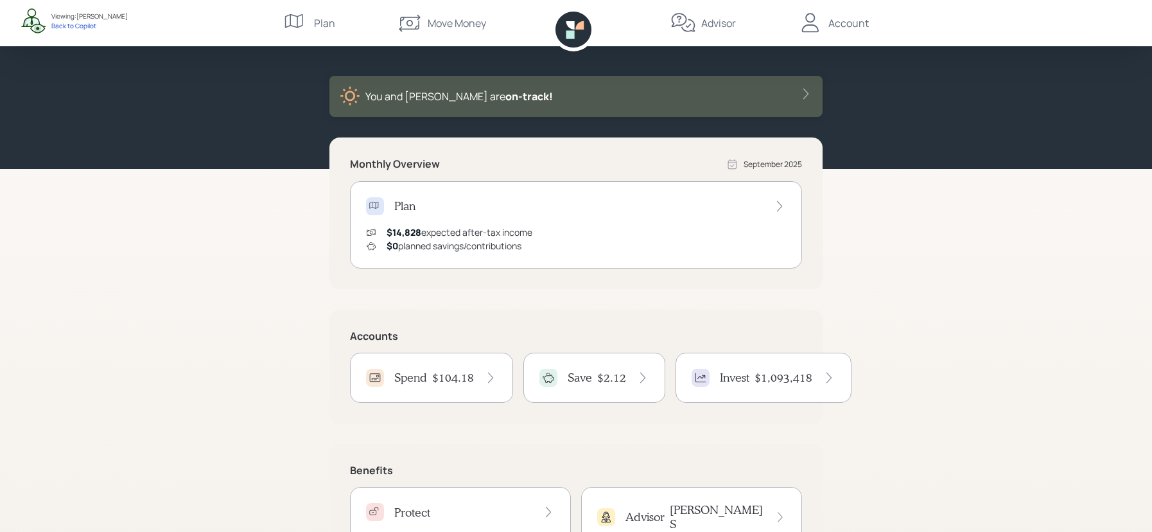
scroll to position [43, 0]
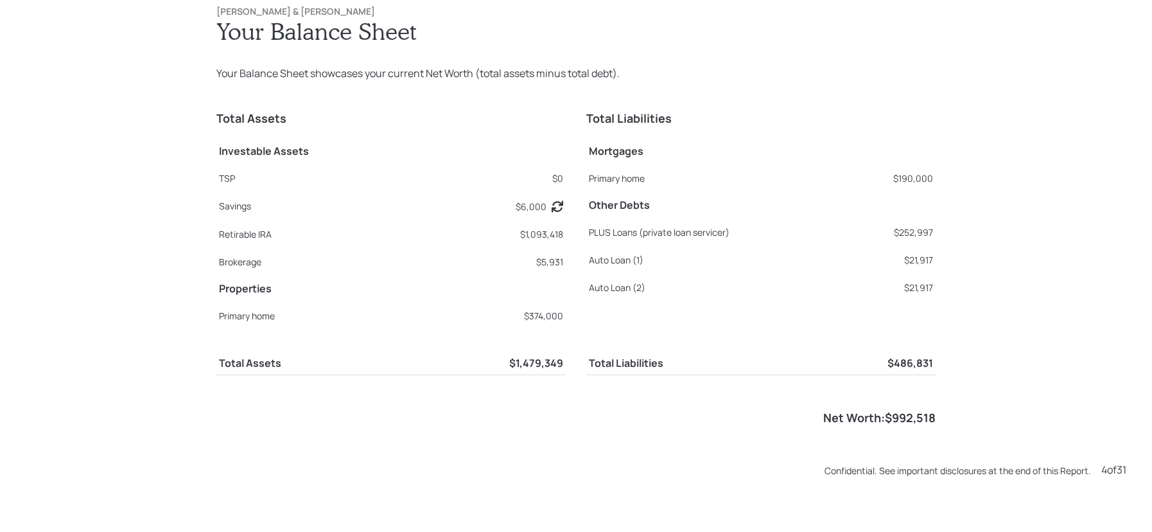
scroll to position [1596, 0]
